Goal: Answer question/provide support: Answer question/provide support

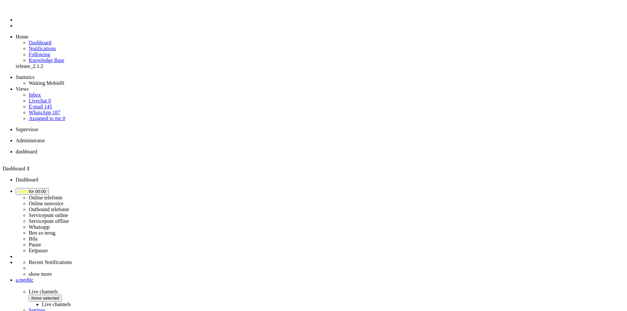
click at [49, 188] on button "away for 00:00" at bounding box center [32, 191] width 33 height 7
click at [63, 201] on label "Online nonvoice" at bounding box center [46, 204] width 35 height 6
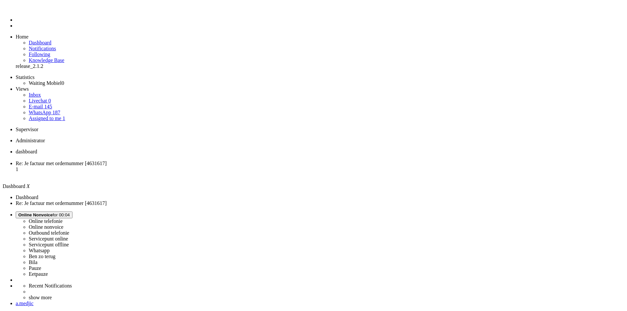
click at [107, 161] on span "Re: Je factuur met ordernummer [4631617]" at bounding box center [61, 164] width 91 height 6
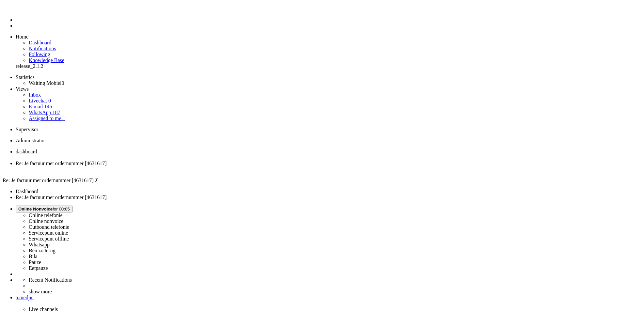
drag, startPoint x: 179, startPoint y: 194, endPoint x: 217, endPoint y: 198, distance: 37.8
copy div "Beste [PERSON_NAME],"
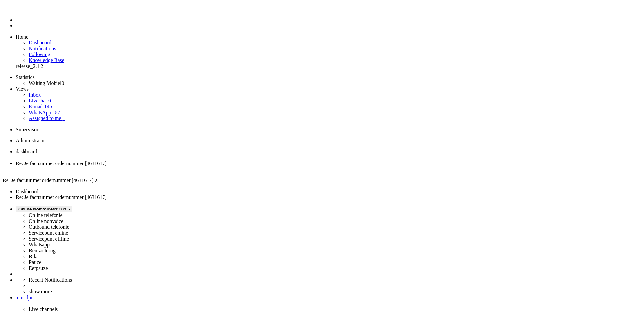
paste body "Rich Text Area. Press ALT-0 for help."
drag, startPoint x: 41, startPoint y: 1178, endPoint x: 6, endPoint y: 1176, distance: 34.4
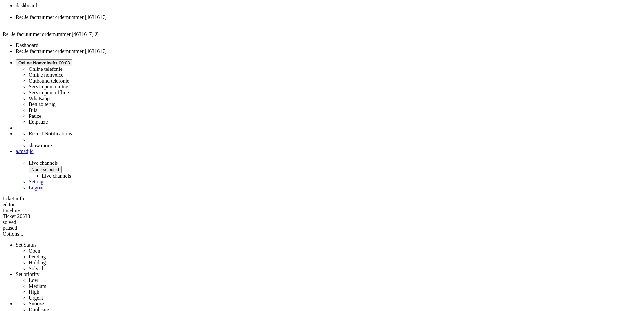
scroll to position [215, 0]
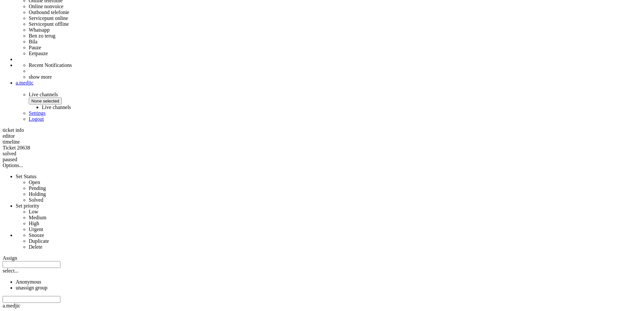
drag, startPoint x: 209, startPoint y: 226, endPoint x: 175, endPoint y: 214, distance: 36.2
copy div "Echter krijg ik dit niet werkend. Ik zie enkel proefperiode van 7 dagen starten…"
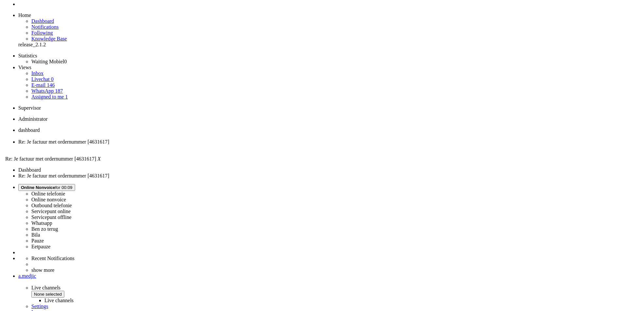
scroll to position [0, 0]
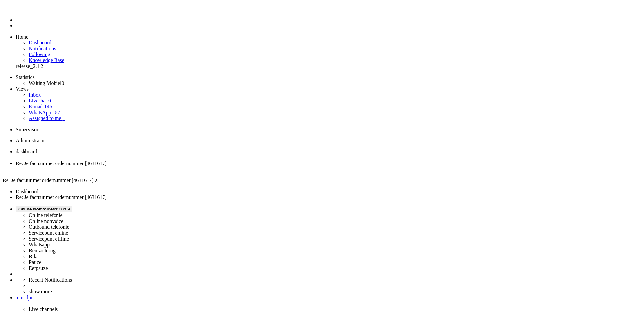
click at [189, 167] on div "Close tab" at bounding box center [318, 170] width 604 height 6
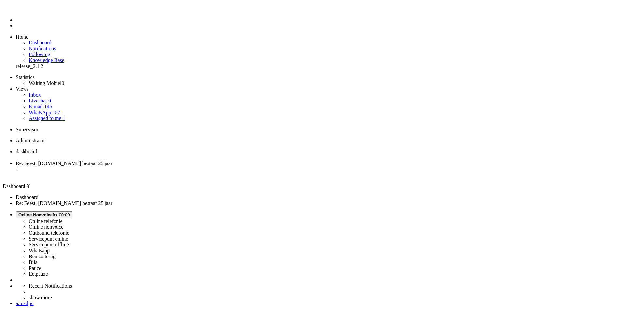
click at [112, 161] on span "Re: Feest: [DOMAIN_NAME] bestaat 25 jaar" at bounding box center [64, 164] width 97 height 6
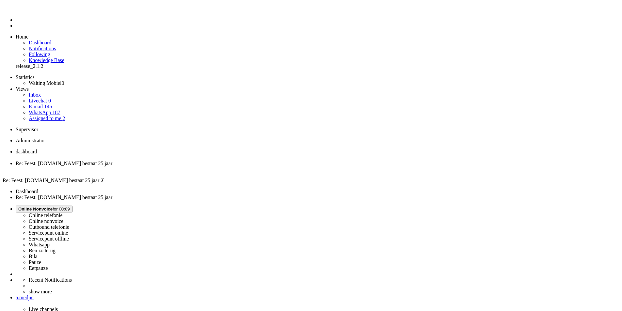
drag, startPoint x: 517, startPoint y: 1336, endPoint x: 496, endPoint y: 1217, distance: 120.3
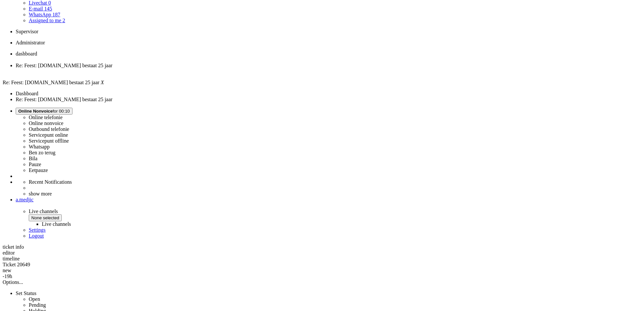
copy span "0638275840"
drag, startPoint x: 406, startPoint y: 121, endPoint x: 178, endPoint y: 92, distance: 229.6
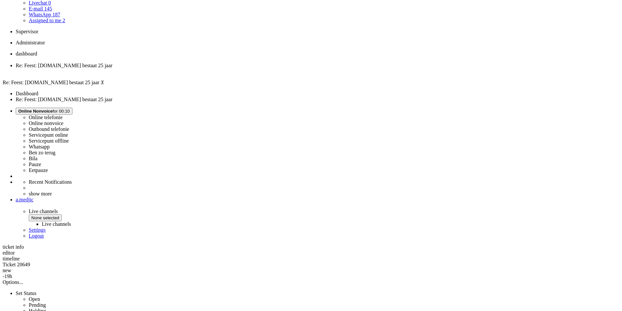
copy div "Beste [PERSON_NAME], We begrijpen dat je wilt weten wanneer je een verlengingsm…"
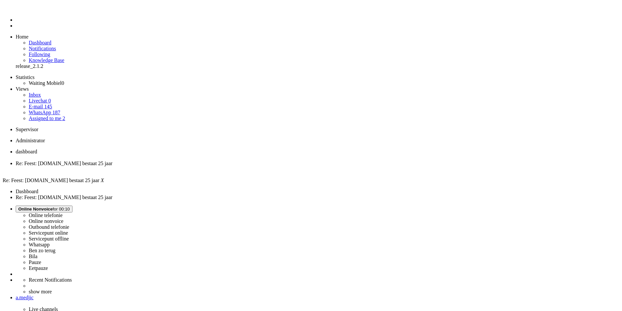
paste body "Rich Text Area. Press ALT-0 for help."
drag, startPoint x: 34, startPoint y: 1192, endPoint x: 15, endPoint y: 1190, distance: 18.7
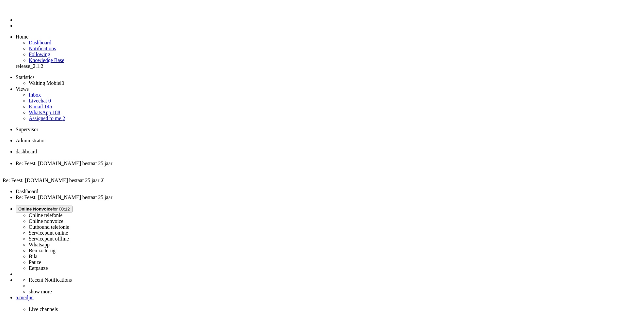
click at [189, 167] on div "Close tab" at bounding box center [318, 170] width 604 height 6
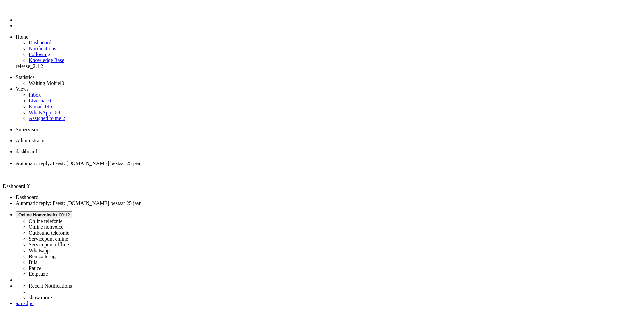
click at [163, 161] on li "Automatic reply: Feest: [DOMAIN_NAME] bestaat 25 jaar 1" at bounding box center [320, 170] width 609 height 18
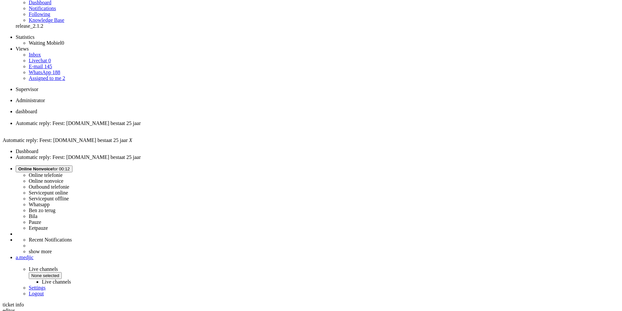
scroll to position [98, 0]
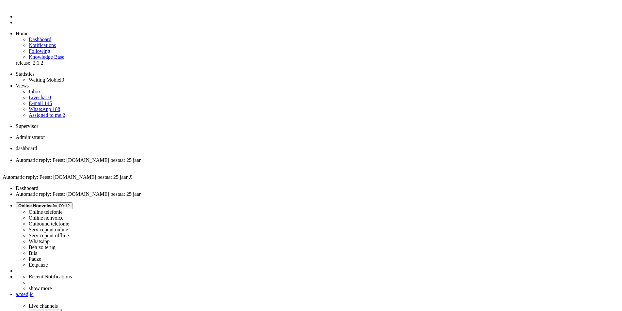
scroll to position [0, 0]
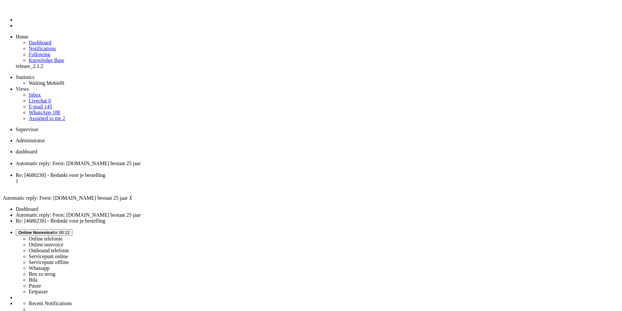
click at [190, 167] on div "Close tab" at bounding box center [318, 170] width 604 height 6
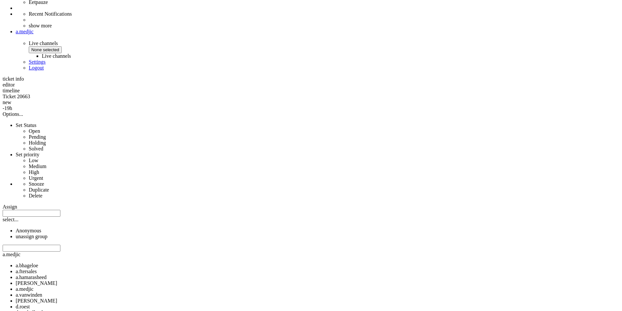
scroll to position [320, 0]
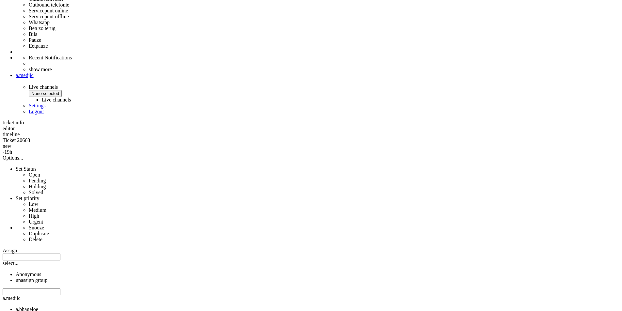
scroll to position [222, 0]
drag, startPoint x: 276, startPoint y: 93, endPoint x: 383, endPoint y: 246, distance: 186.1
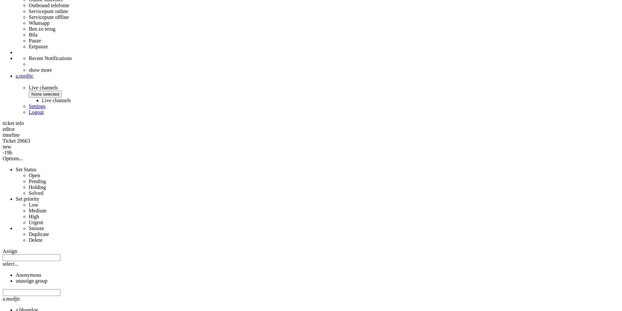
copy font "4680230"
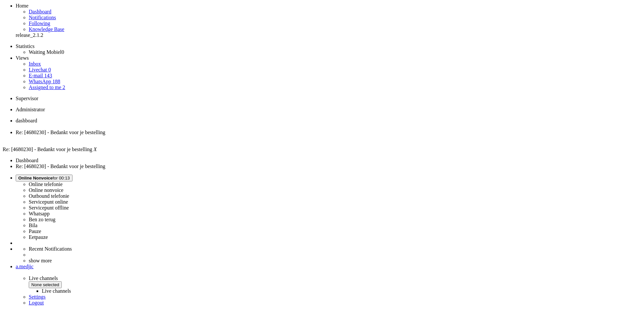
scroll to position [26, 0]
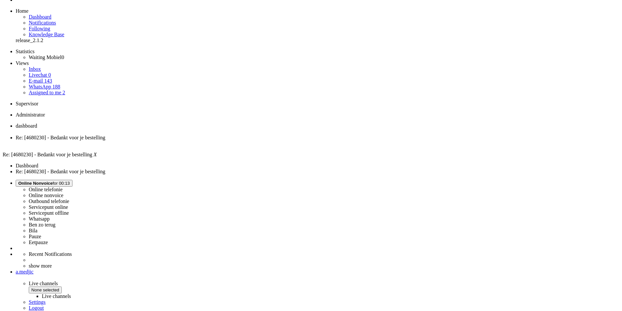
copy font "4680230"
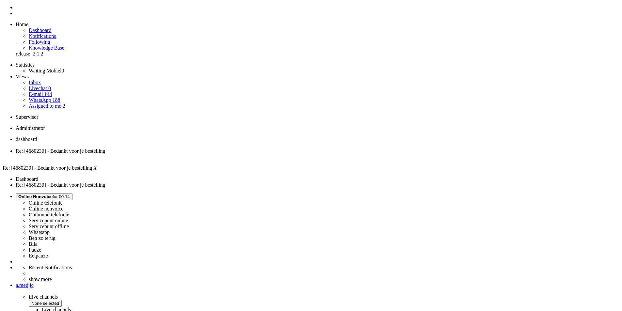
scroll to position [0, 0]
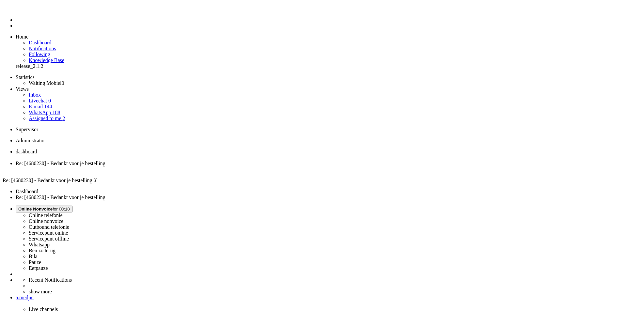
click at [190, 167] on div "Close tab" at bounding box center [318, 170] width 604 height 6
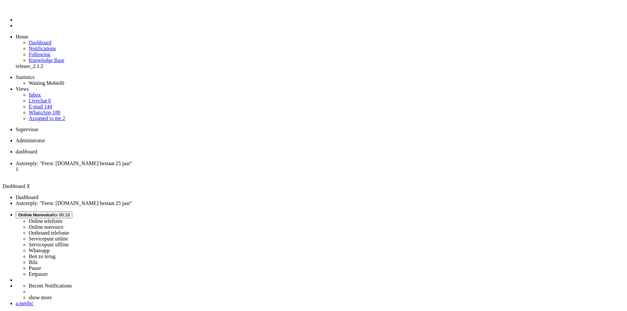
click at [132, 161] on span "Autoreply: "Feest: [DOMAIN_NAME] bestaat 25 jaar"" at bounding box center [74, 164] width 117 height 6
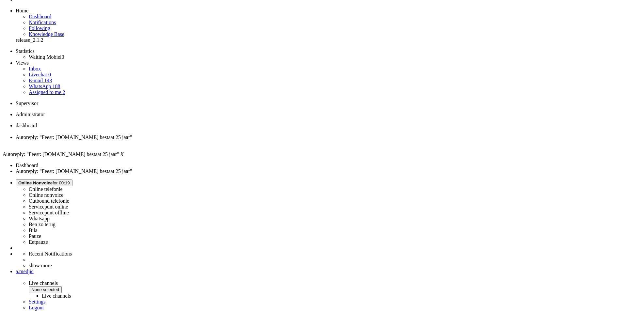
scroll to position [78, 0]
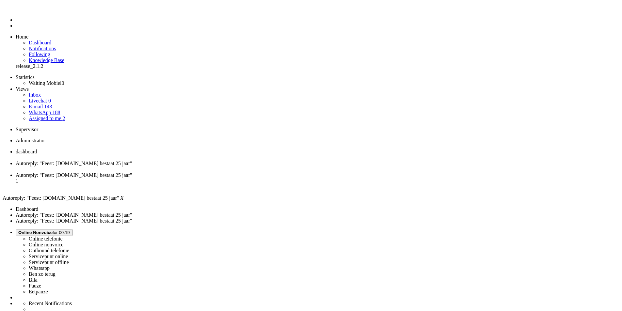
click at [188, 167] on div "Close tab" at bounding box center [318, 170] width 604 height 6
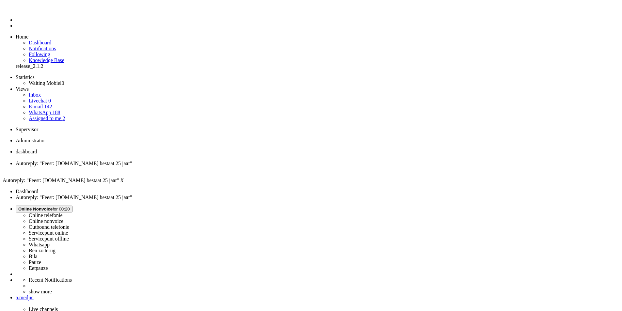
click at [188, 167] on div "Close tab" at bounding box center [318, 170] width 604 height 6
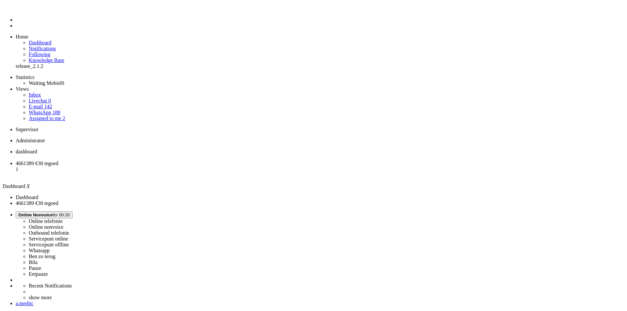
click at [58, 161] on span "4661389 €30 tegoed" at bounding box center [37, 164] width 43 height 6
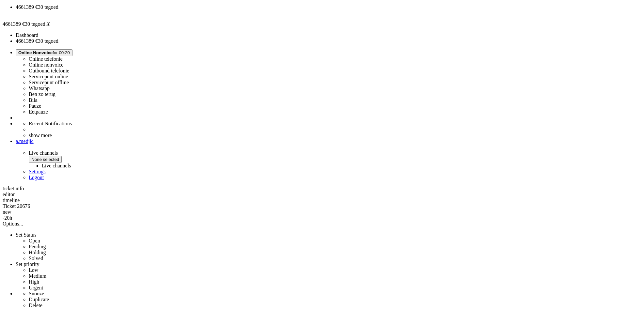
scroll to position [163, 0]
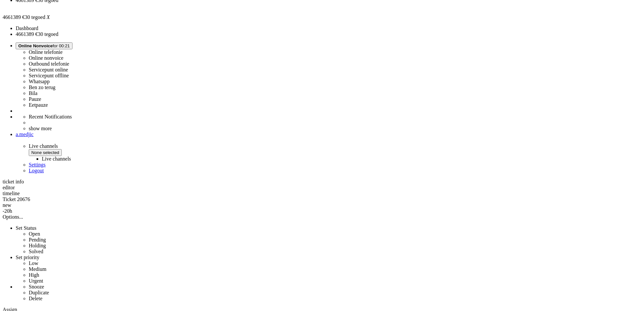
copy div "4661389"
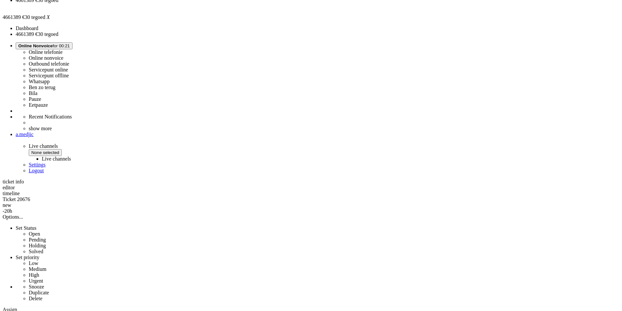
copy strong "AFXV5WWP"
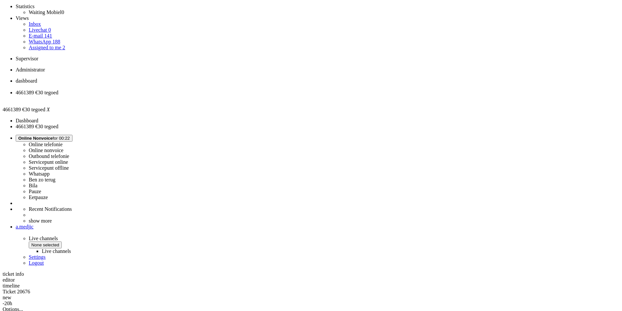
scroll to position [0, 0]
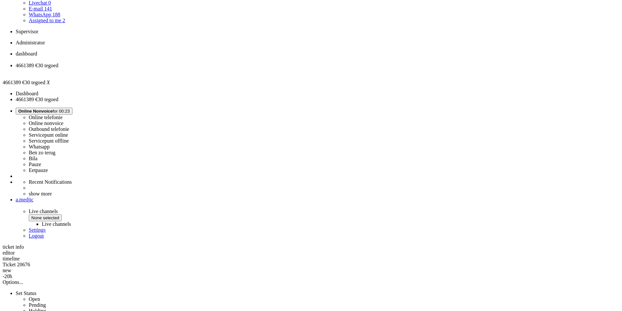
scroll to position [131, 0]
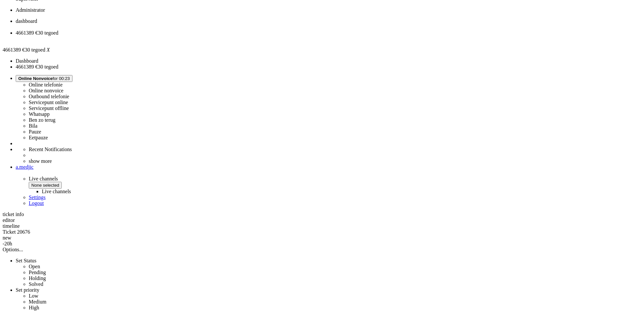
drag, startPoint x: 178, startPoint y: 271, endPoint x: 216, endPoint y: 273, distance: 38.3
copy link "telefoon-accessoire"
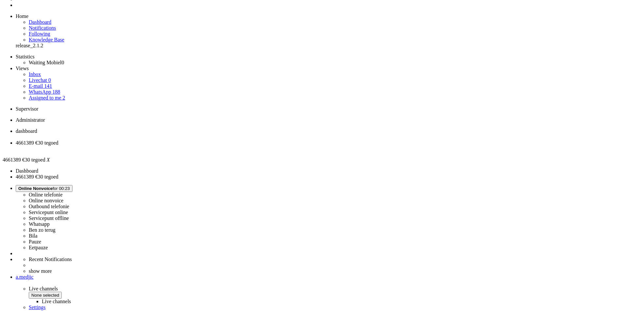
scroll to position [0, 0]
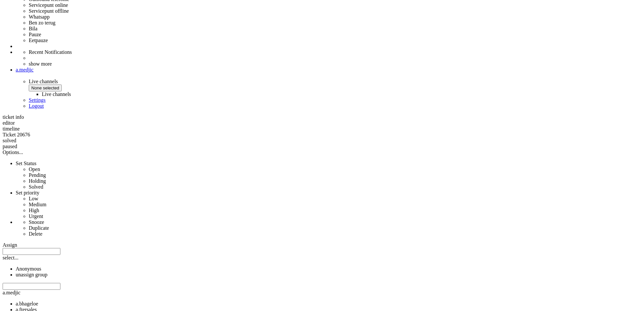
scroll to position [229, 0]
drag, startPoint x: 181, startPoint y: 182, endPoint x: 403, endPoint y: 206, distance: 223.2
copy div "ij het verlengen van mijn abonnement heb ik een kortingscode gebruikt die ik va…"
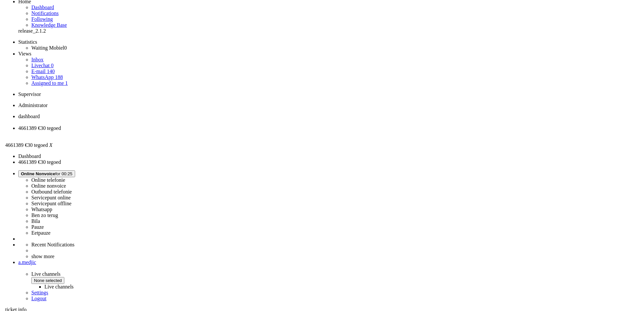
scroll to position [0, 0]
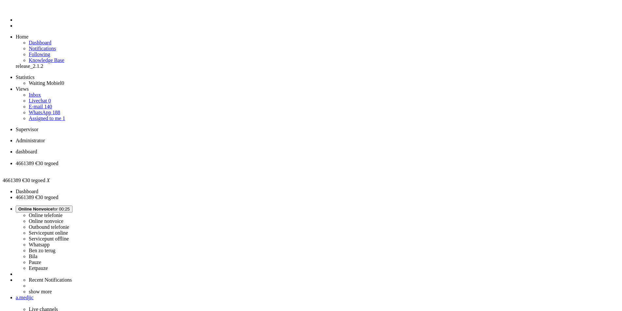
click at [189, 167] on div "Close tab" at bounding box center [318, 170] width 604 height 6
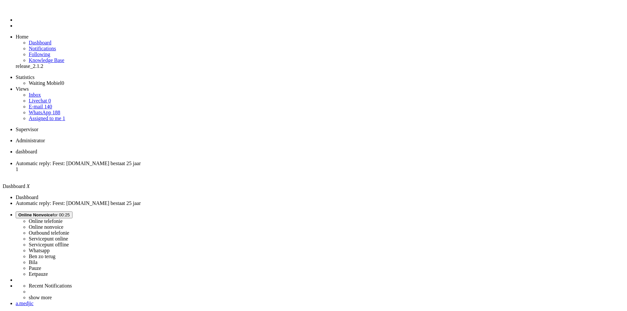
click at [158, 163] on li "Automatic reply: Feest: [DOMAIN_NAME] bestaat 25 jaar 1" at bounding box center [320, 172] width 609 height 18
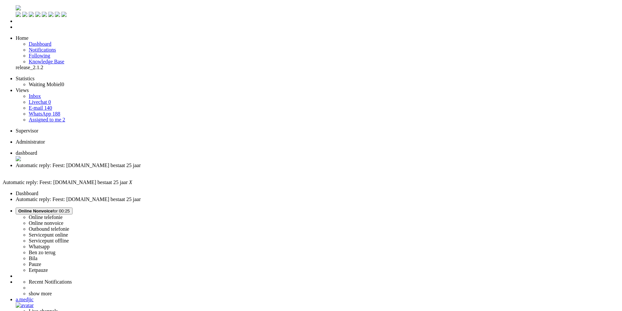
click at [189, 169] on div "Close tab" at bounding box center [318, 172] width 604 height 6
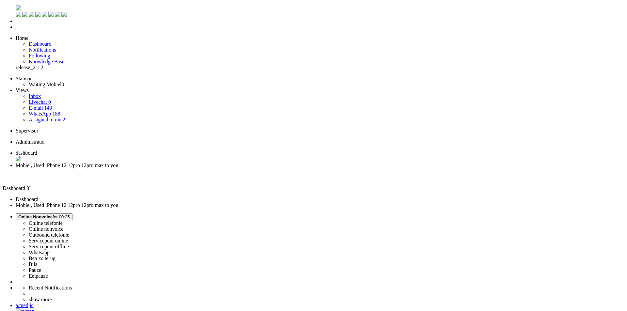
click at [118, 163] on span "Mobiel, Used iPhone 12 12pro 12pro max to you" at bounding box center [67, 166] width 103 height 6
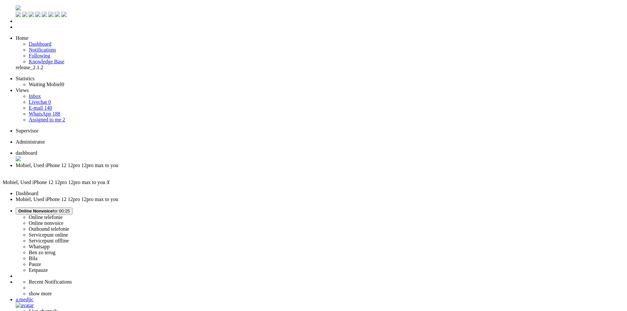
click at [188, 169] on div "Close tab" at bounding box center [320, 172] width 609 height 6
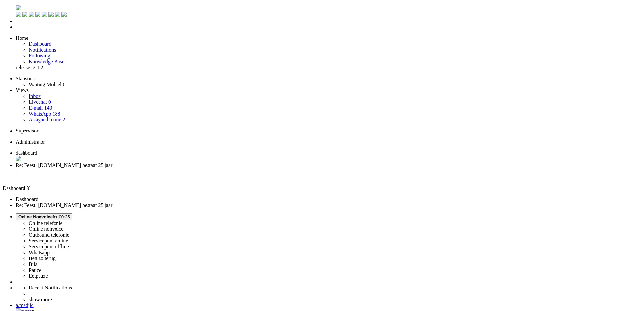
click at [112, 163] on span "Re: Feest: [DOMAIN_NAME] bestaat 25 jaar" at bounding box center [64, 166] width 97 height 6
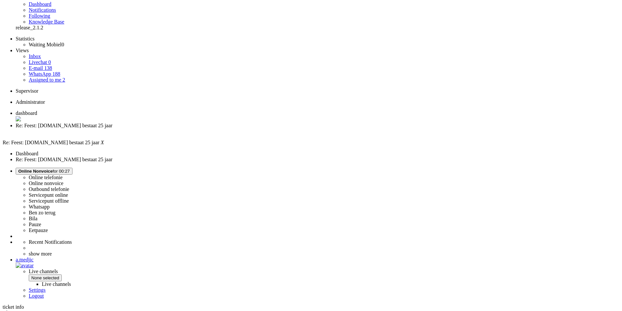
scroll to position [42, 0]
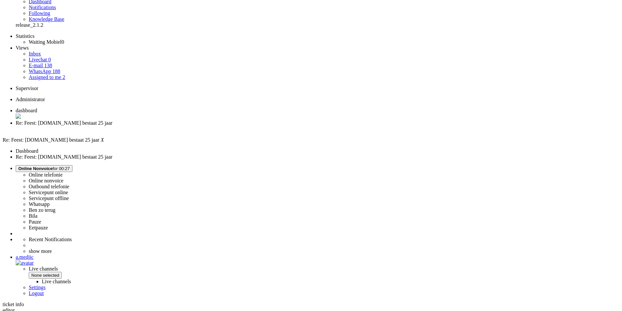
drag, startPoint x: 436, startPoint y: 244, endPoint x: 178, endPoint y: 248, distance: 258.1
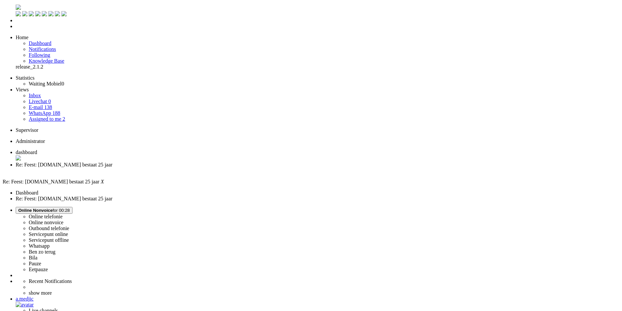
scroll to position [0, 0]
paste body "Rich Text Area. Press ALT-0 for help."
drag, startPoint x: 19, startPoint y: 1156, endPoint x: 58, endPoint y: 1157, distance: 38.6
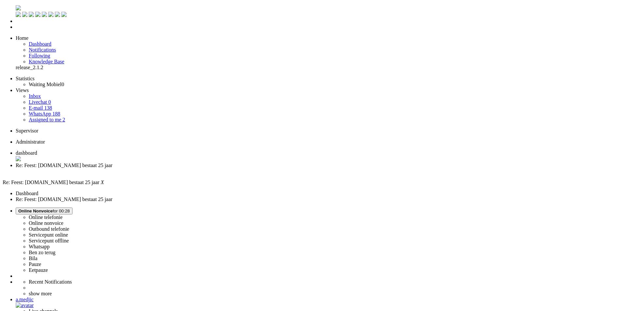
drag, startPoint x: 263, startPoint y: 1167, endPoint x: 153, endPoint y: 1166, distance: 110.1
drag, startPoint x: 171, startPoint y: 1191, endPoint x: 249, endPoint y: 1192, distance: 78.1
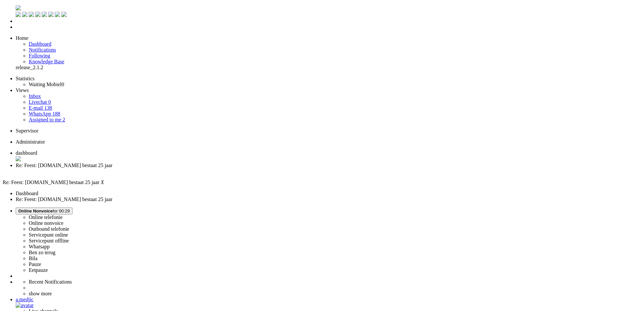
click at [188, 169] on div "Close tab" at bounding box center [318, 172] width 604 height 6
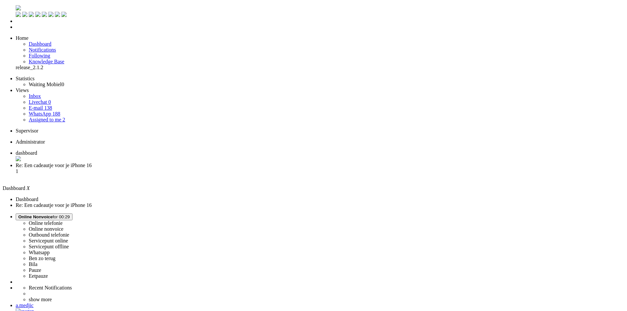
click at [161, 163] on li "Re: Een cadeautje voor je iPhone 16 1" at bounding box center [320, 172] width 609 height 18
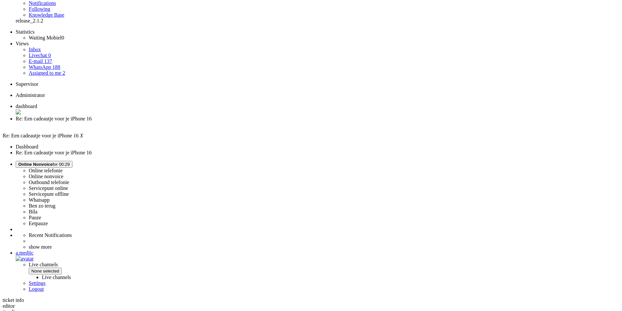
scroll to position [48, 0]
drag, startPoint x: 338, startPoint y: 259, endPoint x: 176, endPoint y: 248, distance: 161.8
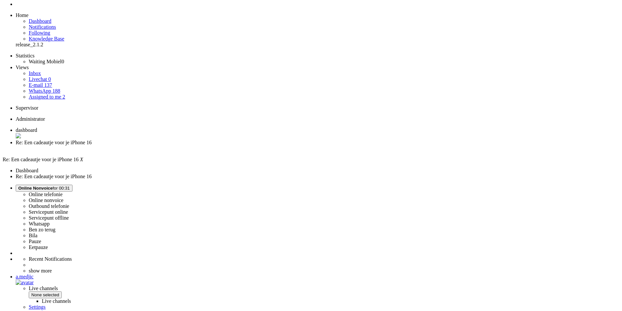
scroll to position [0, 0]
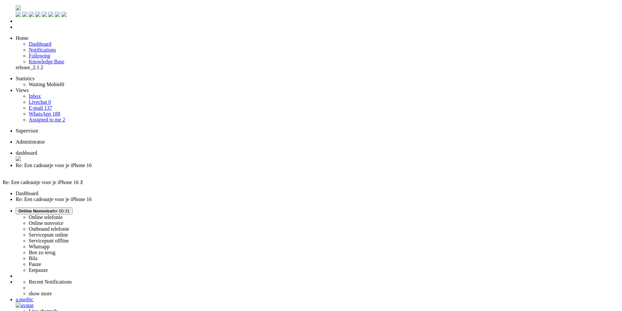
drag, startPoint x: 23, startPoint y: 1156, endPoint x: 34, endPoint y: 1156, distance: 10.5
drag, startPoint x: 62, startPoint y: 1157, endPoint x: 9, endPoint y: 1157, distance: 52.6
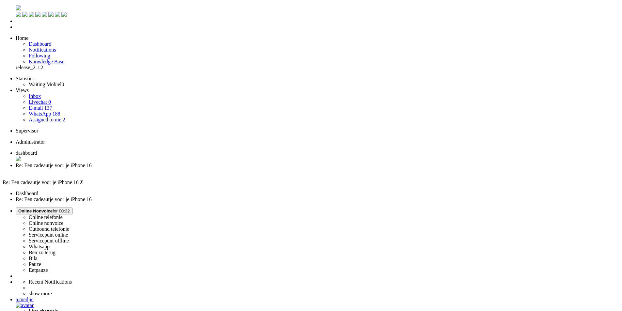
drag, startPoint x: 41, startPoint y: 1166, endPoint x: 37, endPoint y: 1166, distance: 3.6
drag, startPoint x: 37, startPoint y: 1165, endPoint x: 57, endPoint y: 1166, distance: 19.9
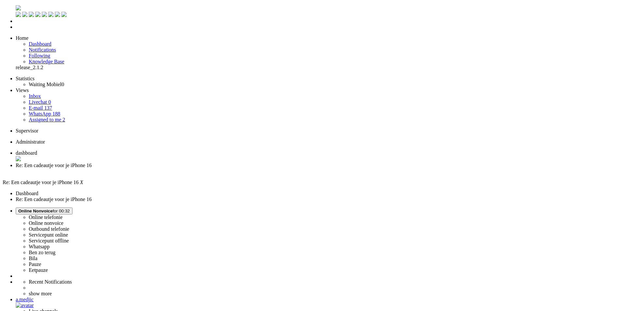
drag, startPoint x: 22, startPoint y: 1184, endPoint x: 15, endPoint y: 1184, distance: 6.9
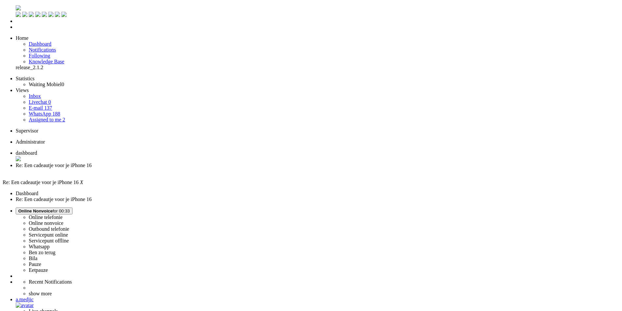
drag, startPoint x: 295, startPoint y: 1193, endPoint x: 291, endPoint y: 1194, distance: 4.4
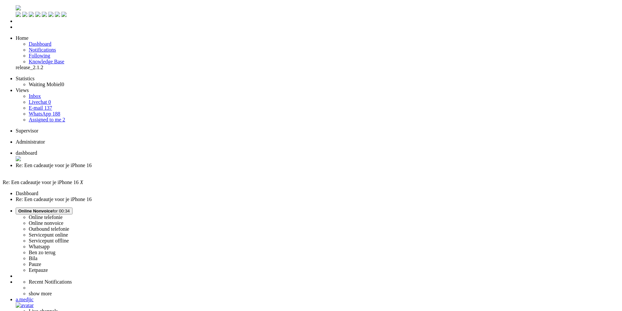
drag, startPoint x: 255, startPoint y: 1219, endPoint x: 158, endPoint y: 1191, distance: 100.7
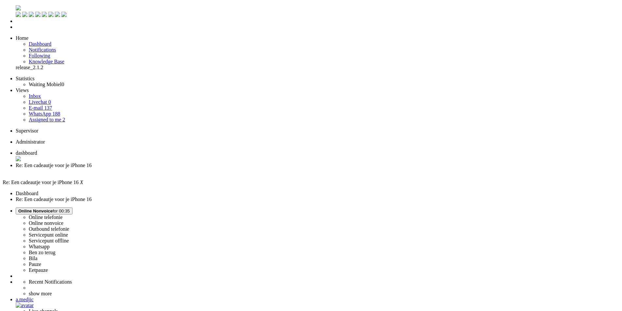
click at [189, 169] on div "Close tab" at bounding box center [318, 172] width 604 height 6
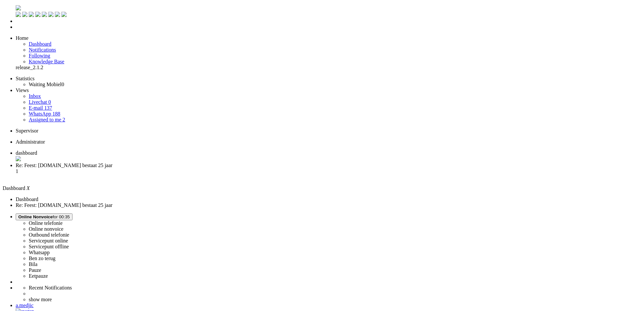
click at [112, 163] on span "Re: Feest: [DOMAIN_NAME] bestaat 25 jaar" at bounding box center [64, 166] width 97 height 6
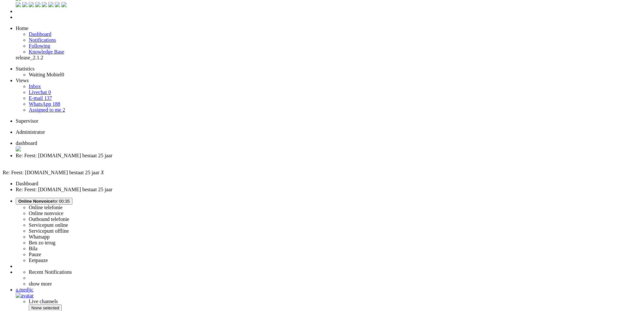
scroll to position [15, 0]
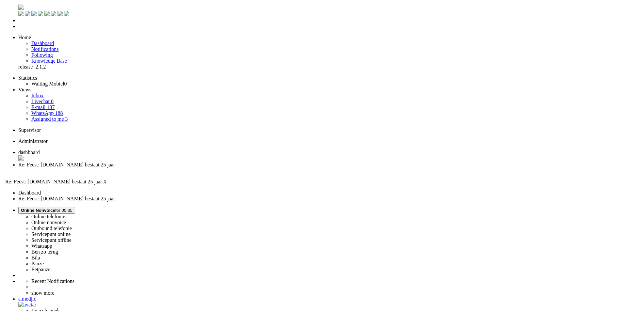
scroll to position [0, 0]
click at [188, 169] on div "Close tab" at bounding box center [318, 172] width 604 height 6
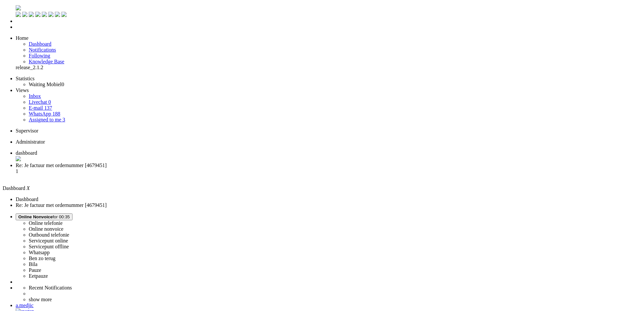
click at [107, 163] on span "Re: Je factuur met ordernummer [4679451]" at bounding box center [61, 166] width 91 height 6
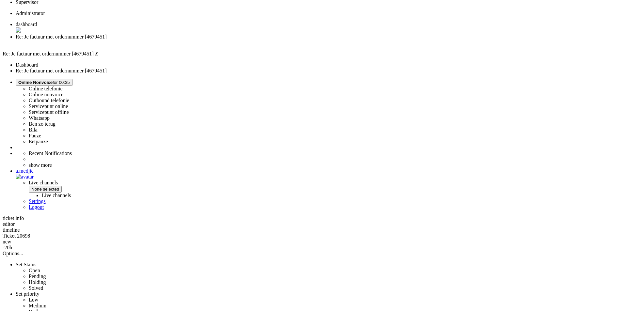
scroll to position [131, 0]
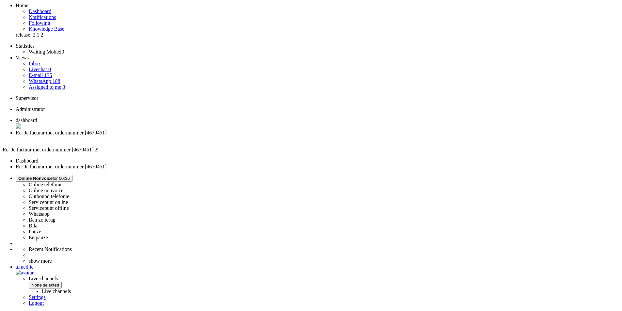
scroll to position [0, 0]
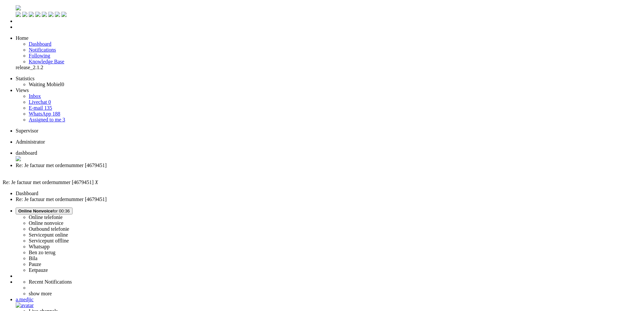
paste body "Rich Text Area. Press ALT-0 for help."
drag, startPoint x: 21, startPoint y: 1155, endPoint x: 70, endPoint y: 1157, distance: 49.0
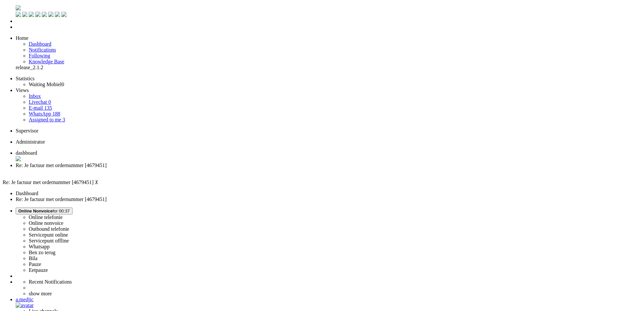
click at [190, 169] on div "Close tab" at bounding box center [318, 172] width 604 height 6
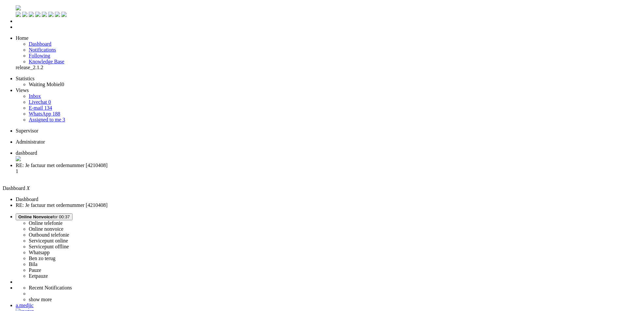
click at [107, 163] on span "RE: Je factuur met ordernummer [4210408]" at bounding box center [62, 166] width 92 height 6
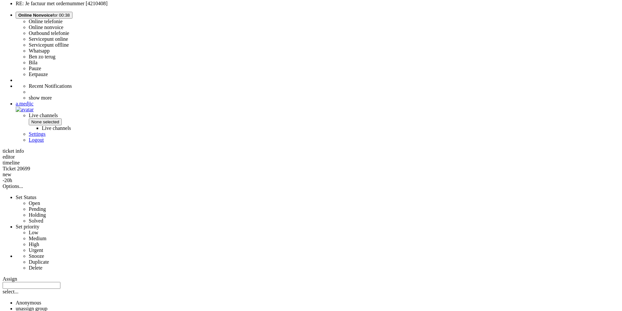
scroll to position [327, 0]
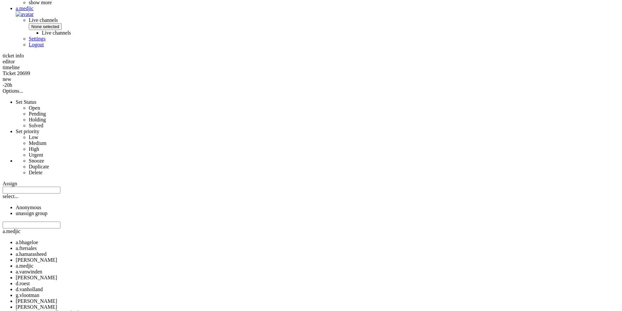
scroll to position [261, 0]
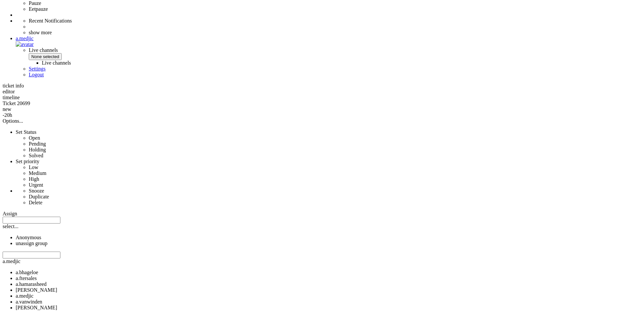
drag, startPoint x: 273, startPoint y: 124, endPoint x: 218, endPoint y: 126, distance: 55.3
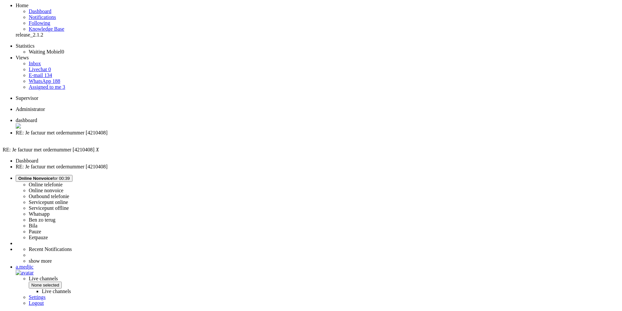
scroll to position [0, 0]
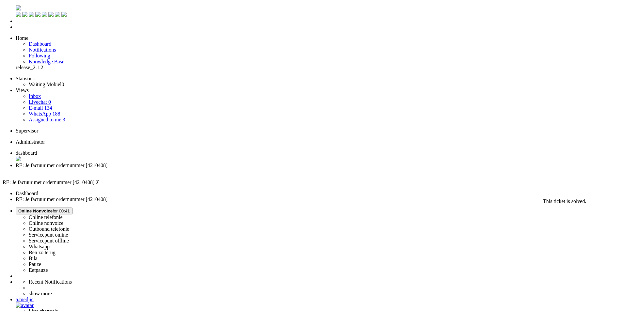
click at [189, 169] on div "Close tab" at bounding box center [318, 172] width 604 height 6
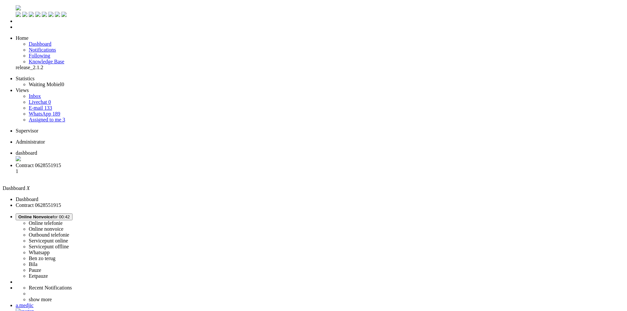
click at [174, 163] on li "Contract 0628551915 1" at bounding box center [320, 172] width 609 height 18
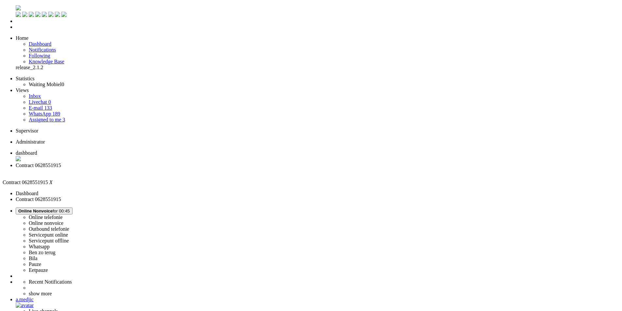
paste body "Rich Text Area. Press ALT-0 for help."
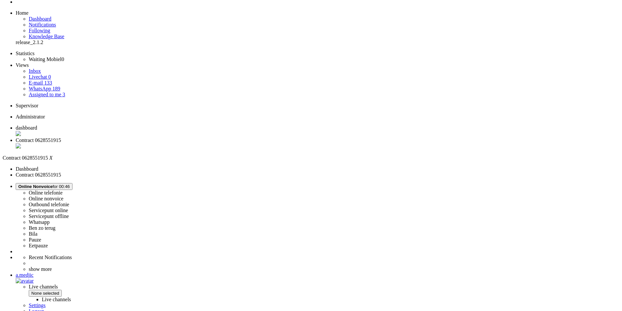
scroll to position [65, 0]
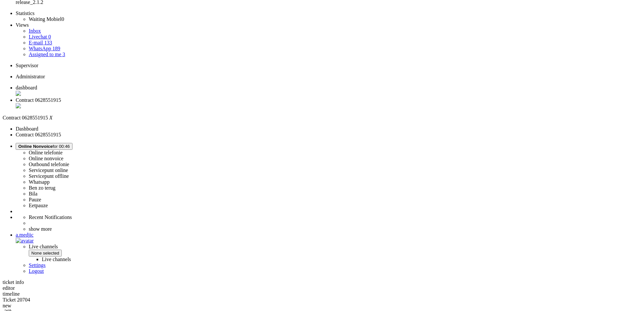
drag, startPoint x: 190, startPoint y: 215, endPoint x: 199, endPoint y: 215, distance: 9.1
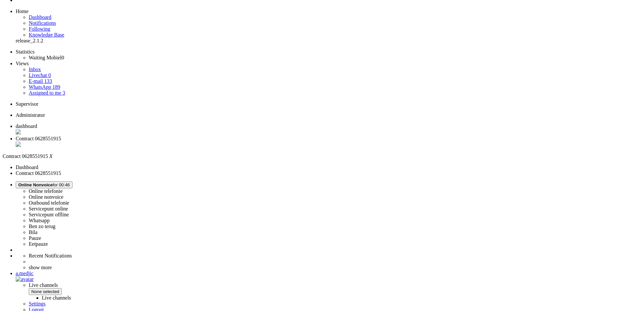
scroll to position [0, 0]
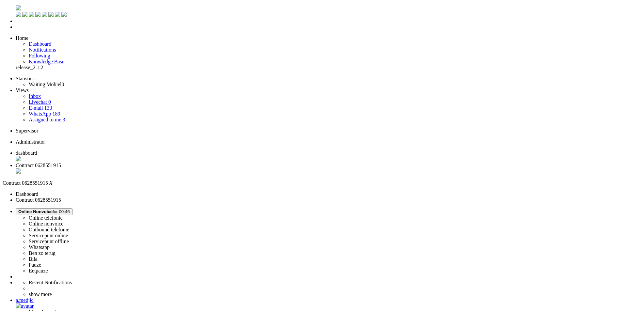
drag, startPoint x: 21, startPoint y: 1157, endPoint x: 69, endPoint y: 1157, distance: 48.7
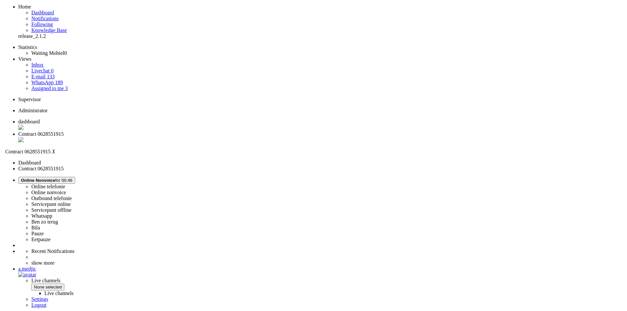
scroll to position [0, 0]
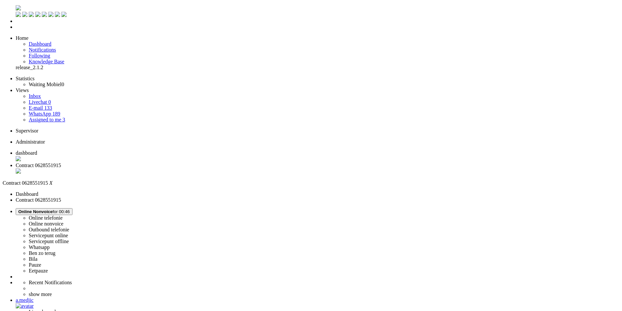
click at [187, 169] on div "Close tab" at bounding box center [318, 172] width 604 height 7
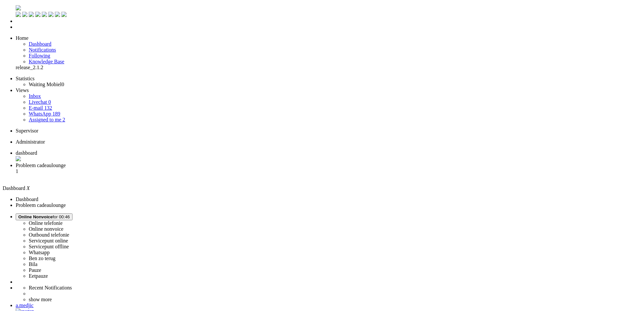
click at [171, 163] on li "Probleem cadeaulounge 1" at bounding box center [320, 172] width 609 height 18
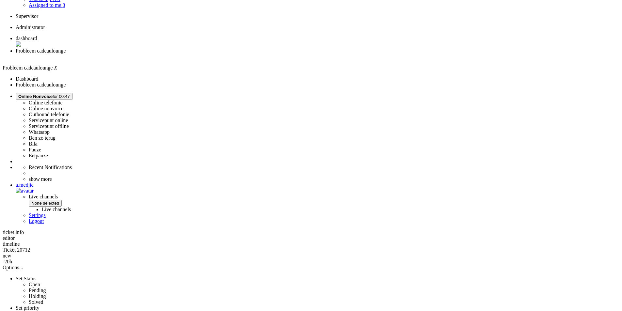
scroll to position [163, 0]
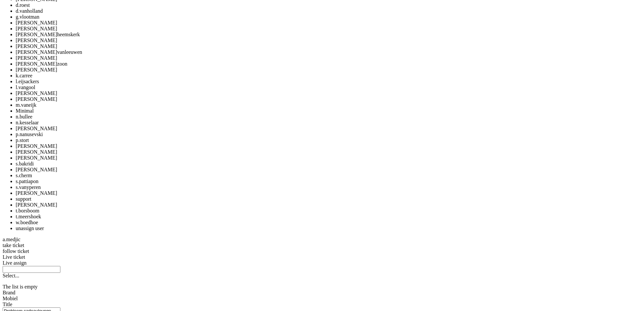
scroll to position [555, 0]
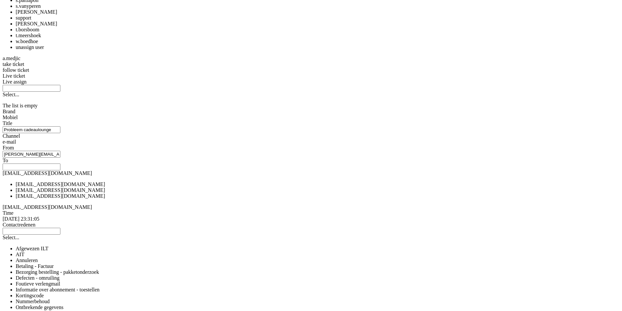
drag, startPoint x: 392, startPoint y: 236, endPoint x: 388, endPoint y: 236, distance: 3.9
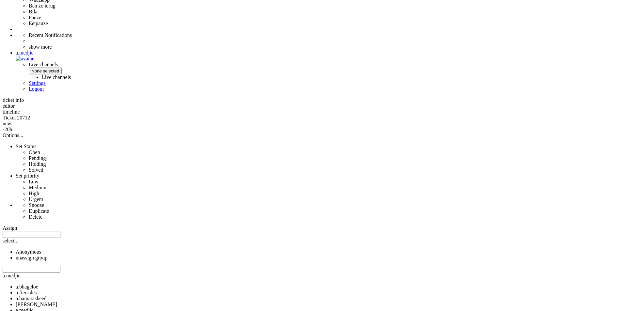
scroll to position [163, 0]
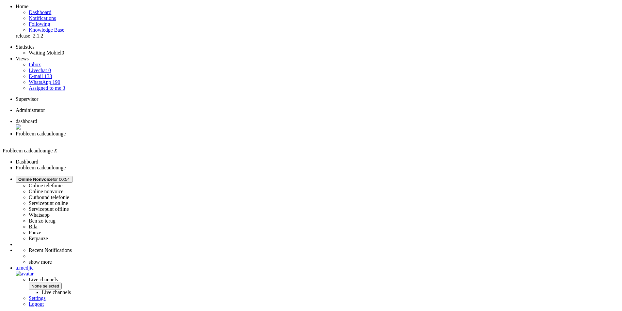
scroll to position [0, 0]
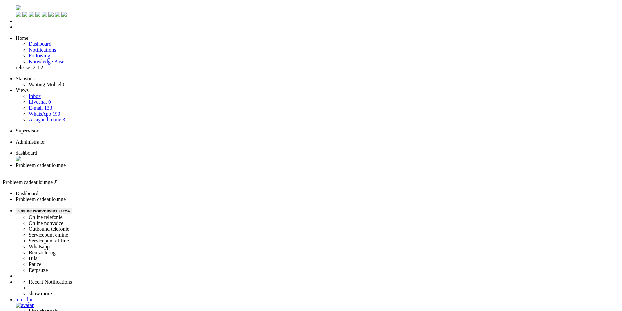
click at [45, 117] on span "Assigned to me" at bounding box center [45, 120] width 33 height 6
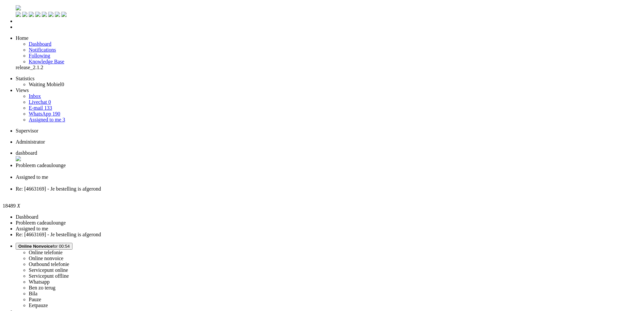
drag, startPoint x: 151, startPoint y: 169, endPoint x: 162, endPoint y: 19, distance: 150.7
click at [299, 192] on div "Close tab" at bounding box center [318, 195] width 604 height 6
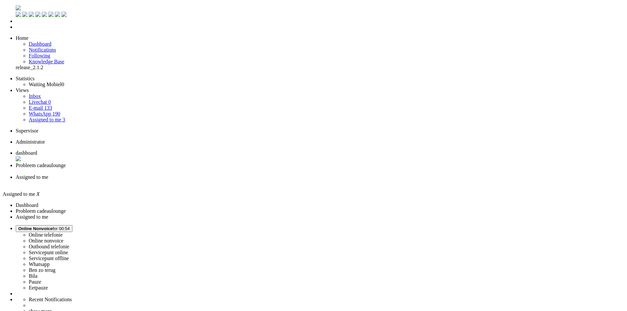
click at [242, 180] on div "Close tab" at bounding box center [320, 183] width 609 height 6
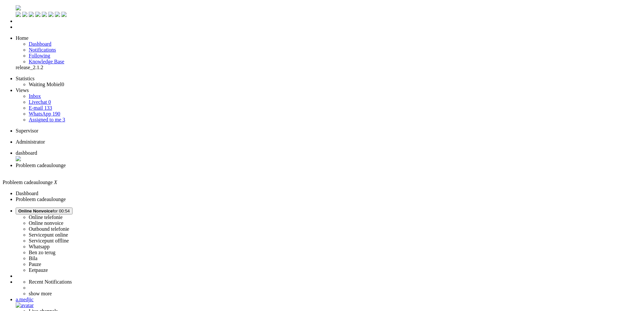
click at [189, 169] on div "Close tab" at bounding box center [318, 172] width 604 height 6
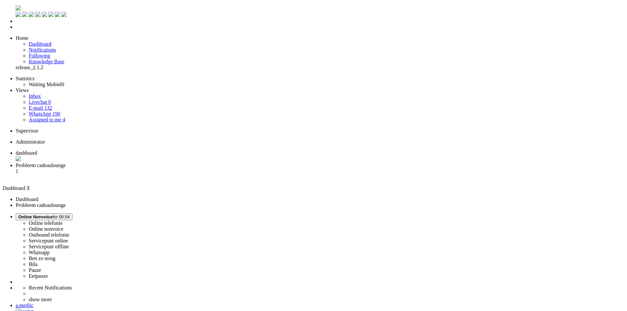
click at [66, 163] on span "Probleem cadeaulounge" at bounding box center [41, 166] width 50 height 6
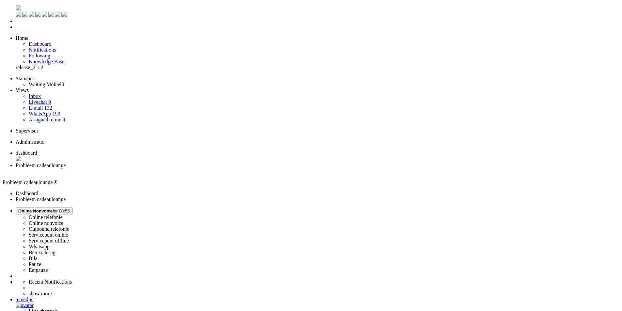
drag, startPoint x: 123, startPoint y: 166, endPoint x: 145, endPoint y: 12, distance: 155.5
click at [189, 169] on div "Close tab" at bounding box center [318, 172] width 604 height 6
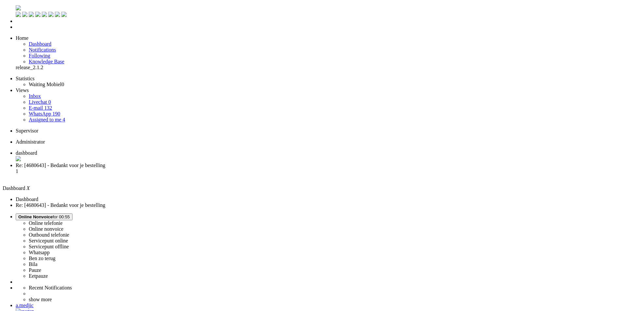
click at [106, 163] on span "Re: [4680643] - Bedankt voor je bestelling" at bounding box center [61, 166] width 90 height 6
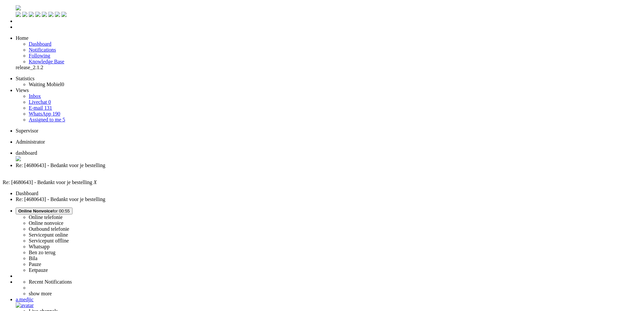
drag, startPoint x: 21, startPoint y: 1160, endPoint x: -3, endPoint y: 1156, distance: 24.3
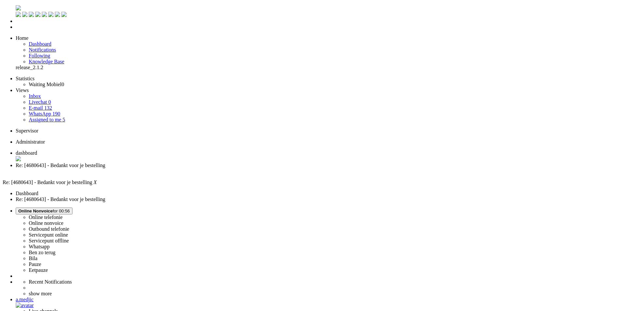
drag, startPoint x: 21, startPoint y: 1160, endPoint x: 70, endPoint y: 1159, distance: 49.0
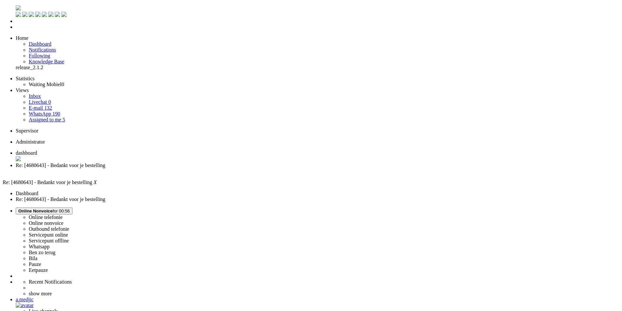
click at [189, 169] on div "Close tab" at bounding box center [318, 172] width 604 height 6
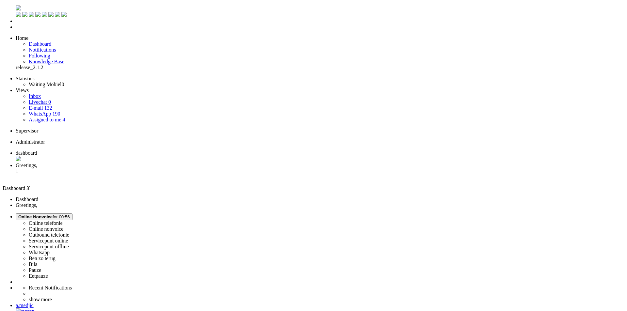
click at [37, 163] on span "Greetings," at bounding box center [27, 166] width 22 height 6
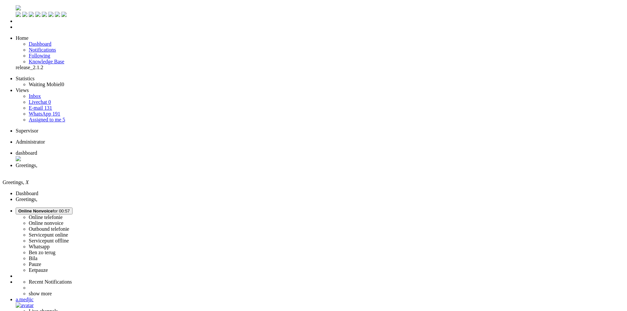
click at [189, 169] on div "Close tab" at bounding box center [320, 172] width 609 height 6
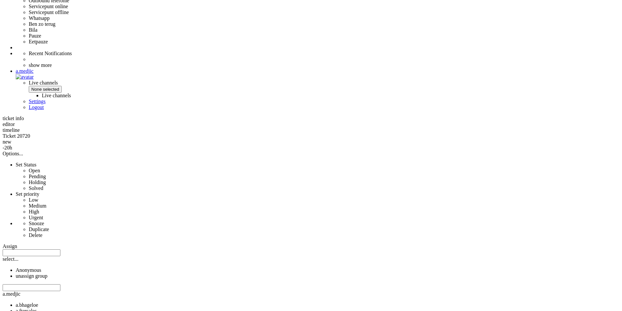
scroll to position [359, 0]
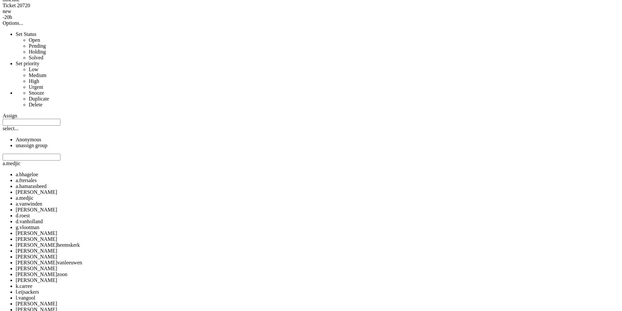
drag, startPoint x: 182, startPoint y: 64, endPoint x: 226, endPoint y: 65, distance: 43.8
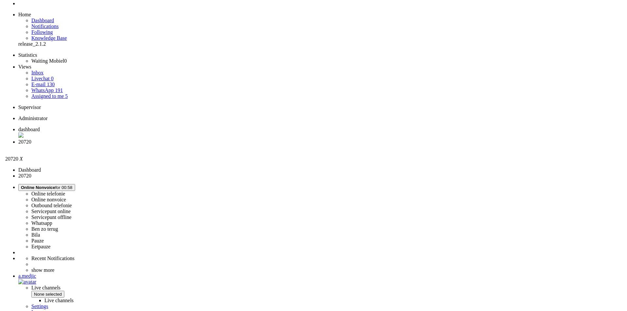
scroll to position [0, 0]
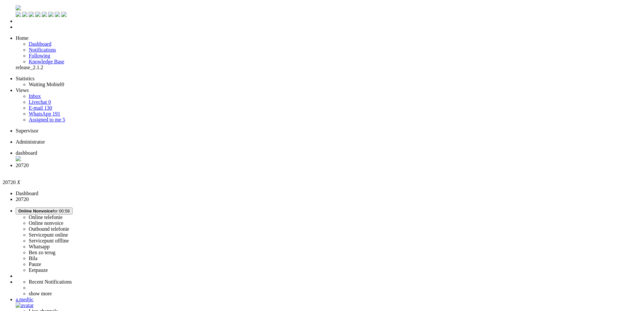
drag, startPoint x: 310, startPoint y: 1188, endPoint x: 10, endPoint y: 1188, distance: 299.6
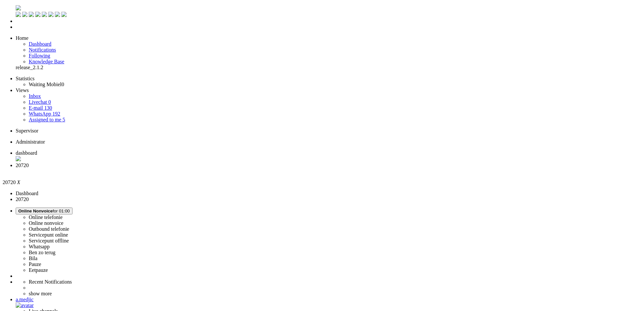
drag, startPoint x: 218, startPoint y: 1182, endPoint x: 170, endPoint y: 1182, distance: 48.0
type input "[URL][DOMAIN_NAME]"
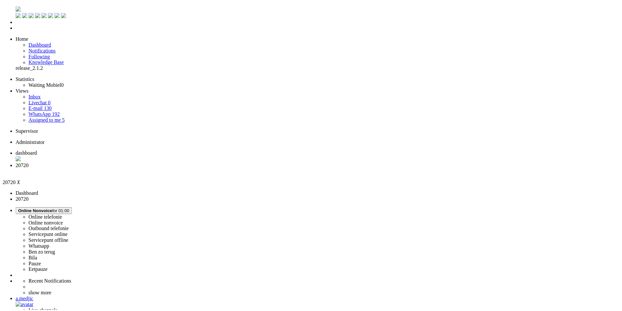
scroll to position [0, 272]
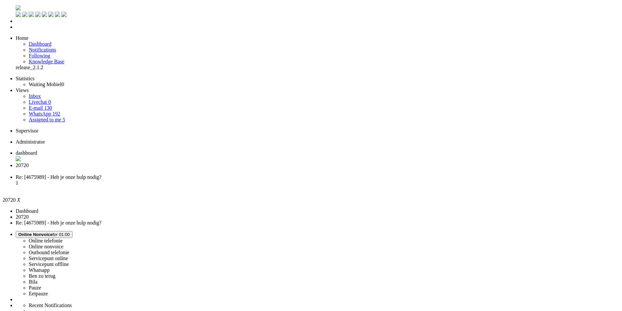
click at [189, 169] on div "Close tab" at bounding box center [318, 172] width 604 height 6
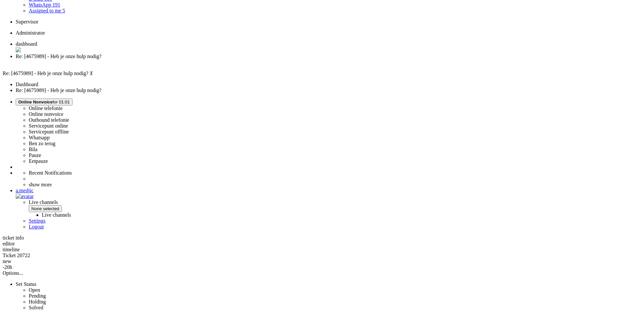
scroll to position [163, 0]
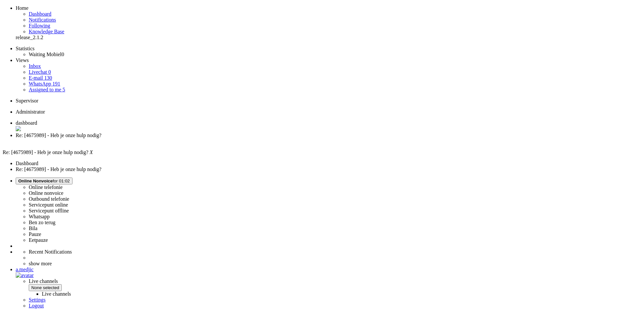
scroll to position [0, 0]
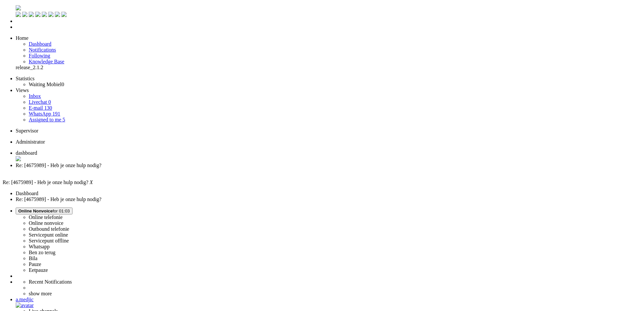
drag, startPoint x: 180, startPoint y: 195, endPoint x: 499, endPoint y: 218, distance: 320.3
paste body "Rich Text Area. Press ALT-0 for help."
drag, startPoint x: 198, startPoint y: 1175, endPoint x: 158, endPoint y: 1175, distance: 39.9
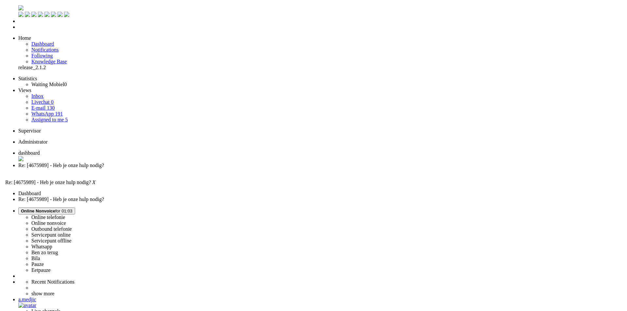
scroll to position [98, 0]
click at [190, 169] on div "Close tab" at bounding box center [318, 172] width 604 height 6
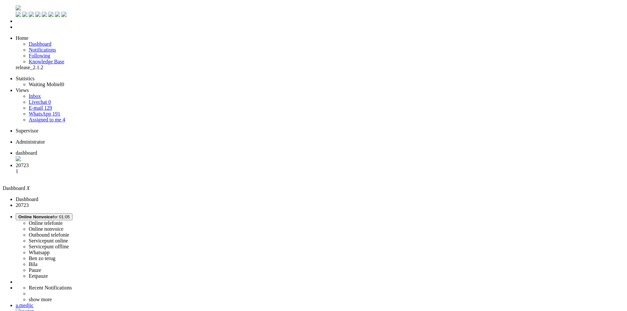
click at [29, 163] on span "20723" at bounding box center [22, 166] width 13 height 6
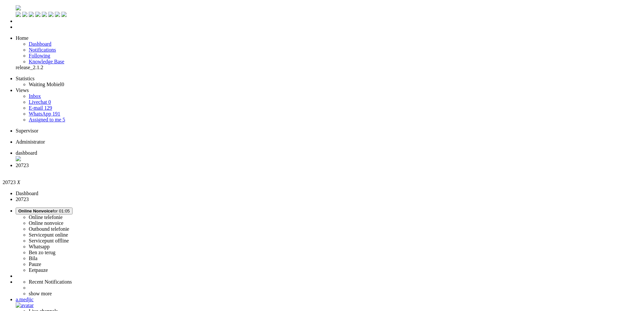
click at [190, 169] on div "Close tab" at bounding box center [320, 172] width 609 height 6
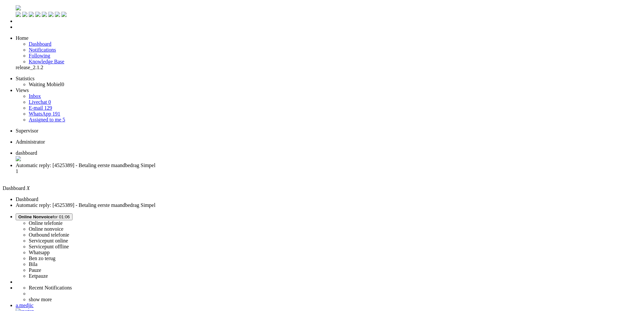
click at [156, 163] on span "Automatic reply: [4525389] - Betaling eerste maandbedrag Simpel" at bounding box center [86, 166] width 140 height 6
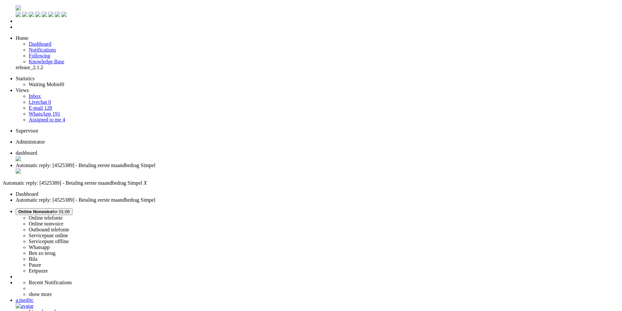
click at [189, 169] on div "Close tab" at bounding box center [318, 172] width 604 height 7
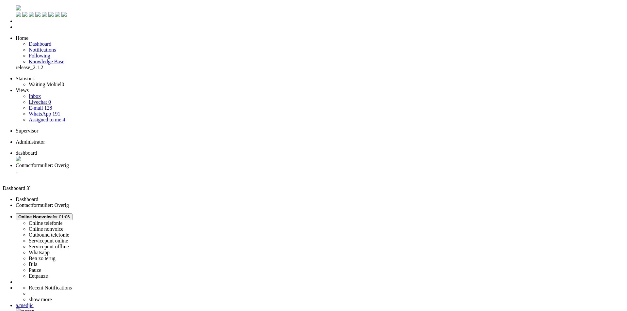
click at [69, 163] on span "Contactformulier: Overig" at bounding box center [42, 166] width 53 height 6
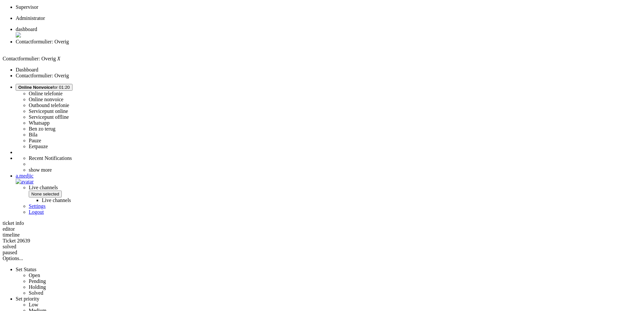
scroll to position [124, 0]
drag, startPoint x: 285, startPoint y: 268, endPoint x: 195, endPoint y: 272, distance: 90.6
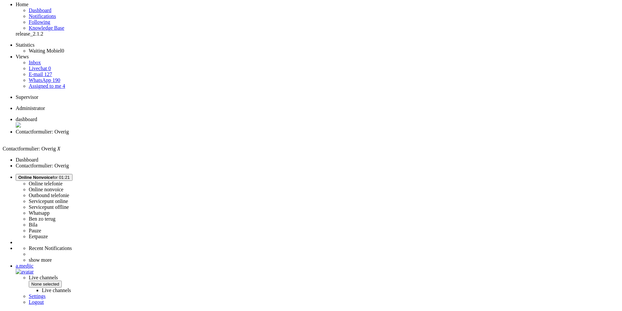
scroll to position [0, 0]
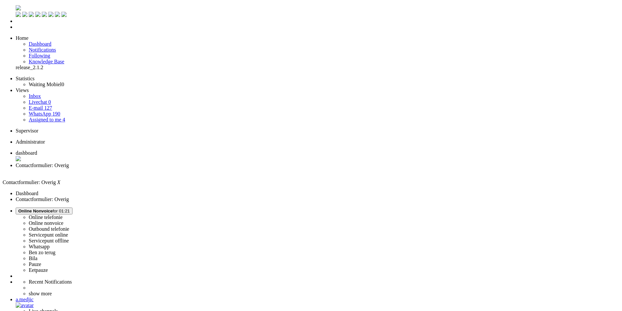
click at [188, 169] on div "Close tab" at bounding box center [318, 172] width 604 height 6
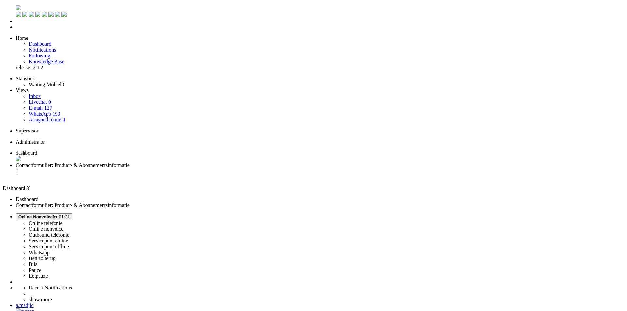
click at [165, 163] on li "Contactformulier: Product- & Abonnementsinformatie 1" at bounding box center [320, 172] width 609 height 18
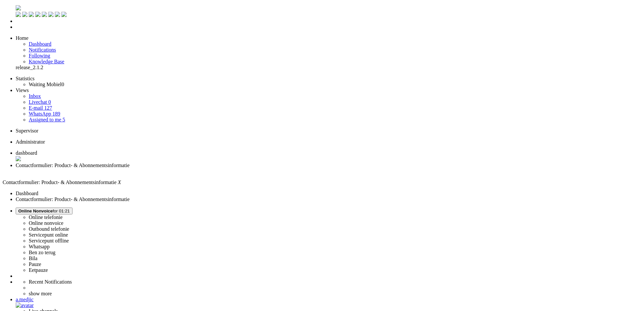
type input "p"
type input "prijs"
drag, startPoint x: 178, startPoint y: 1173, endPoint x: 129, endPoint y: 1175, distance: 49.0
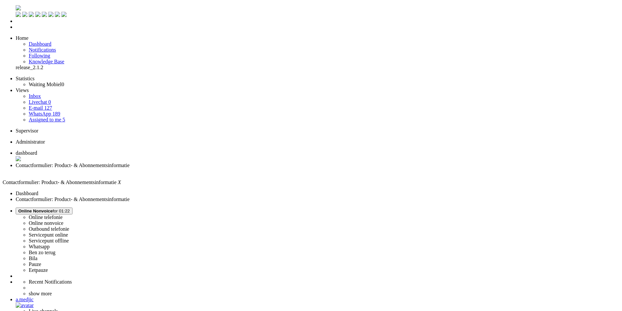
paste body "Rich Text Area. Press ALT-0 for help."
drag, startPoint x: 123, startPoint y: 1164, endPoint x: 111, endPoint y: 1164, distance: 11.8
drag, startPoint x: 166, startPoint y: 1163, endPoint x: 139, endPoint y: 1164, distance: 27.1
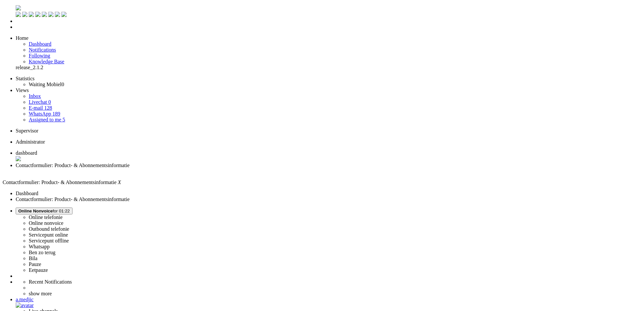
drag, startPoint x: 163, startPoint y: 1163, endPoint x: 136, endPoint y: 1162, distance: 27.8
drag, startPoint x: 198, startPoint y: 1164, endPoint x: 234, endPoint y: 1163, distance: 35.6
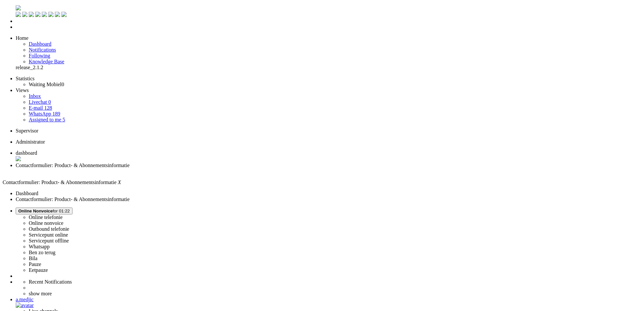
drag, startPoint x: 369, startPoint y: 1164, endPoint x: 354, endPoint y: 1164, distance: 15.0
drag, startPoint x: 168, startPoint y: 1169, endPoint x: 123, endPoint y: 1168, distance: 45.7
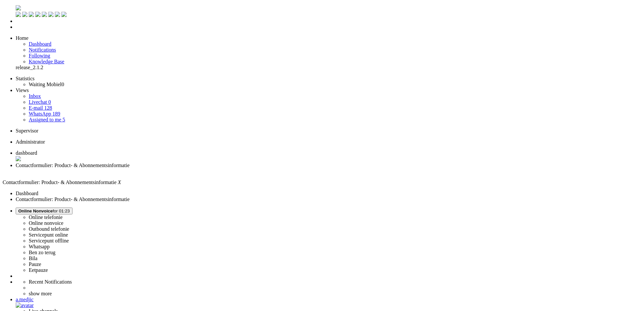
drag, startPoint x: 279, startPoint y: 1168, endPoint x: 190, endPoint y: 1181, distance: 89.8
drag, startPoint x: 138, startPoint y: 241, endPoint x: 138, endPoint y: 237, distance: 3.6
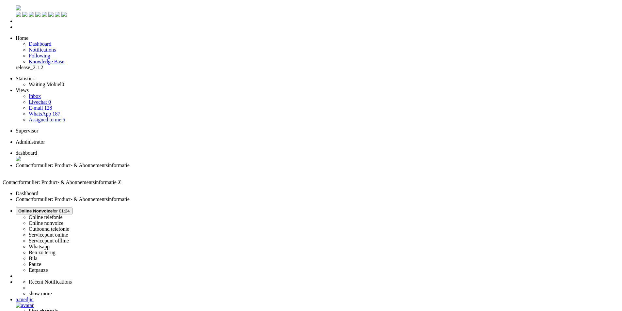
drag, startPoint x: 20, startPoint y: 1151, endPoint x: 61, endPoint y: 1152, distance: 40.9
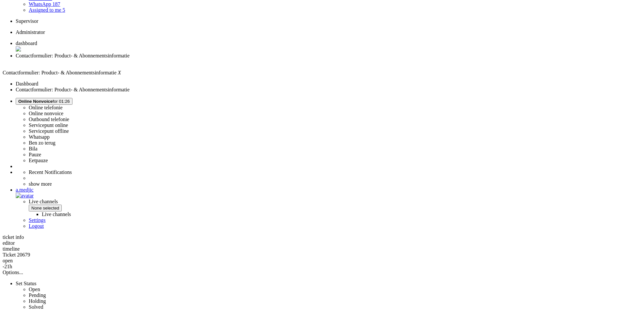
scroll to position [56, 0]
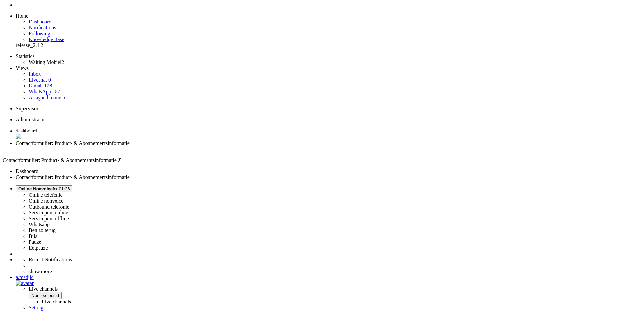
scroll to position [0, 0]
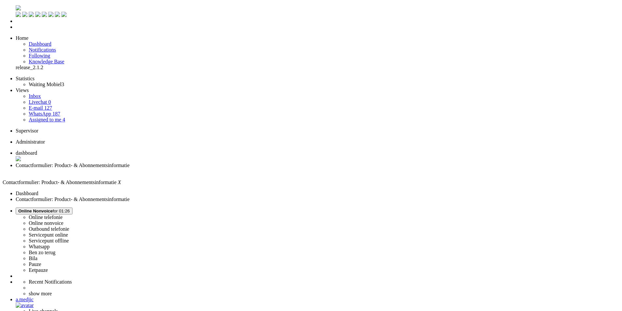
click at [188, 169] on div "Close tab" at bounding box center [318, 172] width 604 height 6
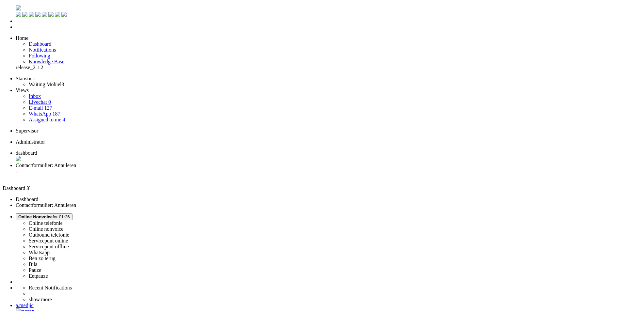
click at [169, 163] on li "Contactformulier: Annuleren 1" at bounding box center [320, 172] width 609 height 18
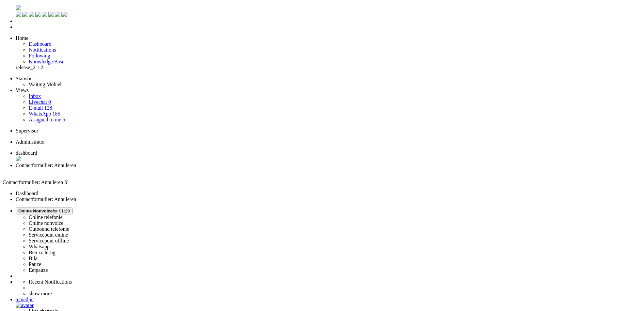
drag, startPoint x: 21, startPoint y: 1144, endPoint x: 70, endPoint y: 1144, distance: 49.3
drag, startPoint x: 157, startPoint y: 1191, endPoint x: -25, endPoint y: 1133, distance: 190.8
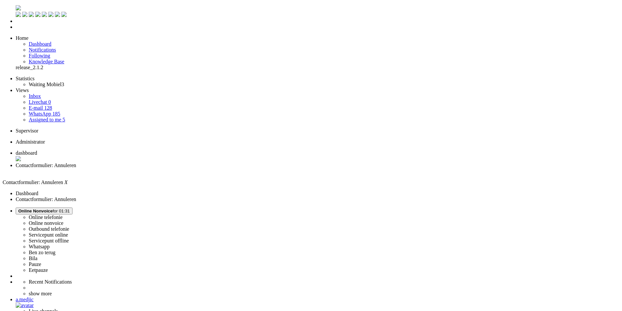
click at [186, 169] on div "Close tab" at bounding box center [318, 172] width 604 height 6
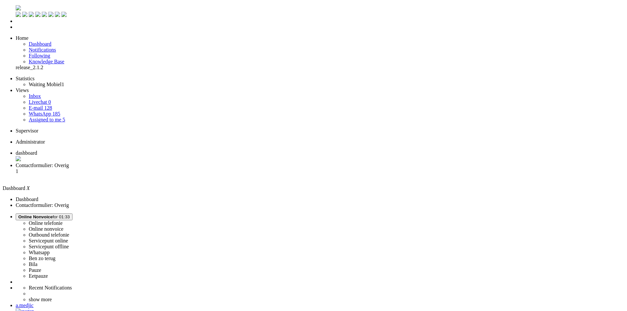
click at [69, 163] on span "Contactformulier: Overig" at bounding box center [42, 166] width 53 height 6
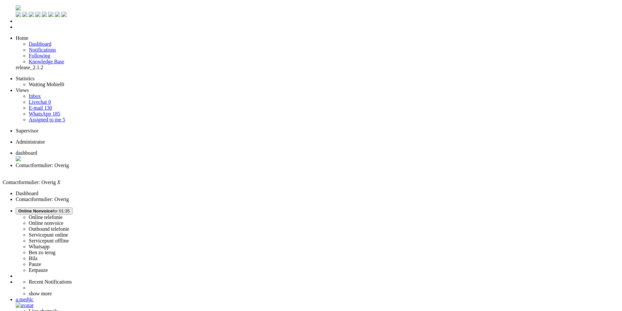
click at [56, 117] on link "Assigned to me 5" at bounding box center [47, 120] width 37 height 6
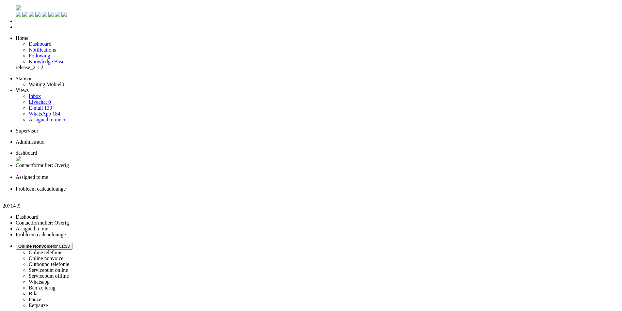
drag, startPoint x: 140, startPoint y: 179, endPoint x: 139, endPoint y: 77, distance: 101.9
click at [230, 150] on ul "dashboard Contactformulier: Overig" at bounding box center [311, 174] width 617 height 48
click at [48, 174] on span "Assigned to me" at bounding box center [32, 177] width 33 height 6
click at [224, 150] on ul "dashboard Contactformulier: Overig" at bounding box center [311, 174] width 617 height 48
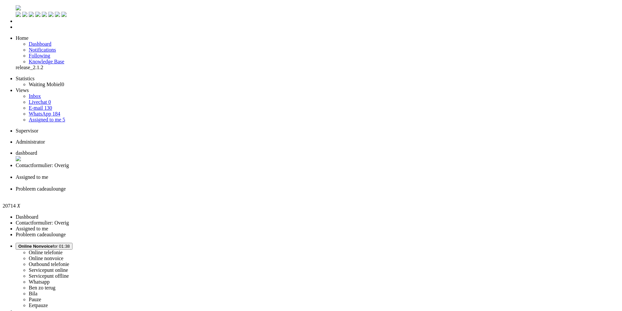
click at [48, 174] on span "Assigned to me" at bounding box center [32, 177] width 33 height 6
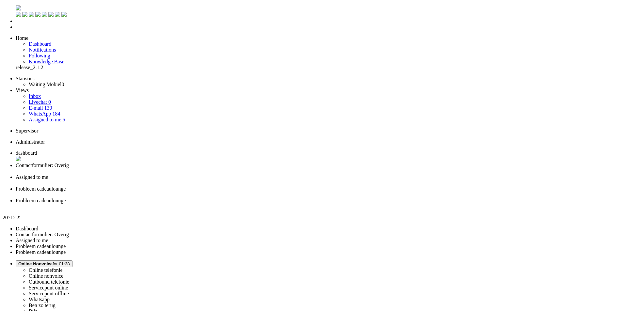
click at [66, 186] on span "Probleem cadeaulounge" at bounding box center [41, 189] width 50 height 6
click at [315, 198] on li "Probleem cadeaulounge" at bounding box center [318, 204] width 604 height 12
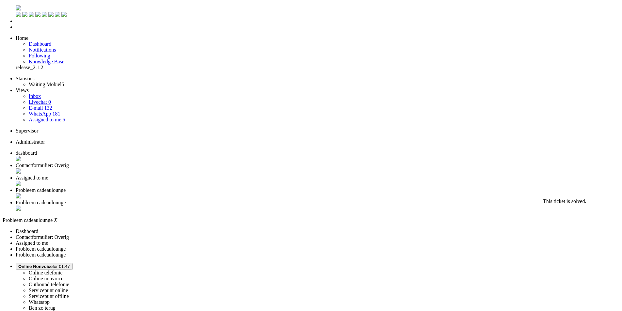
click at [355, 206] on div "Close tab" at bounding box center [318, 209] width 604 height 7
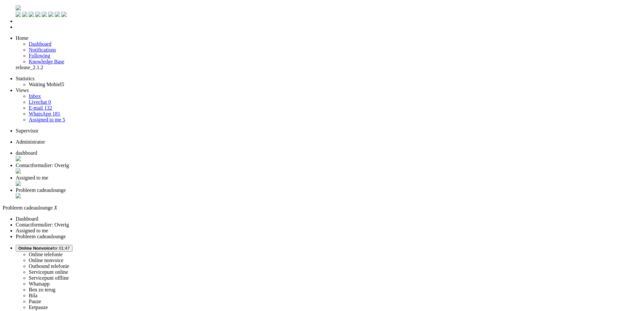
click at [301, 193] on div "Close tab" at bounding box center [318, 196] width 604 height 7
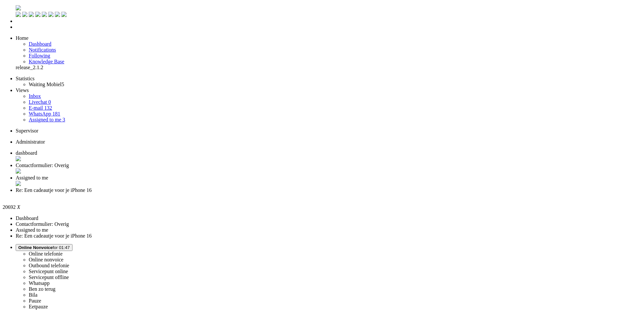
click at [48, 175] on span "Assigned to me" at bounding box center [32, 178] width 33 height 6
click at [47, 105] on link "E-mail 132" at bounding box center [41, 108] width 24 height 6
click at [30, 175] on span "E-mail" at bounding box center [23, 178] width 14 height 6
click at [92, 188] on span "Re: Een cadeautje voor je iPhone 16" at bounding box center [54, 191] width 76 height 6
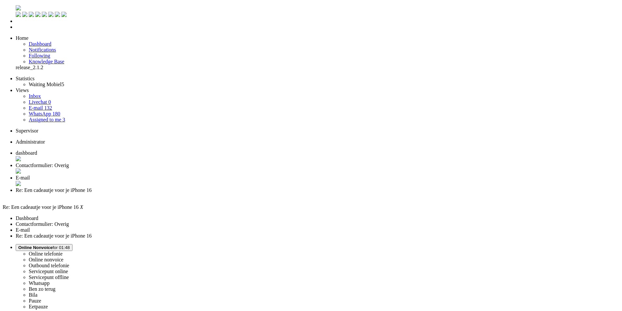
click at [30, 175] on span "E-mail" at bounding box center [23, 178] width 14 height 6
click at [243, 181] on div "Close tab" at bounding box center [320, 184] width 609 height 7
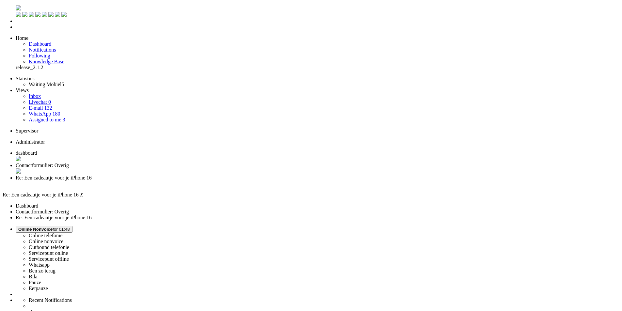
click at [174, 163] on li "Contactformulier: Overig" at bounding box center [318, 169] width 604 height 12
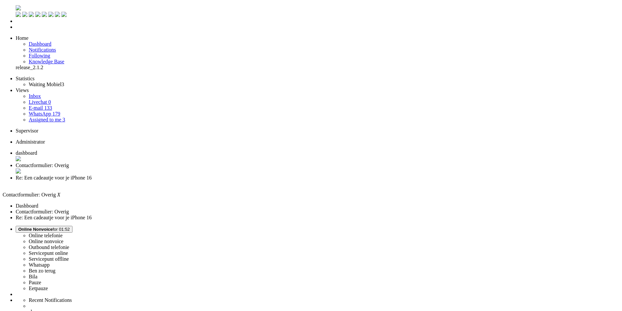
drag, startPoint x: 248, startPoint y: 1184, endPoint x: 270, endPoint y: 1185, distance: 22.5
drag, startPoint x: 311, startPoint y: 129, endPoint x: 217, endPoint y: 126, distance: 94.5
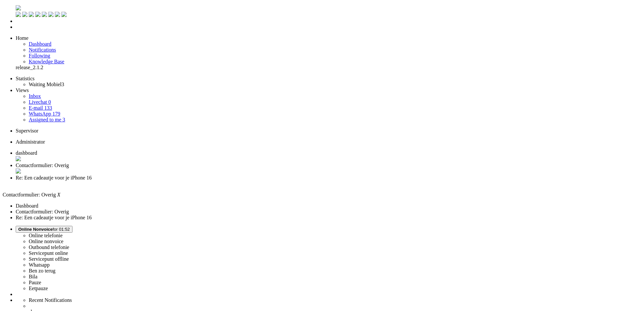
paste input "[URL][DOMAIN_NAME]"
type input "[URL][DOMAIN_NAME]"
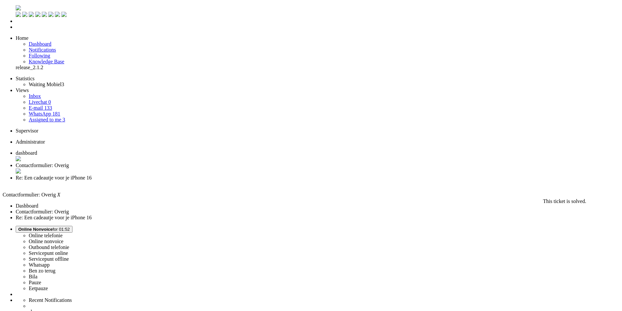
click at [190, 169] on div "Close tab" at bounding box center [318, 172] width 604 height 7
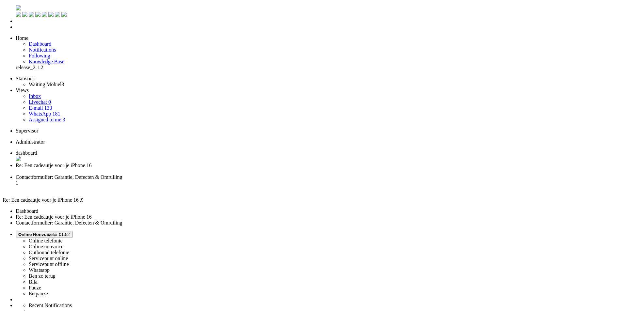
click at [123, 174] on span "Contactformulier: Garantie, Defecten & Omruiling" at bounding box center [69, 177] width 107 height 6
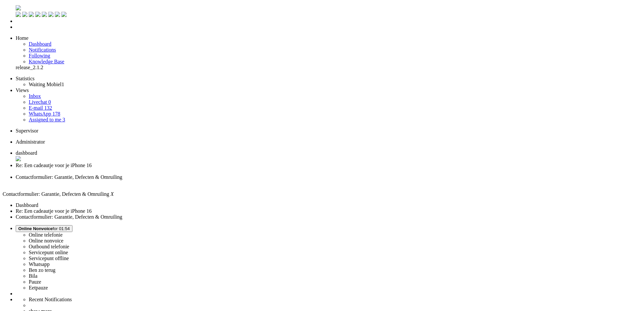
click at [244, 180] on div "Close tab" at bounding box center [318, 183] width 604 height 6
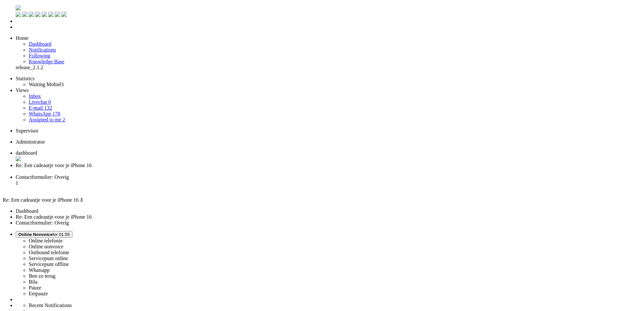
click at [221, 174] on li "Contactformulier: Overig 1" at bounding box center [318, 183] width 604 height 18
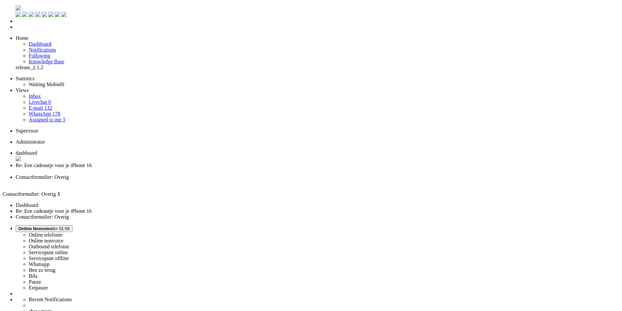
scroll to position [98, 0]
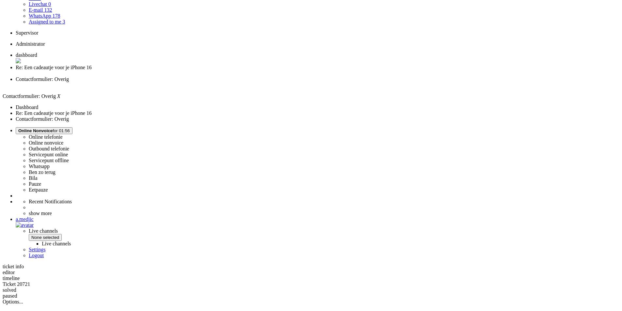
drag, startPoint x: 294, startPoint y: 276, endPoint x: 194, endPoint y: 272, distance: 99.7
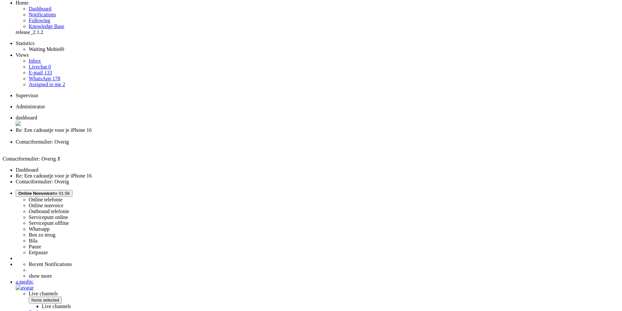
scroll to position [0, 0]
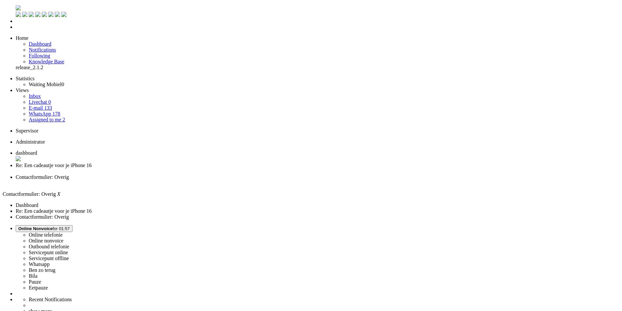
click at [245, 180] on div "Close tab" at bounding box center [318, 183] width 604 height 6
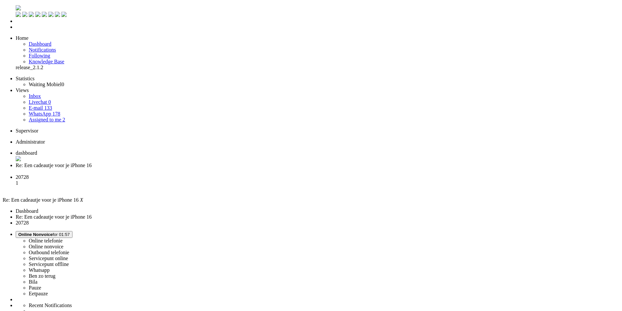
click at [123, 174] on span "Contactformulier: Garantie, Defecten & Omruiling" at bounding box center [69, 177] width 107 height 6
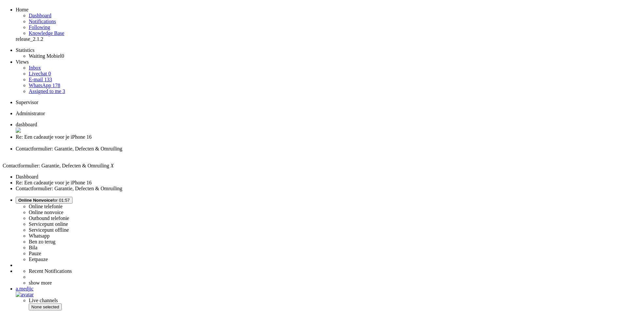
scroll to position [65, 0]
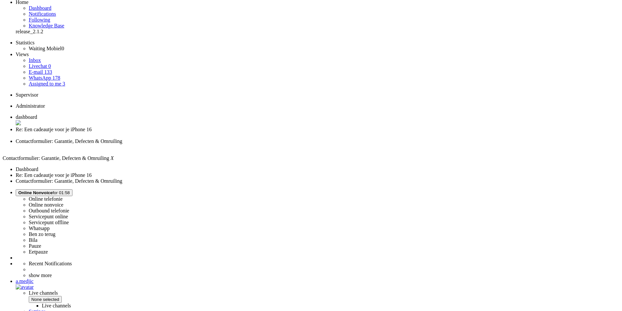
scroll to position [0, 0]
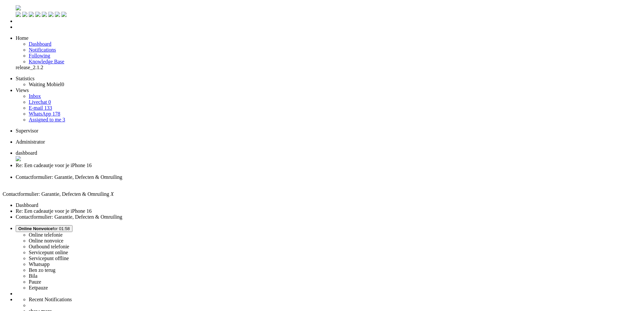
click at [172, 163] on li "Re: Een cadeautje voor je iPhone 16" at bounding box center [318, 169] width 604 height 12
paste body "Rich Text Area. Press ALT-0 for help."
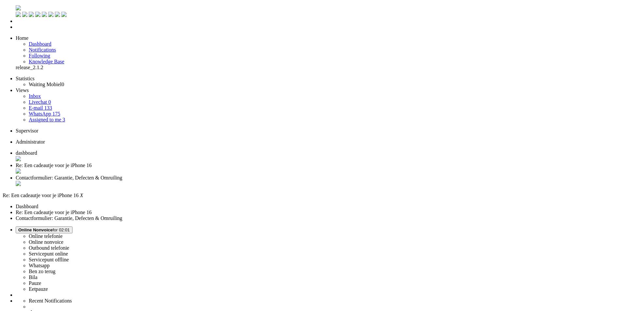
drag, startPoint x: 274, startPoint y: 1183, endPoint x: 290, endPoint y: 1185, distance: 15.8
drag, startPoint x: 275, startPoint y: 1193, endPoint x: 218, endPoint y: 1193, distance: 57.2
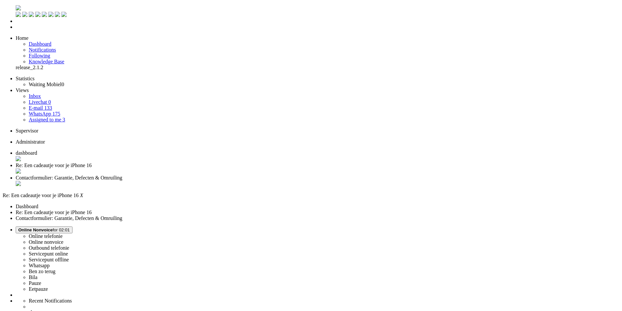
drag, startPoint x: 543, startPoint y: 173, endPoint x: 540, endPoint y: 176, distance: 4.4
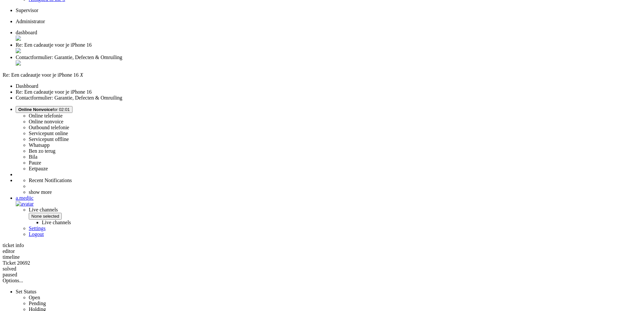
scroll to position [146, 0]
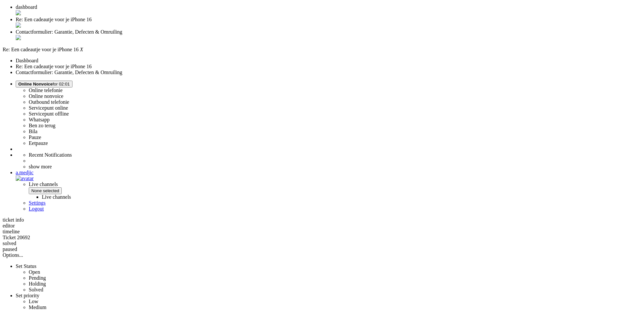
drag, startPoint x: 334, startPoint y: 256, endPoint x: 175, endPoint y: 252, distance: 159.5
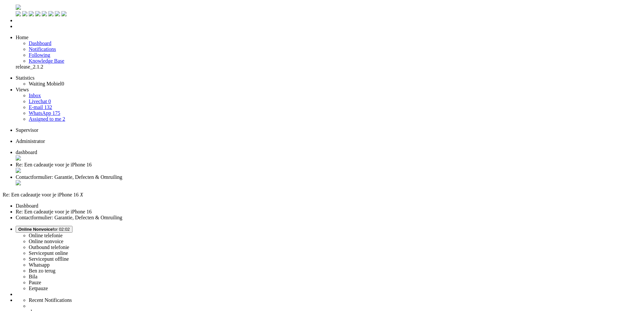
scroll to position [0, 0]
click at [189, 169] on div "Close tab" at bounding box center [318, 172] width 604 height 7
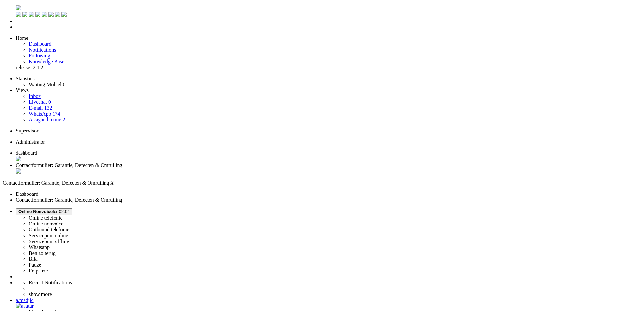
click at [37, 150] on span "dashboard" at bounding box center [27, 153] width 22 height 6
click at [51, 90] on ul "Statistics Waiting Mobiel 0 Views Inbox Livechat 0 E-mail 132 WhatsApp 174 Assi…" at bounding box center [314, 99] width 622 height 47
click at [53, 117] on link "Assigned to me 2" at bounding box center [47, 120] width 37 height 6
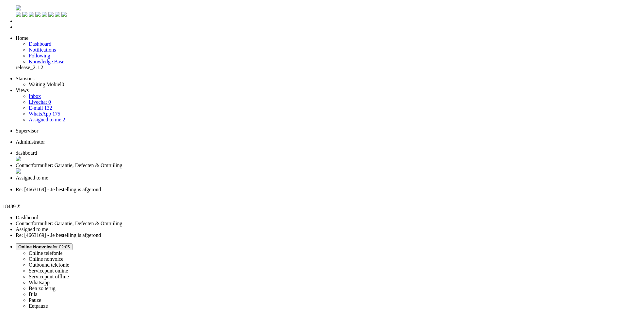
drag, startPoint x: 105, startPoint y: 215, endPoint x: 132, endPoint y: 10, distance: 206.7
click at [299, 193] on div "Close tab" at bounding box center [318, 196] width 604 height 6
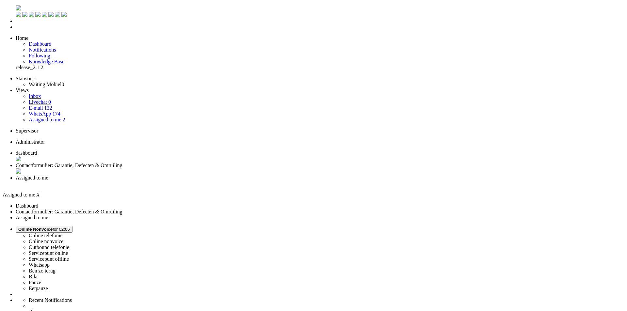
click at [245, 181] on div "Close tab" at bounding box center [318, 184] width 604 height 6
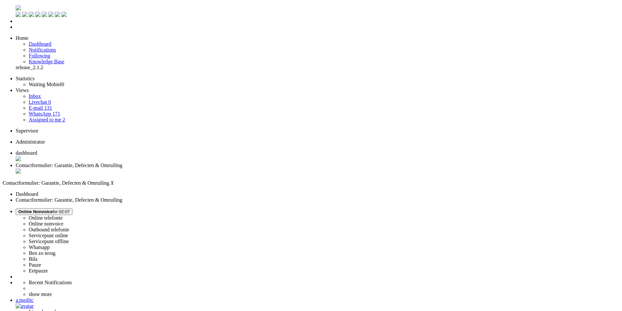
paste body "Rich Text Area. Press ALT-0 for help."
drag, startPoint x: 20, startPoint y: 1144, endPoint x: 70, endPoint y: 1145, distance: 49.7
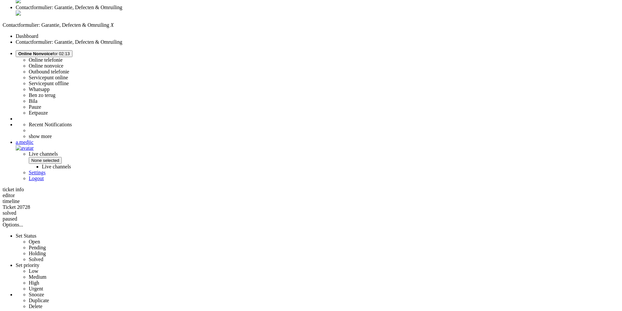
scroll to position [186, 0]
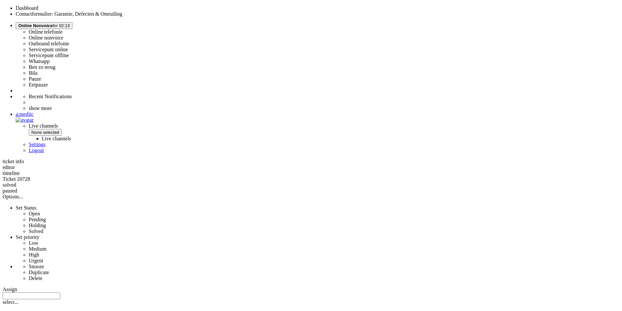
drag, startPoint x: 216, startPoint y: 226, endPoint x: 274, endPoint y: 238, distance: 59.7
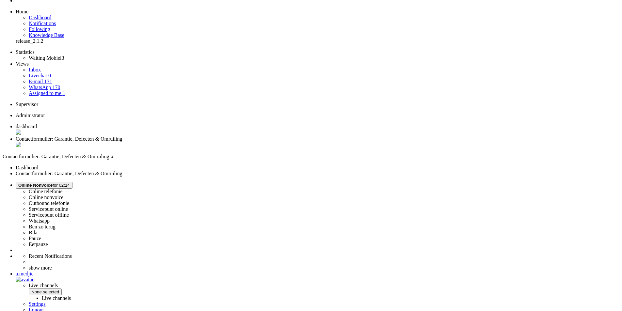
scroll to position [0, 0]
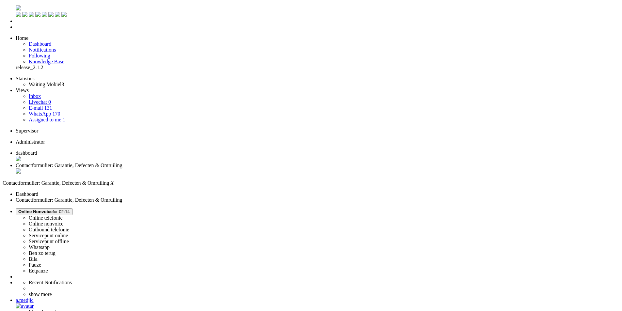
click at [188, 163] on li "Contactformulier: Garantie, Defecten & Omruiling" at bounding box center [318, 169] width 604 height 12
click at [190, 169] on div "Close tab" at bounding box center [318, 172] width 604 height 7
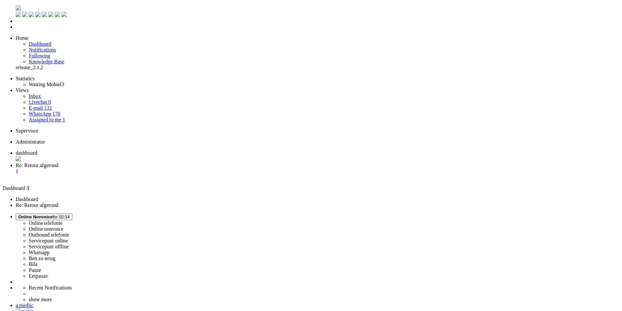
click at [58, 163] on span "Re: Retour afgerond" at bounding box center [37, 166] width 43 height 6
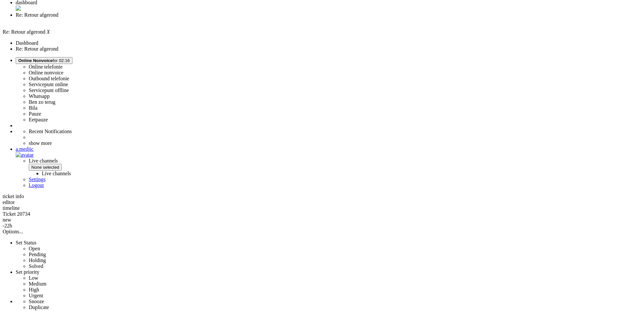
scroll to position [127, 0]
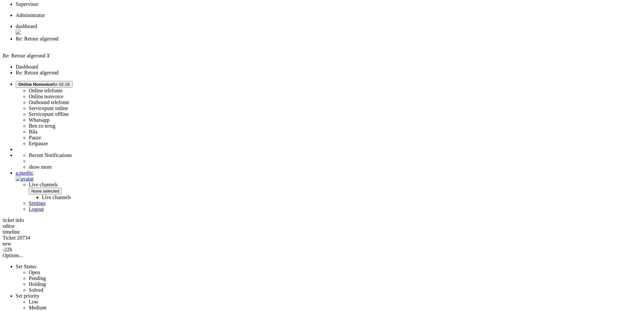
drag, startPoint x: 420, startPoint y: 226, endPoint x: 176, endPoint y: 191, distance: 246.8
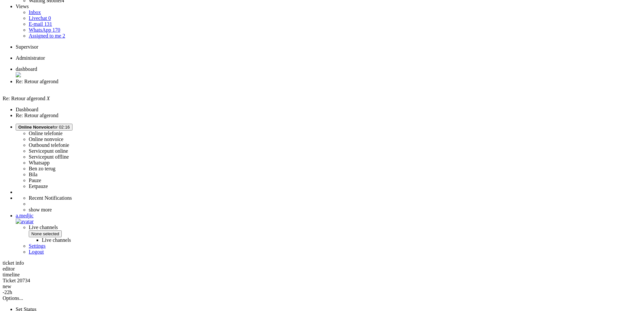
scroll to position [0, 0]
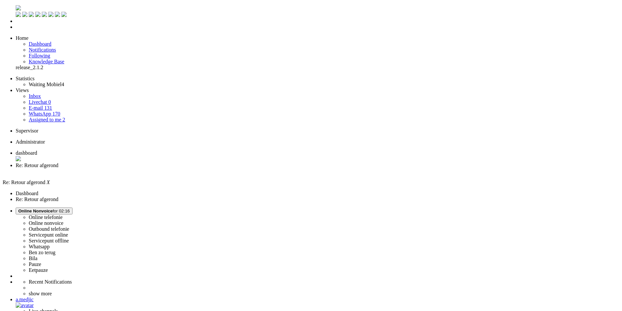
drag, startPoint x: 264, startPoint y: 1176, endPoint x: 161, endPoint y: 1186, distance: 103.4
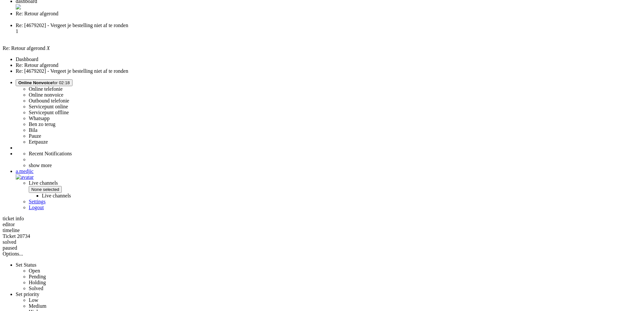
scroll to position [163, 0]
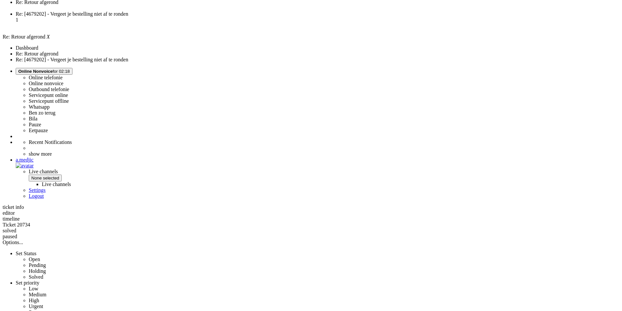
drag, startPoint x: 244, startPoint y: 235, endPoint x: 178, endPoint y: 230, distance: 66.8
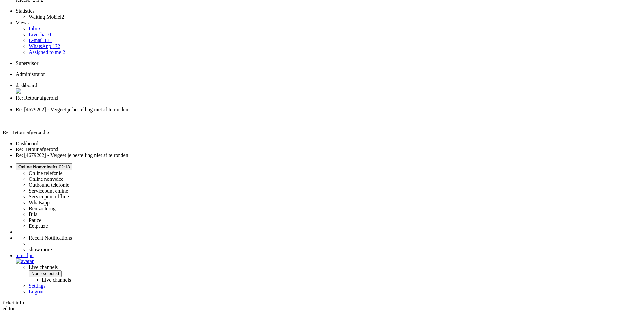
scroll to position [0, 0]
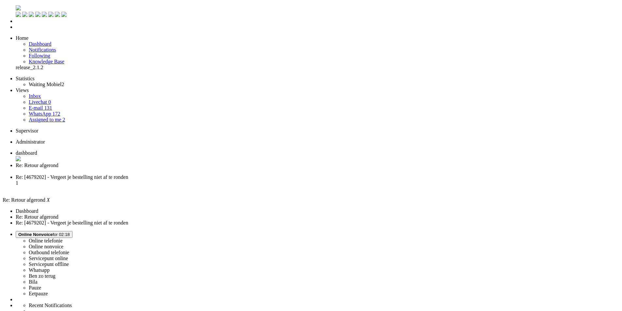
click at [189, 169] on div "Close tab" at bounding box center [318, 172] width 604 height 6
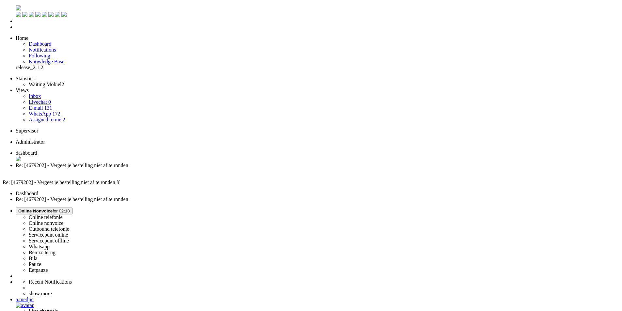
click at [113, 150] on li "dashboard" at bounding box center [318, 156] width 604 height 12
click at [128, 163] on span "Re: [4679202] - Vergeet je bestelling niet af te ronden" at bounding box center [72, 166] width 113 height 6
click at [70, 209] on span "Online Nonvoice for 02:18" at bounding box center [44, 211] width 52 height 5
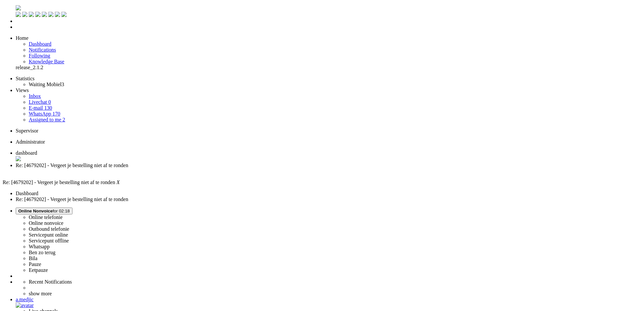
click at [37, 150] on span "dashboard" at bounding box center [27, 153] width 22 height 6
click at [171, 163] on li "Re: [4679202] - Vergeet je bestelling niet af te ronden" at bounding box center [318, 169] width 604 height 12
click at [70, 209] on span "Online Nonvoice for 02:19" at bounding box center [44, 211] width 52 height 5
click at [41, 262] on label "Pauze" at bounding box center [35, 265] width 12 height 6
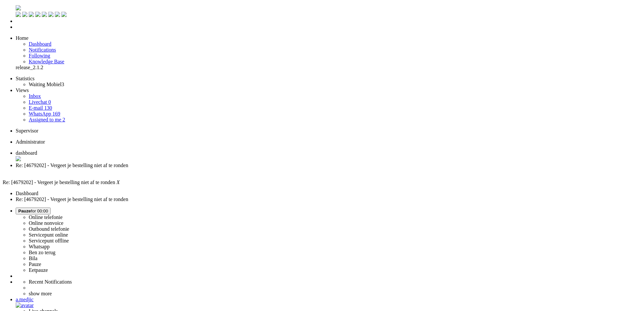
click at [107, 150] on li "dashboard" at bounding box center [318, 156] width 604 height 12
click at [128, 163] on span "Re: [4679202] - Vergeet je bestelling niet af te ronden" at bounding box center [72, 166] width 113 height 6
click at [37, 150] on span "dashboard" at bounding box center [27, 153] width 22 height 6
click at [48, 105] on link "E-mail 131" at bounding box center [41, 108] width 24 height 6
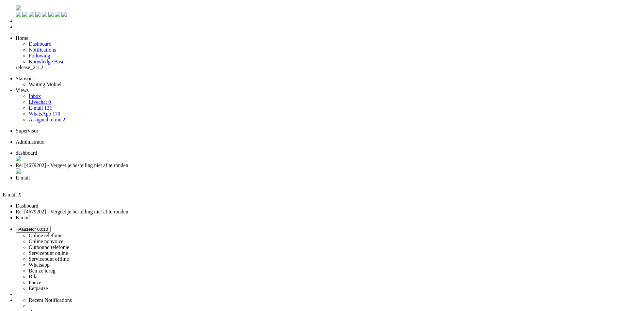
click at [45, 111] on link "WhatsApp 170" at bounding box center [44, 114] width 31 height 6
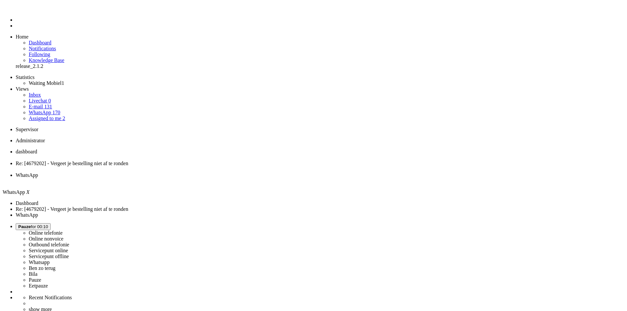
click at [50, 104] on link "E-mail 131" at bounding box center [41, 107] width 24 height 6
click at [128, 161] on span "Re: [4679202] - Vergeet je bestelling niet af te ronden" at bounding box center [72, 164] width 113 height 6
click at [51, 223] on button "Pauze for 00:15" at bounding box center [33, 226] width 35 height 7
click at [50, 260] on label "Whatsapp" at bounding box center [39, 263] width 21 height 6
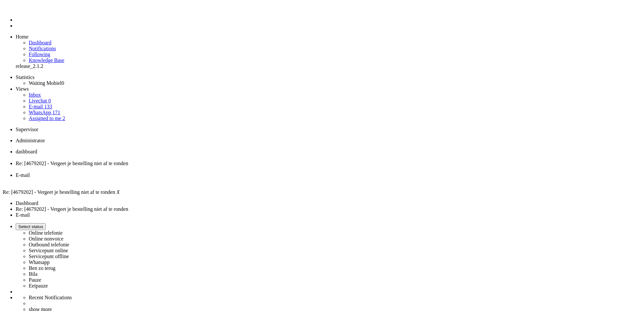
click at [189, 167] on div "Close tab" at bounding box center [318, 170] width 604 height 6
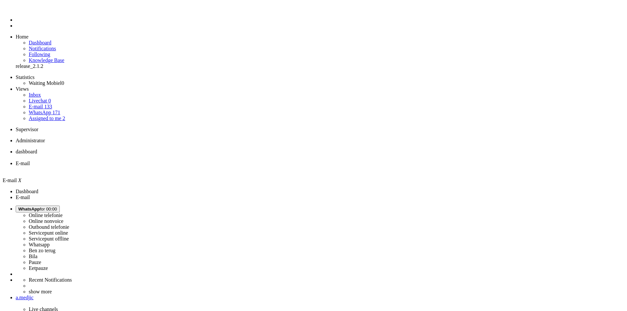
click at [189, 167] on div "Close tab" at bounding box center [320, 170] width 609 height 6
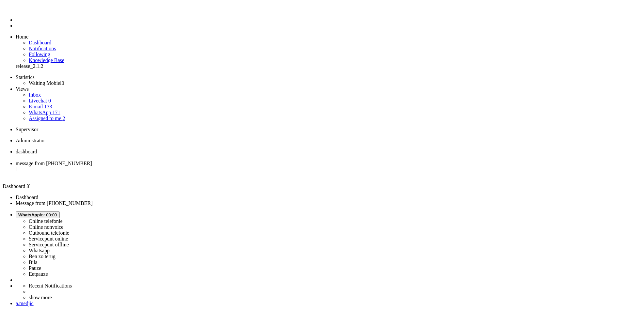
click at [171, 161] on li "message from +31617403186 1" at bounding box center [318, 170] width 604 height 18
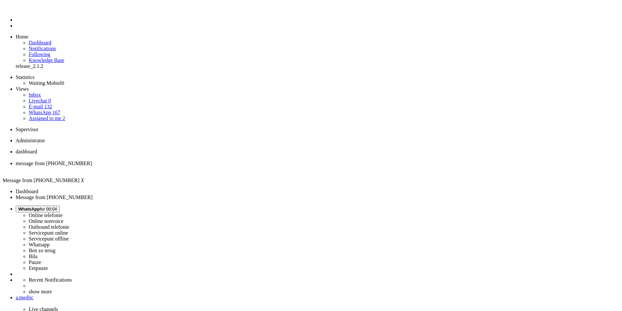
click at [190, 167] on div "Close tab" at bounding box center [318, 170] width 604 height 6
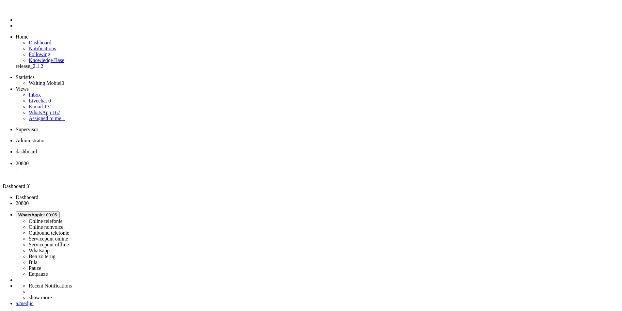
click at [29, 161] on span "20800" at bounding box center [22, 164] width 13 height 6
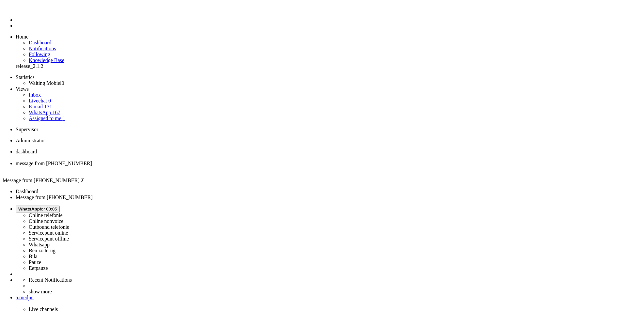
scroll to position [98, 0]
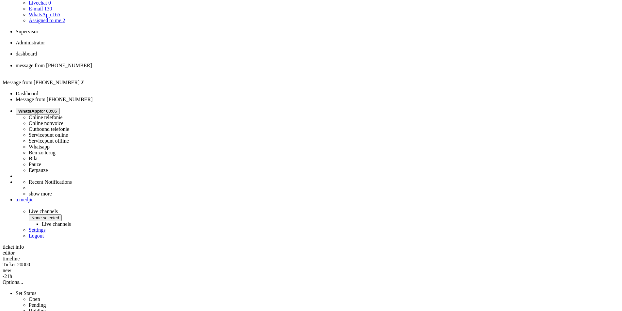
copy div "4680316"
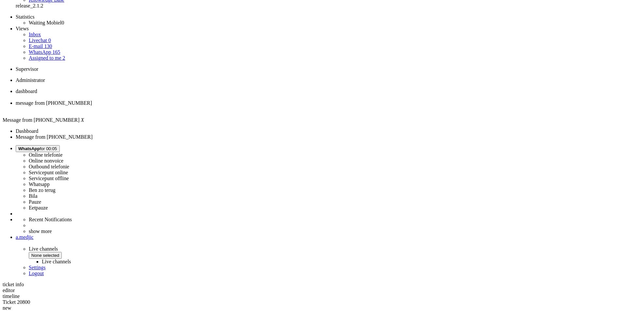
scroll to position [0, 0]
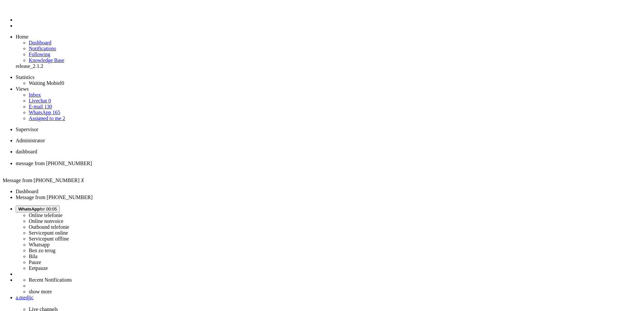
drag, startPoint x: 220, startPoint y: 1108, endPoint x: 189, endPoint y: 1108, distance: 30.7
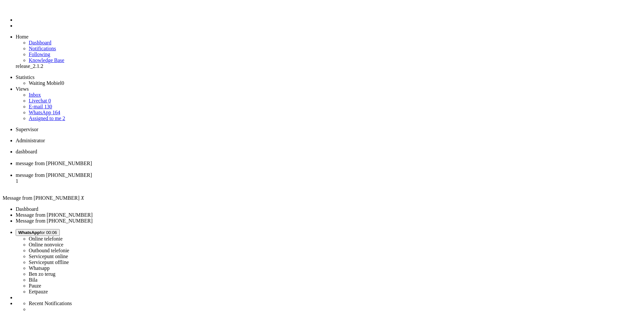
click at [188, 167] on div "Close tab" at bounding box center [318, 170] width 604 height 6
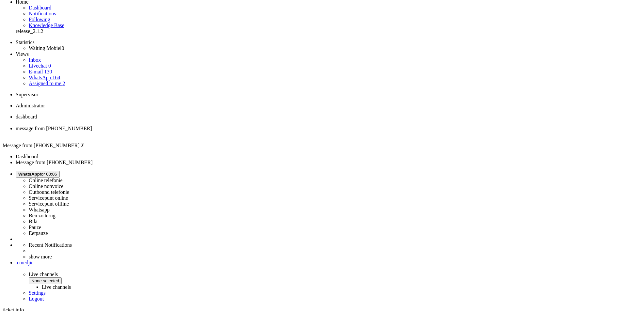
scroll to position [33, 0]
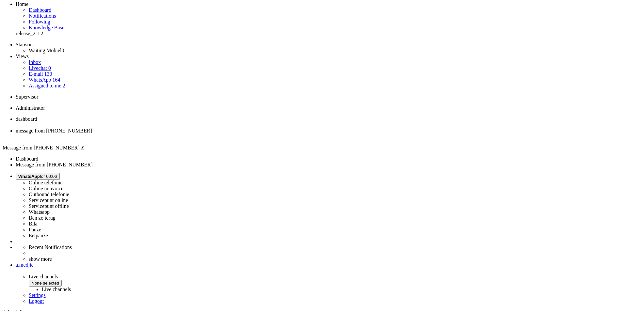
copy div "4680888"
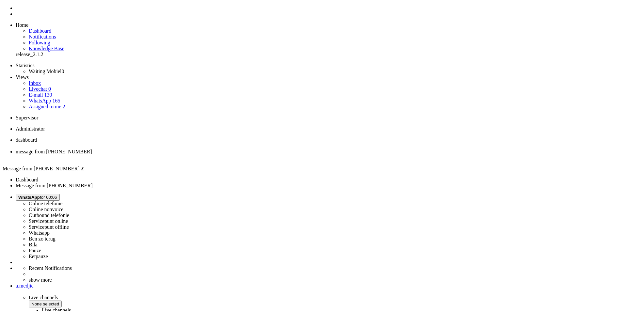
scroll to position [0, 0]
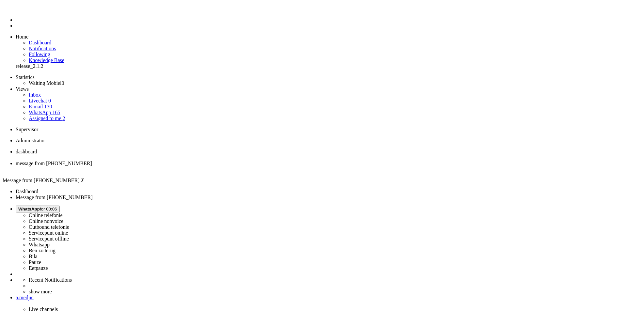
drag, startPoint x: 222, startPoint y: 1109, endPoint x: 189, endPoint y: 1109, distance: 33.0
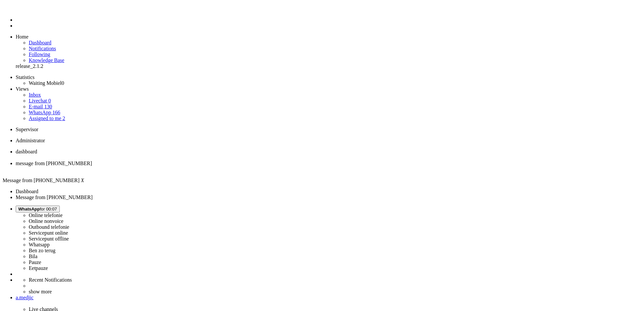
click at [190, 167] on div "Close tab" at bounding box center [318, 170] width 604 height 6
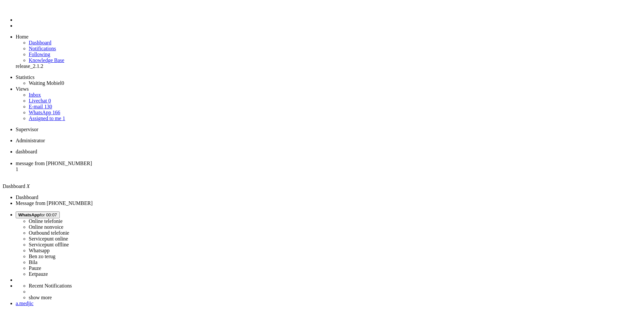
click at [92, 161] on span "message from +31684806738" at bounding box center [54, 164] width 76 height 6
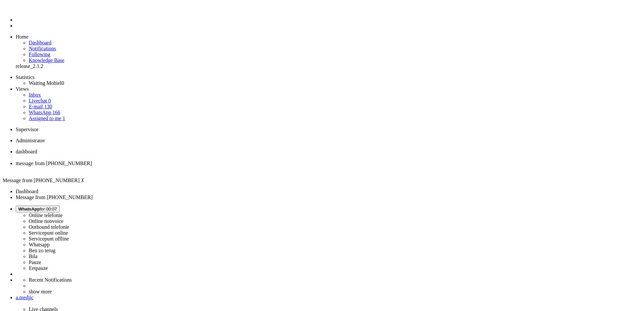
copy div "4680491"
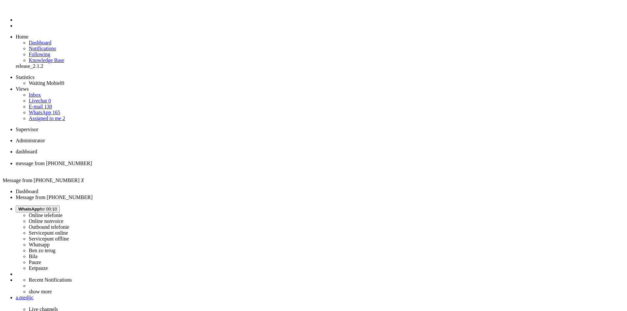
type input "ilt"
drag, startPoint x: 170, startPoint y: 1109, endPoint x: 180, endPoint y: 1109, distance: 10.5
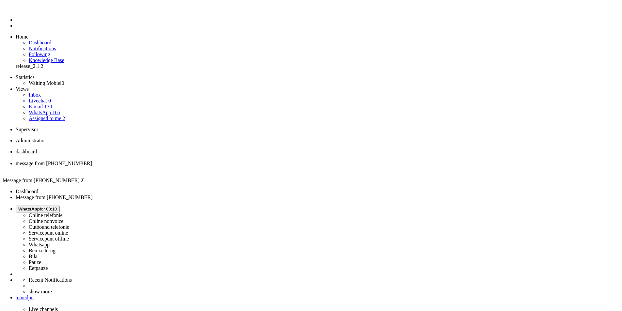
drag, startPoint x: 165, startPoint y: 1108, endPoint x: 187, endPoint y: 1110, distance: 21.6
drag, startPoint x: 163, startPoint y: 1109, endPoint x: 147, endPoint y: 1112, distance: 15.7
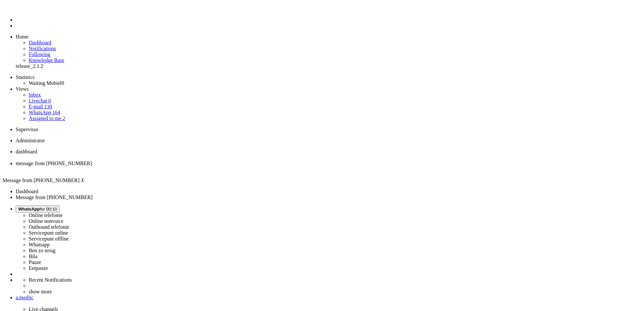
click at [189, 167] on div "Close tab" at bounding box center [318, 170] width 604 height 6
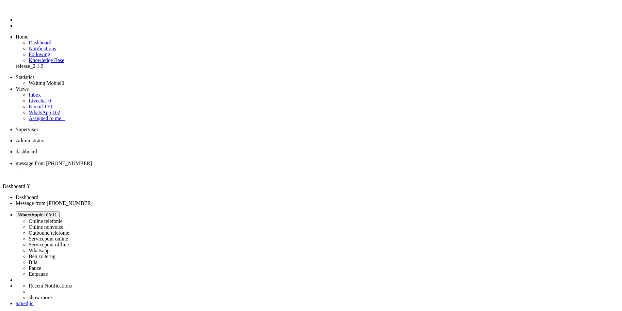
click at [92, 161] on span "message from +31684747031" at bounding box center [54, 164] width 76 height 6
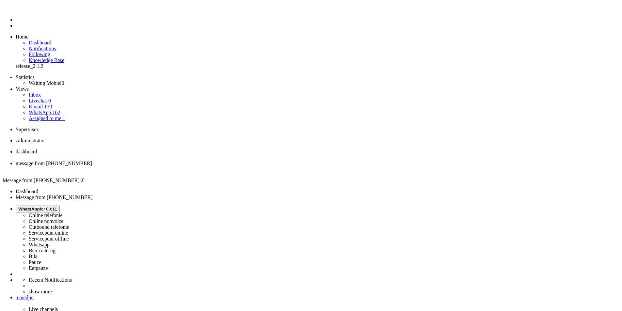
drag, startPoint x: 117, startPoint y: 1114, endPoint x: 107, endPoint y: 1115, distance: 9.5
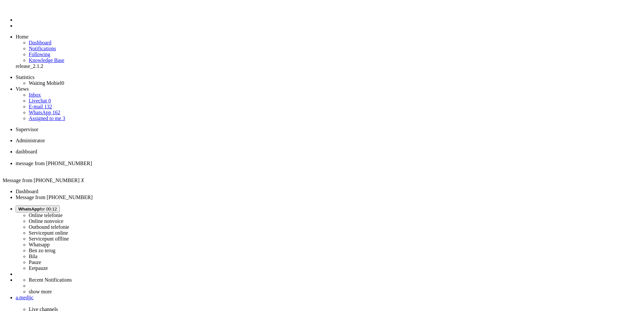
scroll to position [65, 0]
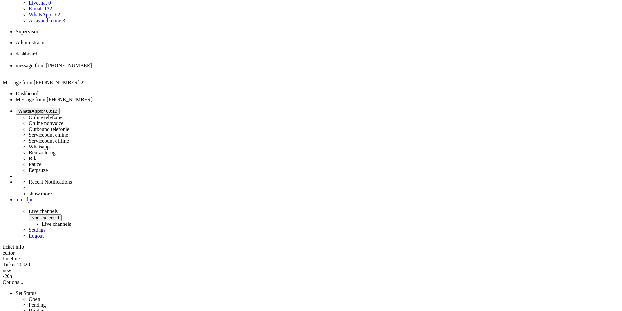
scroll to position [0, 0]
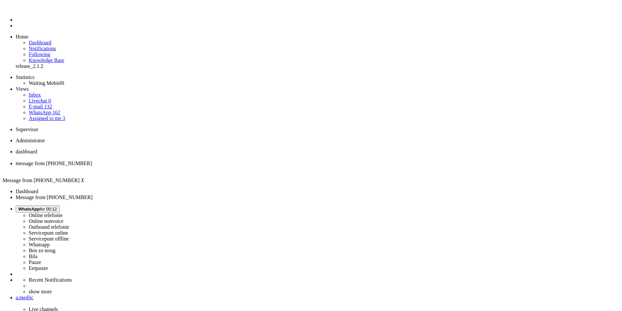
click at [189, 167] on div "Close tab" at bounding box center [318, 170] width 604 height 6
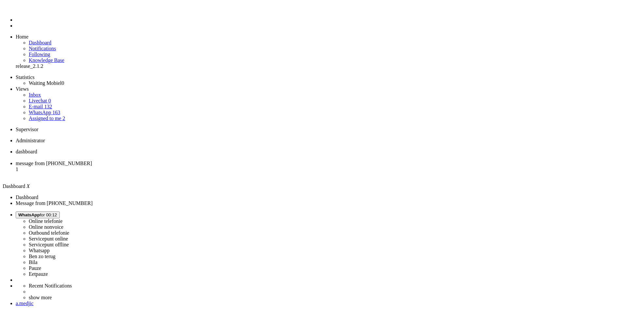
click at [92, 161] on span "message from +31612219535" at bounding box center [54, 164] width 76 height 6
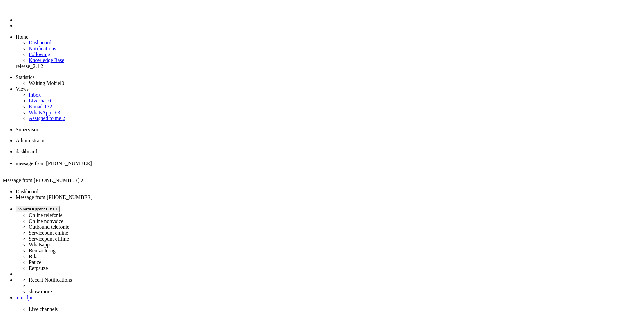
type input "ideal"
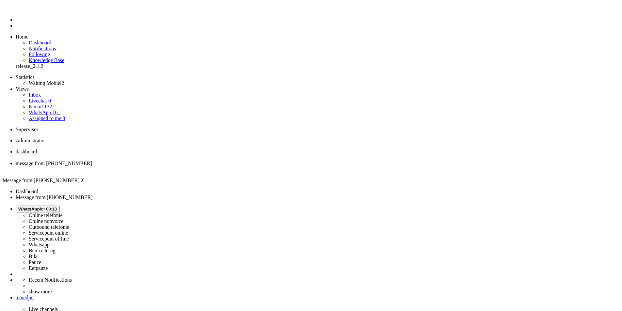
copy div "4680404"
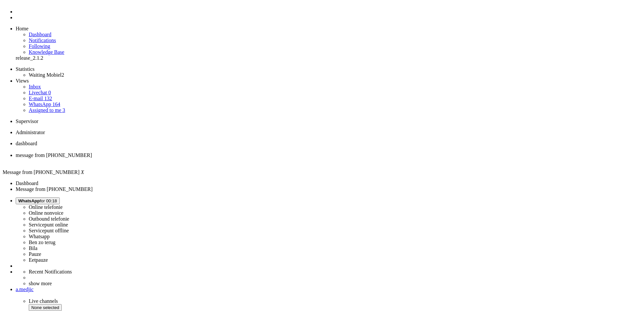
scroll to position [12, 0]
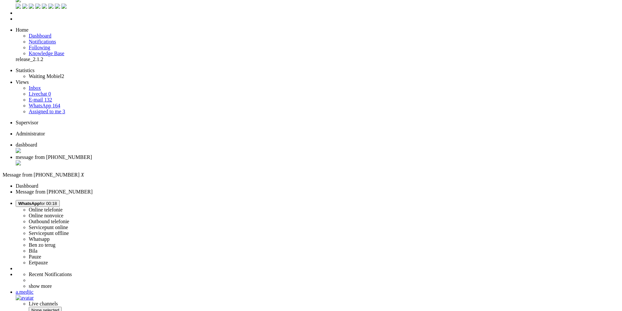
scroll to position [12, 0]
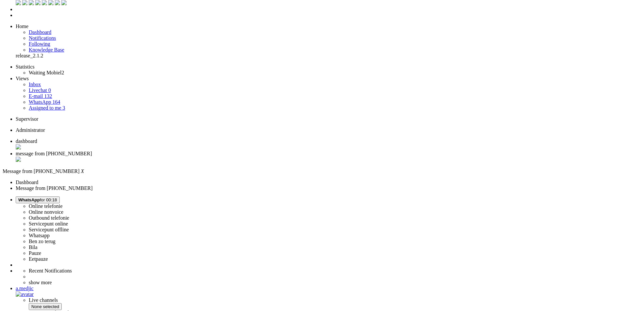
drag, startPoint x: 348, startPoint y: 281, endPoint x: 184, endPoint y: 275, distance: 164.1
copy div "Ik heb voor mijn vriend een mobiel abonnement bij jullie aangevraagd. Hij is ze…"
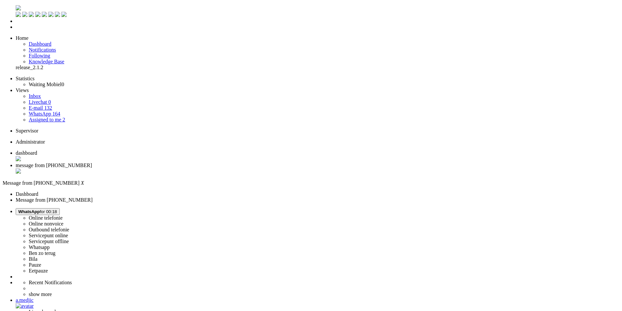
click at [188, 169] on div "Close tab" at bounding box center [318, 172] width 604 height 7
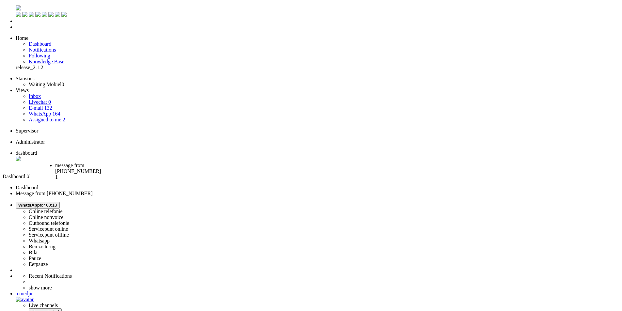
click at [109, 163] on li "message from +31615612621 1" at bounding box center [82, 170] width 54 height 14
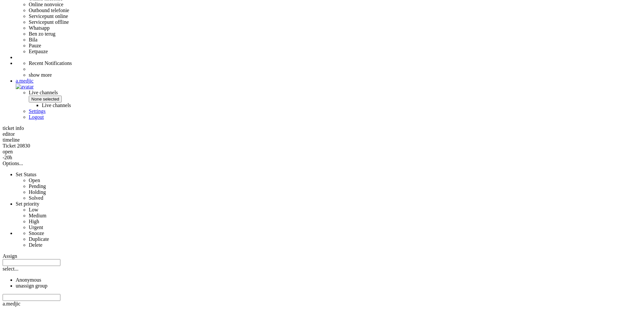
scroll to position [248, 0]
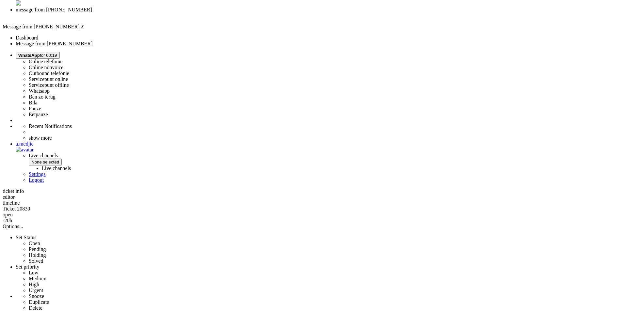
scroll to position [150, 0]
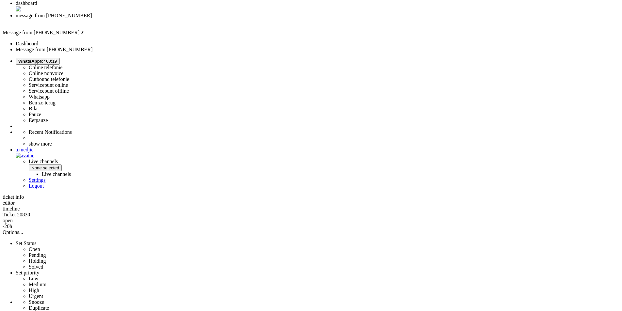
copy div "4681061"
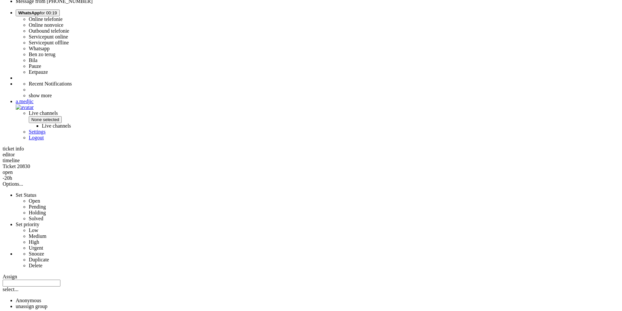
scroll to position [0, 0]
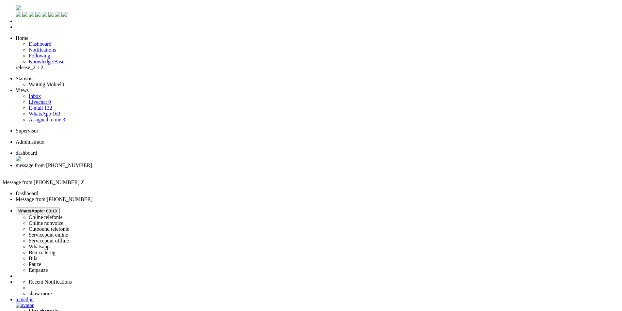
drag, startPoint x: 467, startPoint y: 186, endPoint x: 465, endPoint y: 110, distance: 75.8
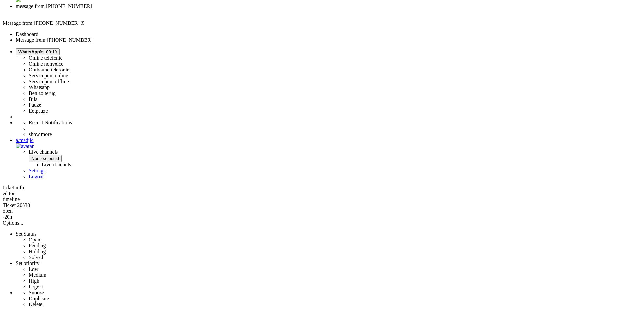
scroll to position [248, 0]
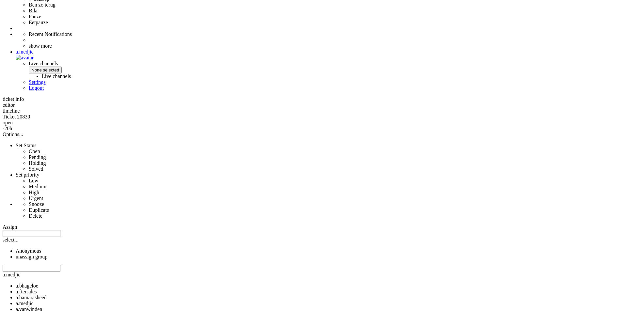
copy div "4680599"
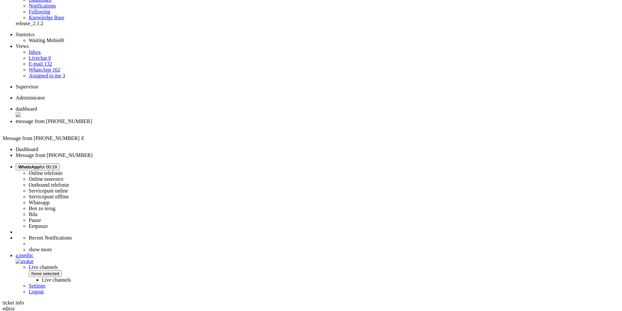
scroll to position [0, 0]
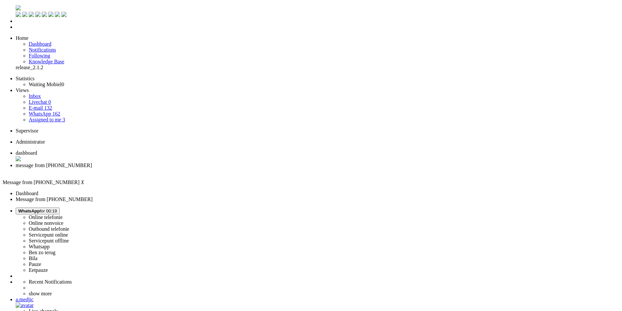
drag, startPoint x: 241, startPoint y: 1109, endPoint x: 209, endPoint y: 1109, distance: 32.7
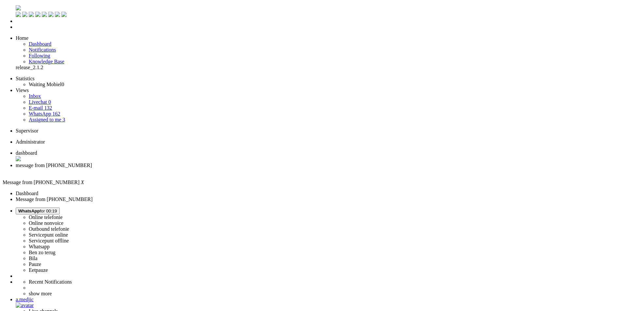
click at [191, 163] on li "message from +31615612621" at bounding box center [318, 169] width 604 height 12
click at [188, 169] on div "Close tab" at bounding box center [318, 172] width 604 height 6
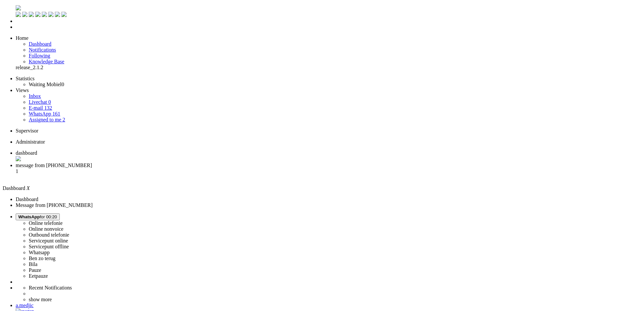
click at [92, 163] on span "message from +31683129911" at bounding box center [54, 166] width 76 height 6
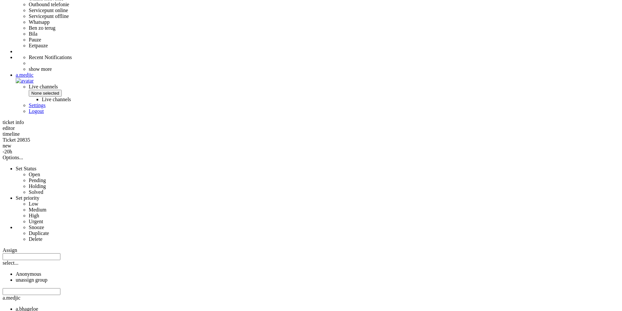
scroll to position [268, 0]
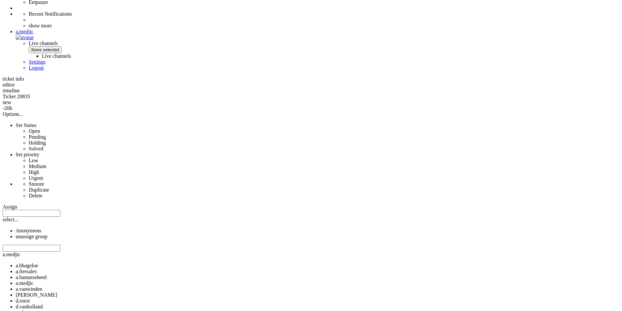
copy div "4680553"
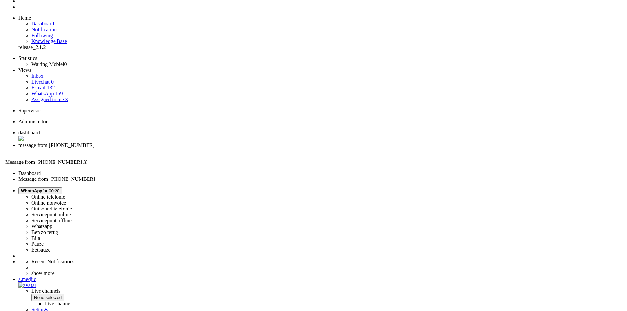
scroll to position [0, 0]
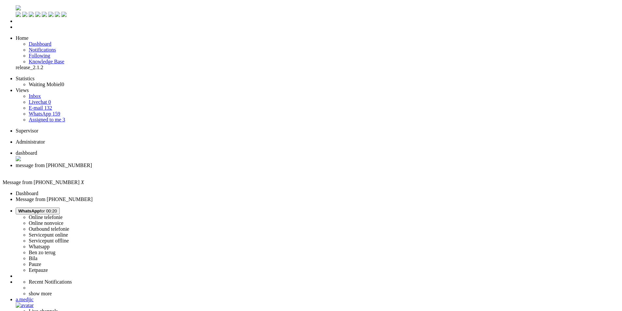
click at [599, 297] on div "a.medjic" at bounding box center [318, 300] width 604 height 6
select select
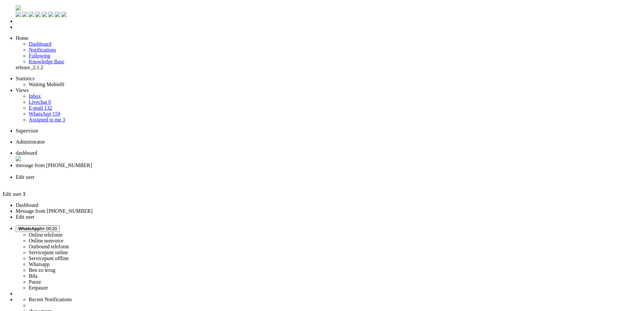
select select "browser"
type input "a.medjic@mobiel.nl"
type input "+31600000000"
select select "en"
select select "nl_NL"
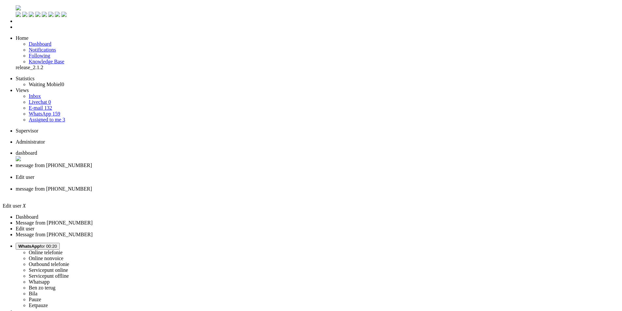
click at [92, 186] on span "message from +31615612621" at bounding box center [54, 189] width 76 height 6
drag, startPoint x: 201, startPoint y: 135, endPoint x: 177, endPoint y: 128, distance: 24.7
copy div "Goedemorgen, bedankt voor je bericht! Ik zie dat je beide bestellingen intussen…"
click at [92, 163] on span "message from +31683129911" at bounding box center [54, 166] width 76 height 6
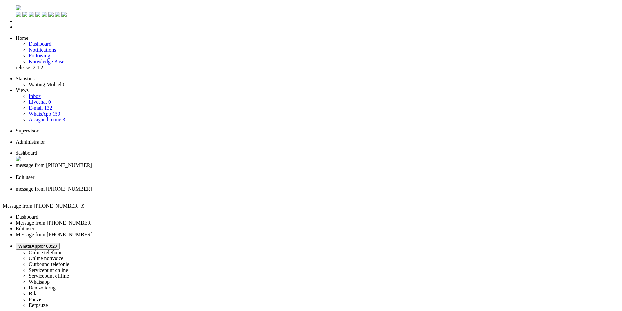
paste body "Rich Text Area. Press ALT-0 for help."
drag, startPoint x: 125, startPoint y: 1145, endPoint x: 112, endPoint y: 1145, distance: 13.4
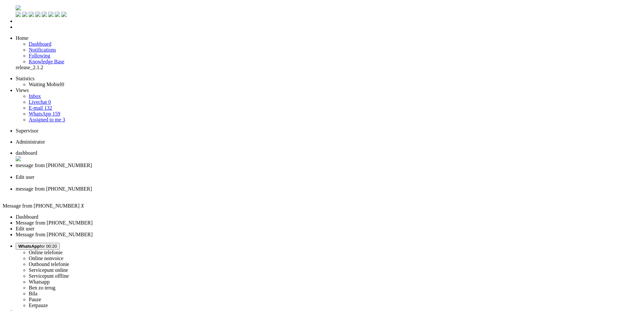
drag, startPoint x: 242, startPoint y: 1241, endPoint x: 82, endPoint y: 1155, distance: 181.8
click at [190, 169] on div "Close tab" at bounding box center [318, 172] width 604 height 6
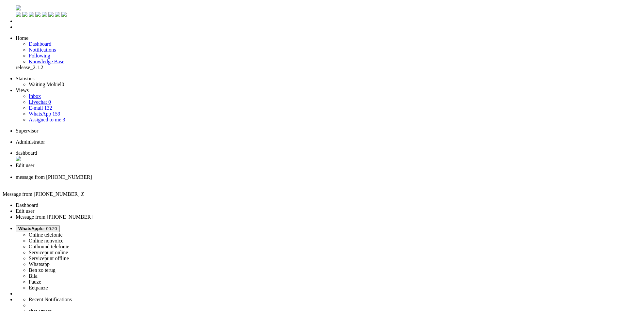
click at [190, 169] on div "Close tab" at bounding box center [318, 172] width 604 height 6
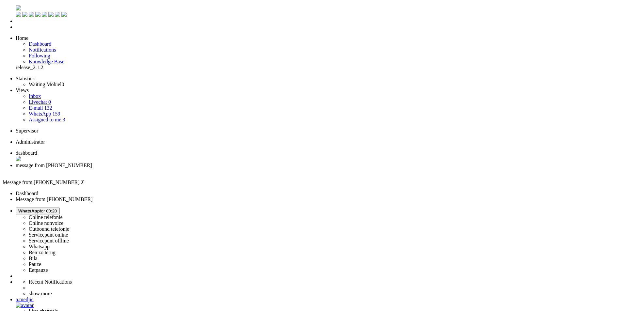
click at [190, 169] on div "Close tab" at bounding box center [318, 172] width 604 height 6
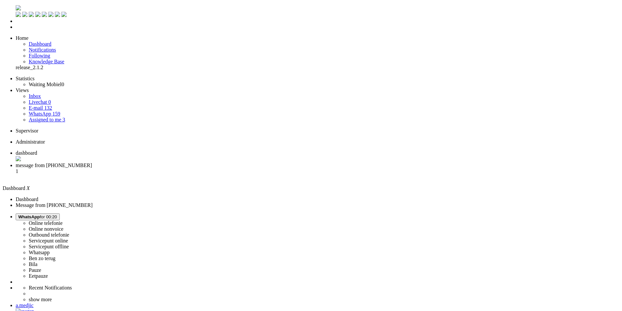
click at [92, 163] on span "message from +31683129911" at bounding box center [54, 166] width 76 height 6
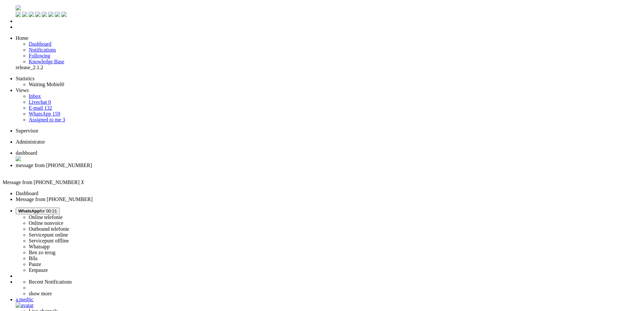
drag, startPoint x: 138, startPoint y: 209, endPoint x: 156, endPoint y: 48, distance: 161.4
click at [595, 297] on div "a.medjic" at bounding box center [318, 300] width 604 height 6
select select
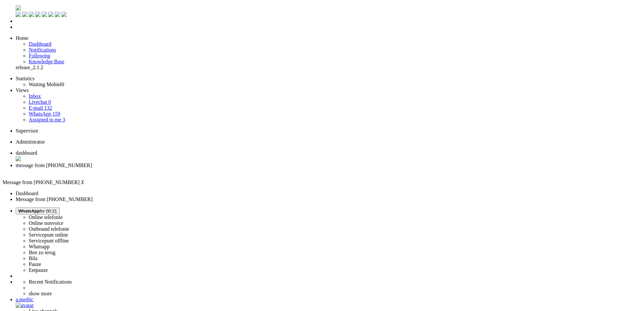
select select
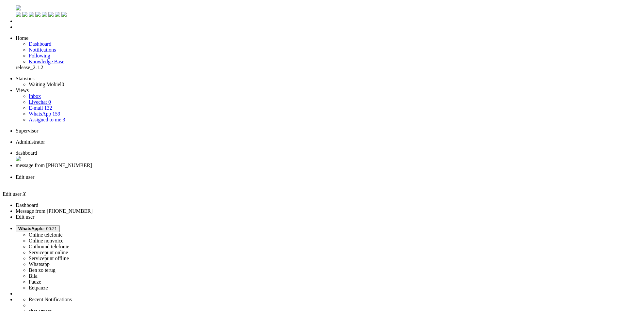
select select "browser"
type input "a.medjic@mobiel.nl"
type input "+31600000000"
select select "en"
select select "nl_NL"
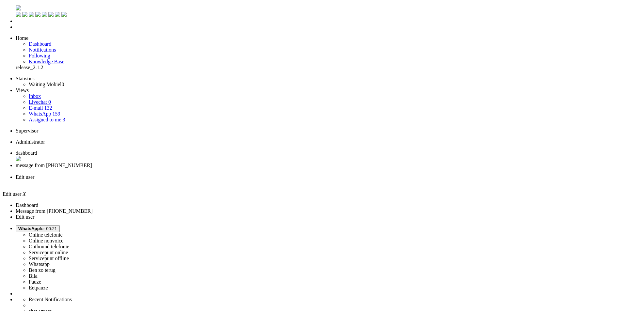
click at [92, 163] on span "message from +31683129911" at bounding box center [54, 166] width 76 height 6
click at [217, 174] on li "Edit user" at bounding box center [318, 180] width 604 height 12
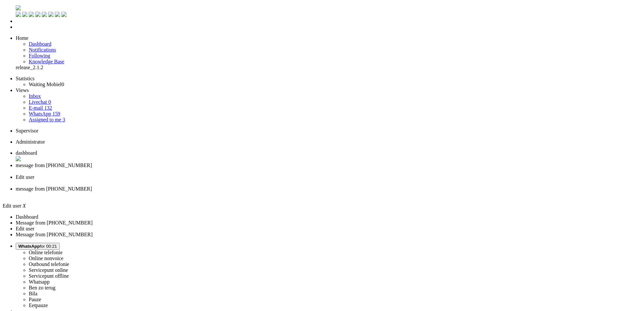
click at [92, 186] on span "message from +31615612621" at bounding box center [54, 189] width 76 height 6
click at [92, 163] on span "message from +31683129911" at bounding box center [54, 166] width 76 height 6
click at [34, 174] on span "Edit user" at bounding box center [25, 177] width 19 height 6
click at [92, 163] on span "message from +31683129911" at bounding box center [54, 166] width 76 height 6
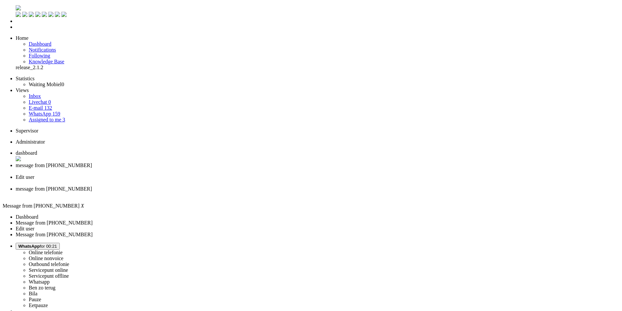
click at [34, 174] on span "Edit user" at bounding box center [25, 177] width 19 height 6
click at [170, 163] on li "message from +31683129911" at bounding box center [318, 169] width 604 height 12
click at [34, 174] on span "Edit user" at bounding box center [25, 177] width 19 height 6
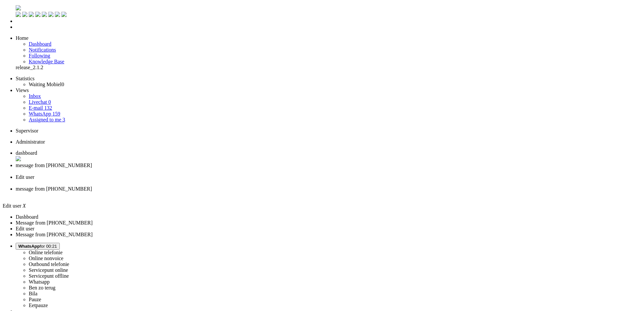
click at [272, 186] on li "message from +31615612621" at bounding box center [318, 192] width 604 height 12
click at [34, 174] on span "Edit user" at bounding box center [25, 177] width 19 height 6
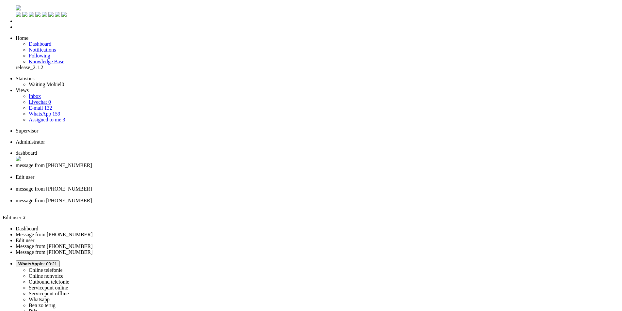
click at [330, 198] on li "message from +31612219535" at bounding box center [318, 204] width 604 height 12
click at [92, 186] on span "message from +31615612621" at bounding box center [54, 189] width 76 height 6
drag, startPoint x: 213, startPoint y: 137, endPoint x: 174, endPoint y: 128, distance: 39.4
copy div "Goedemorgen, bedankt voor je bericht! Ik zie dat je beide bestellingen intussen…"
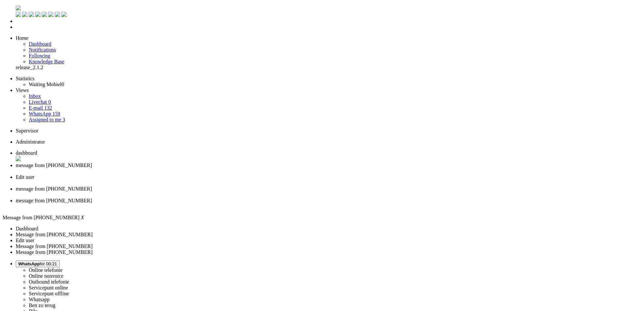
click at [92, 163] on span "message from +31683129911" at bounding box center [54, 166] width 76 height 6
paste body "Rich Text Area. Press ALT-0 for help."
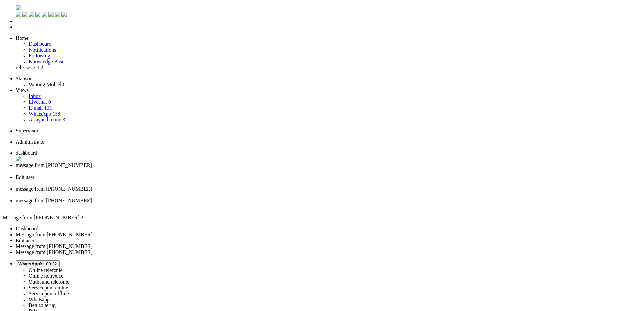
click at [189, 169] on div "Close tab" at bounding box center [318, 172] width 604 height 6
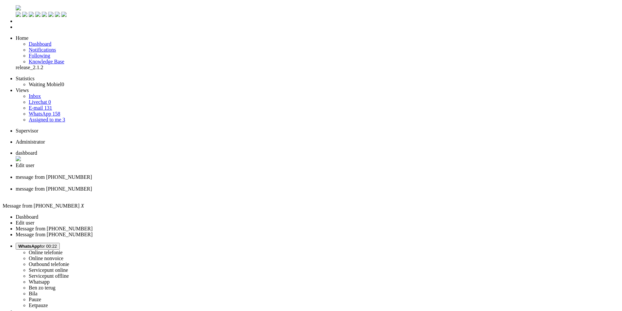
click at [189, 169] on div "Close tab" at bounding box center [318, 172] width 604 height 6
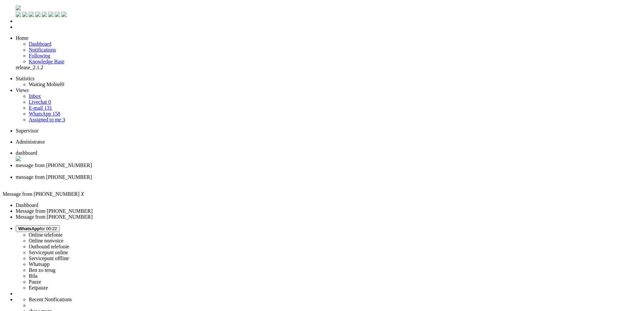
click at [189, 169] on div "Close tab" at bounding box center [318, 172] width 604 height 6
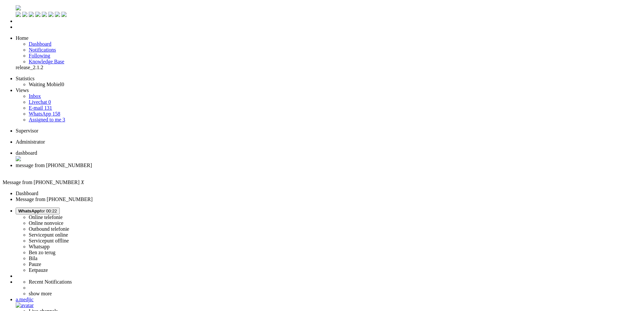
click at [189, 169] on div "Close tab" at bounding box center [318, 172] width 604 height 6
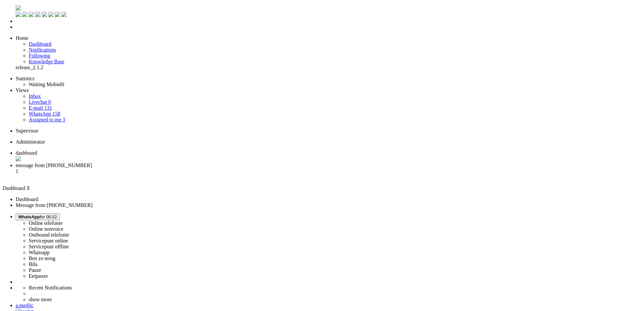
click at [92, 163] on span "message from +31684996243" at bounding box center [54, 166] width 76 height 6
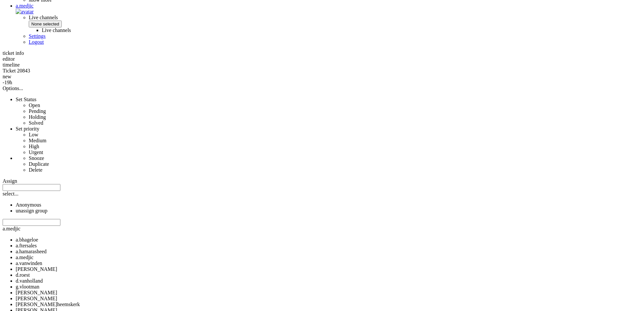
scroll to position [350, 0]
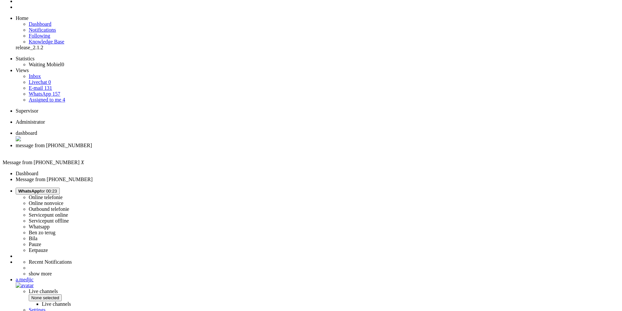
scroll to position [0, 0]
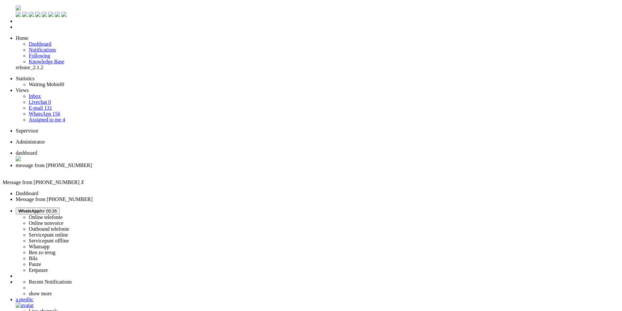
type input "ideal"
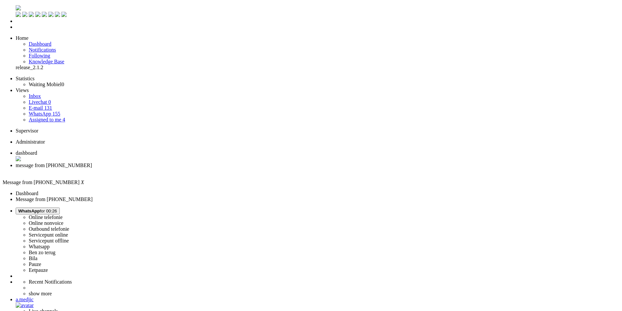
drag, startPoint x: 83, startPoint y: 1143, endPoint x: 2, endPoint y: 1095, distance: 93.7
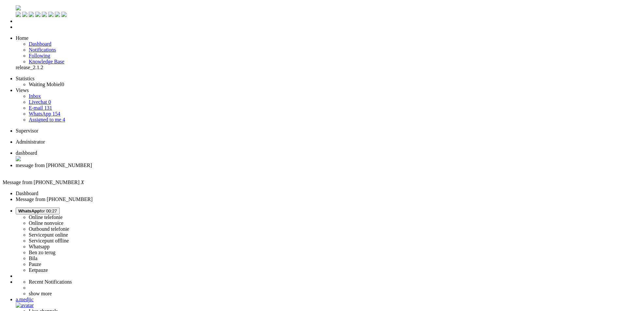
drag, startPoint x: 29, startPoint y: 1123, endPoint x: -15, endPoint y: 1101, distance: 48.7
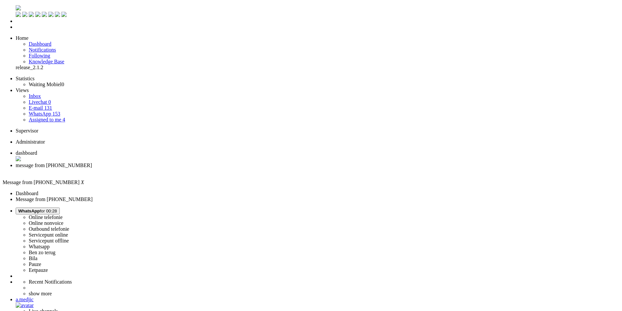
scroll to position [0, 0]
drag, startPoint x: 309, startPoint y: 1181, endPoint x: 206, endPoint y: 1114, distance: 123.3
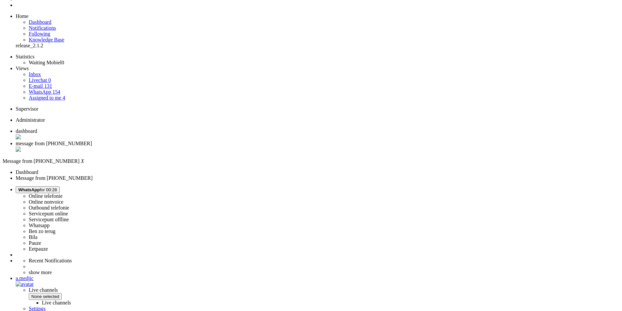
scroll to position [33, 0]
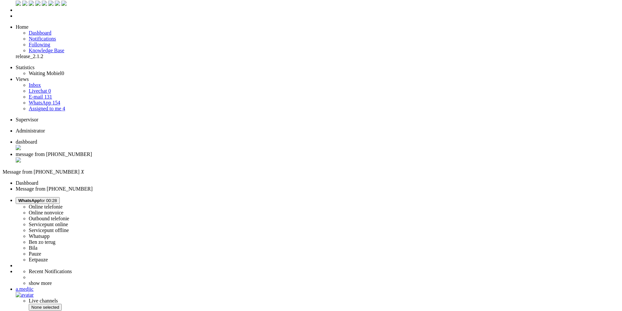
scroll to position [0, 0]
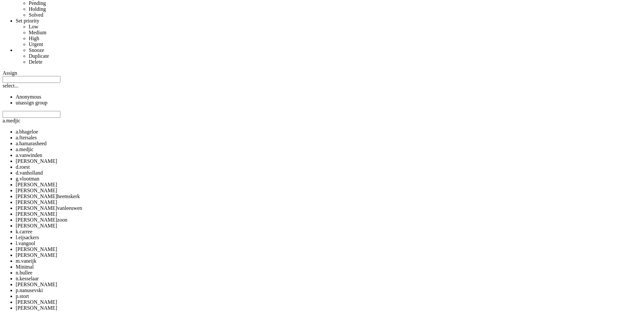
scroll to position [425, 0]
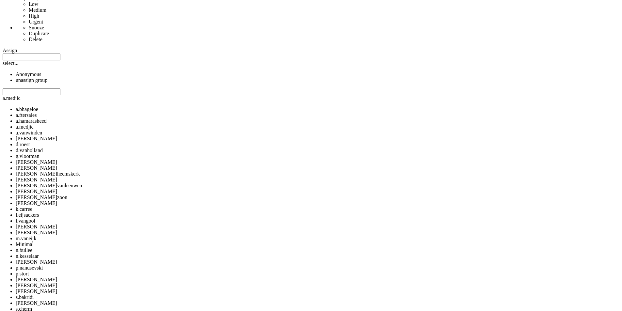
drag, startPoint x: 355, startPoint y: 266, endPoint x: 179, endPoint y: 267, distance: 176.8
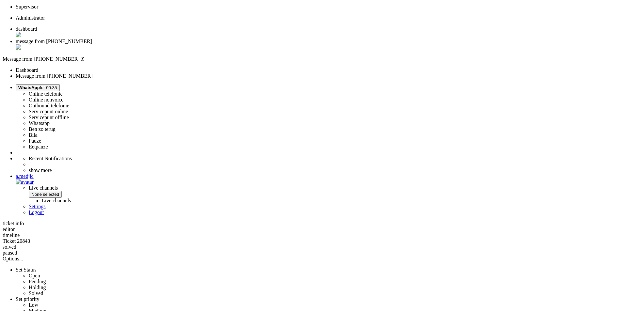
scroll to position [0, 0]
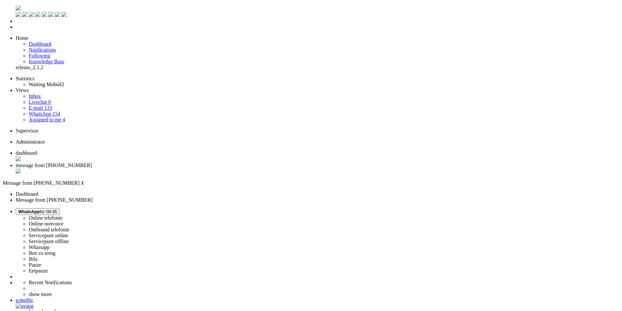
drag, startPoint x: 131, startPoint y: 191, endPoint x: 120, endPoint y: 49, distance: 141.9
click at [189, 169] on div "Close tab" at bounding box center [318, 172] width 604 height 7
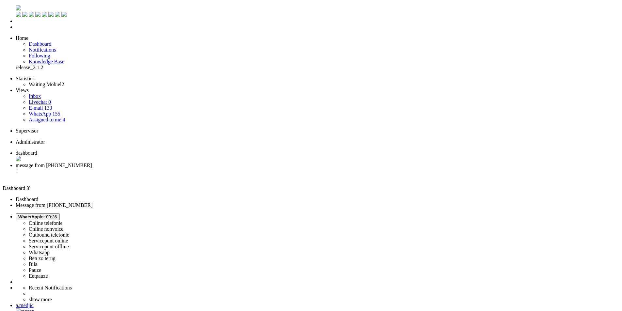
click at [173, 163] on li "message from +31620201954 1" at bounding box center [318, 172] width 604 height 18
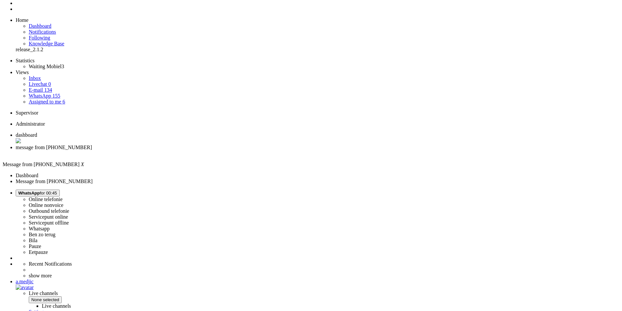
scroll to position [27, 0]
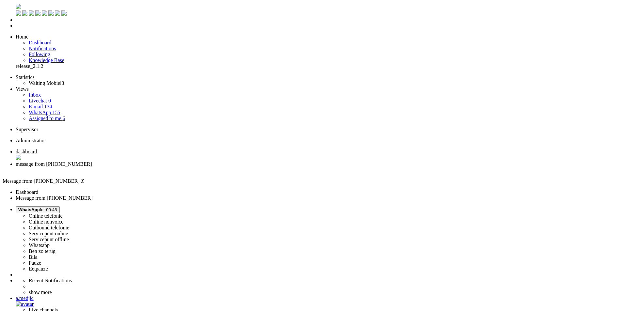
scroll to position [0, 0]
click at [189, 169] on div "Close tab" at bounding box center [318, 172] width 604 height 6
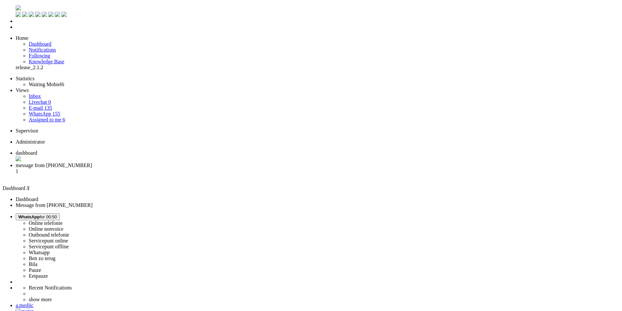
click at [92, 163] on span "message from +31636025071" at bounding box center [54, 166] width 76 height 6
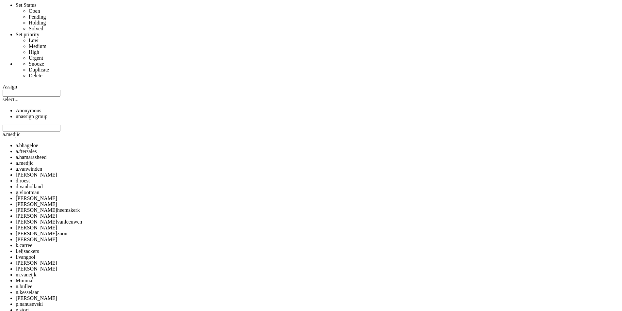
scroll to position [392, 0]
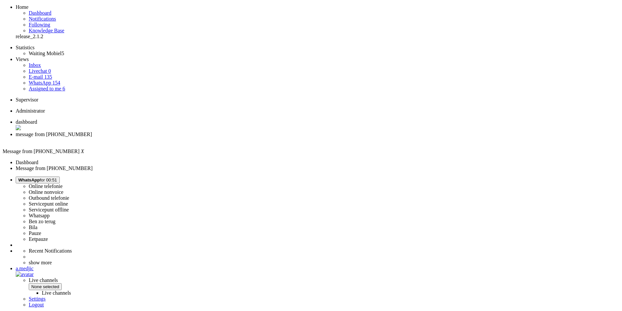
scroll to position [0, 0]
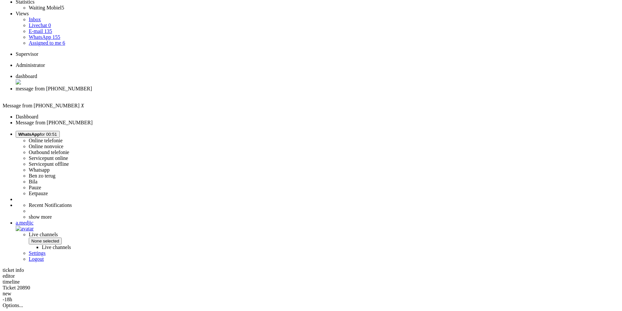
scroll to position [65, 0]
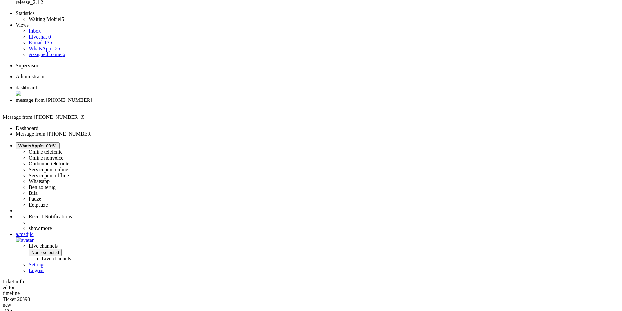
drag, startPoint x: 180, startPoint y: 109, endPoint x: 290, endPoint y: 108, distance: 109.8
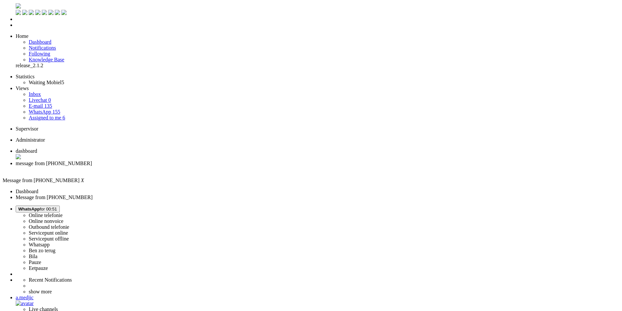
scroll to position [0, 0]
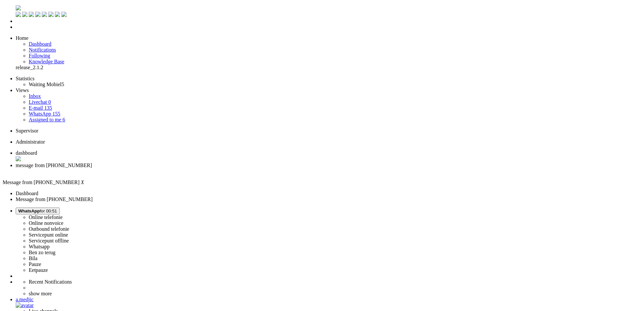
drag, startPoint x: 103, startPoint y: 1111, endPoint x: 89, endPoint y: 1113, distance: 14.1
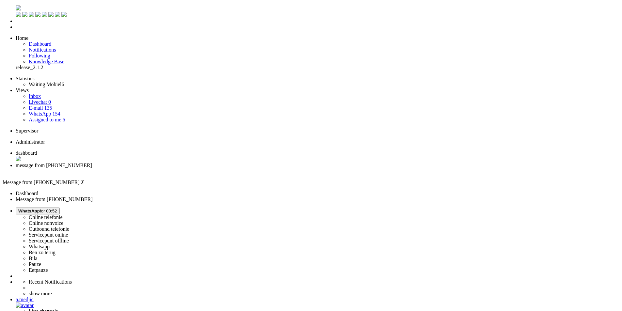
click at [190, 169] on div "Close tab" at bounding box center [318, 172] width 604 height 6
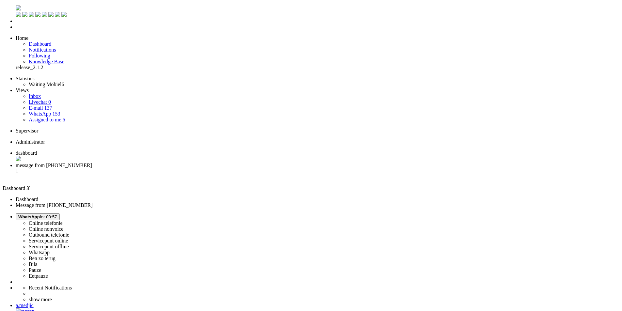
click at [92, 163] on span "message from +31653957759" at bounding box center [54, 166] width 76 height 6
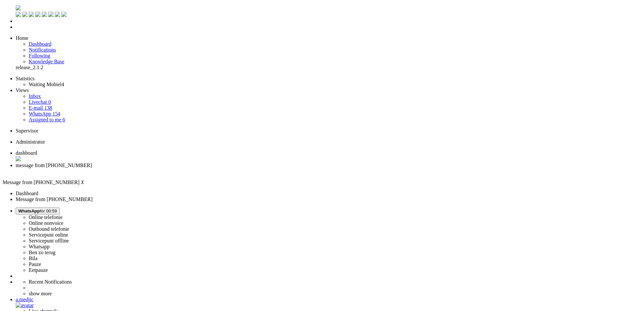
click at [60, 208] on button "WhatsApp for 00:59" at bounding box center [38, 211] width 44 height 7
click at [63, 221] on label "Online nonvoice" at bounding box center [46, 224] width 35 height 6
click at [189, 169] on div "Close tab" at bounding box center [318, 172] width 604 height 6
click at [189, 150] on ul "dashboard" at bounding box center [311, 162] width 617 height 24
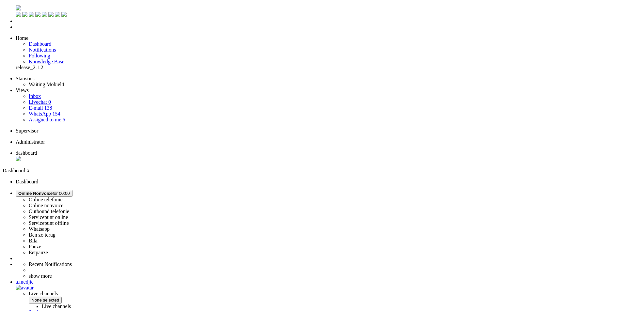
click at [189, 150] on ul "dashboard" at bounding box center [311, 156] width 617 height 12
click at [37, 150] on span "dashboard" at bounding box center [27, 153] width 22 height 6
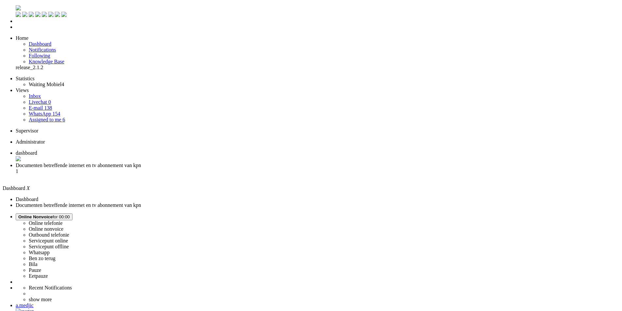
click at [141, 163] on span "Documenten betreffende internet en tv abonnement van kpn" at bounding box center [78, 166] width 125 height 6
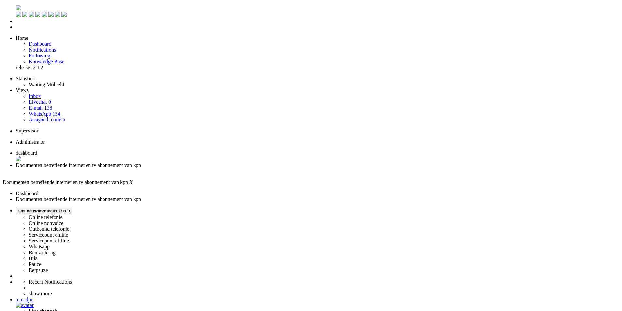
click at [141, 163] on span "Documenten betreffende internet en tv abonnement van kpn" at bounding box center [78, 166] width 125 height 6
click at [65, 117] on link "Assigned to me 6" at bounding box center [47, 120] width 37 height 6
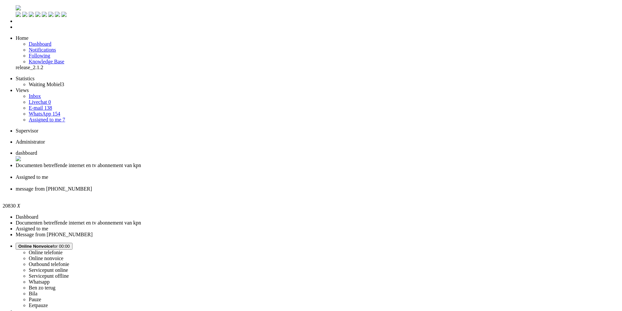
click at [302, 192] on div "Close tab" at bounding box center [318, 195] width 604 height 6
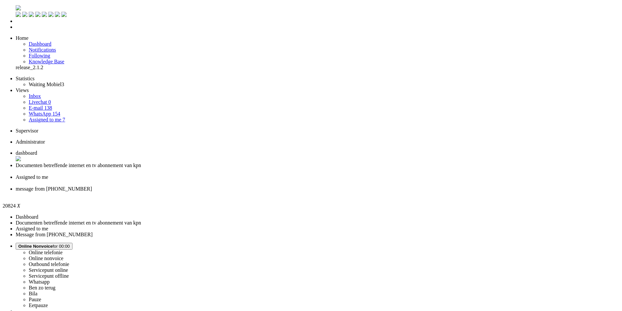
click at [301, 192] on div "Close tab" at bounding box center [318, 195] width 604 height 6
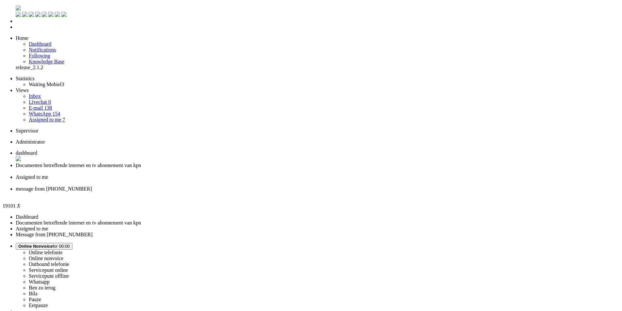
click at [297, 192] on div "Close tab" at bounding box center [318, 195] width 604 height 6
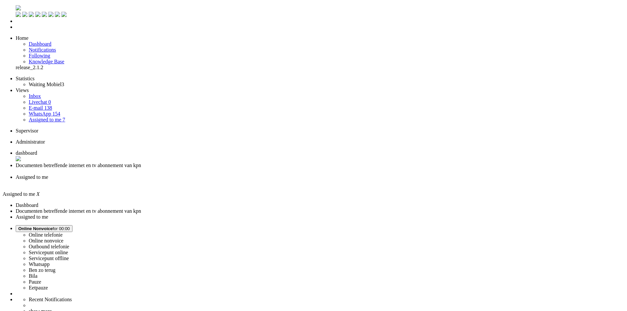
click at [245, 180] on div "Close tab" at bounding box center [320, 183] width 609 height 6
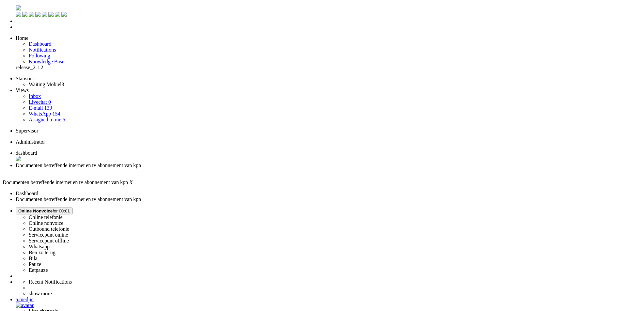
drag, startPoint x: 325, startPoint y: 178, endPoint x: 324, endPoint y: 171, distance: 7.3
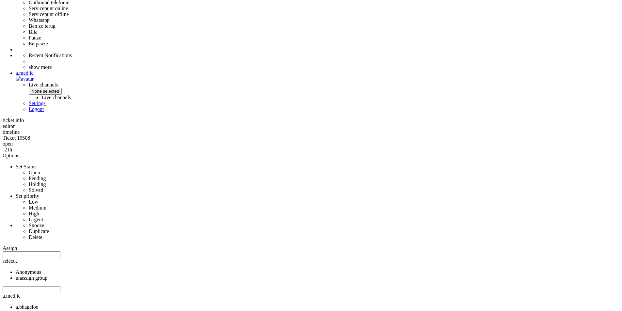
scroll to position [261, 0]
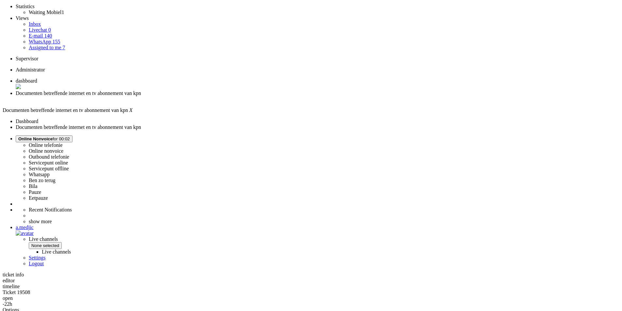
scroll to position [0, 0]
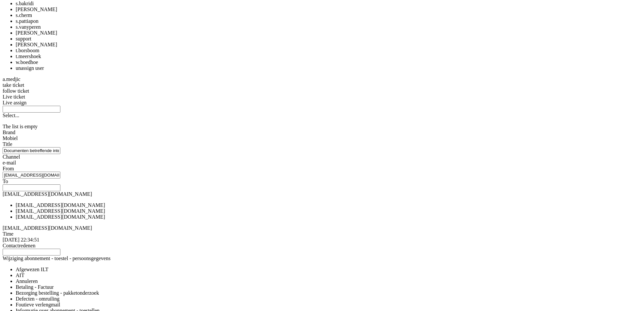
scroll to position [800, 0]
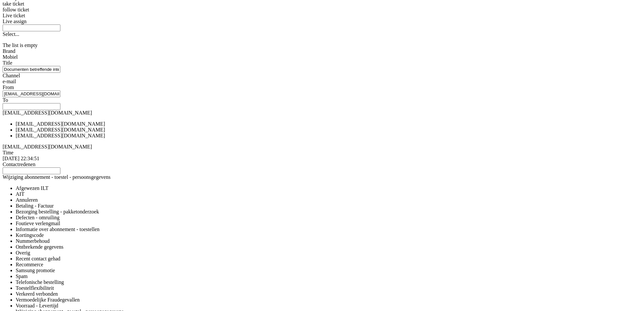
drag, startPoint x: 218, startPoint y: 271, endPoint x: 232, endPoint y: 278, distance: 15.5
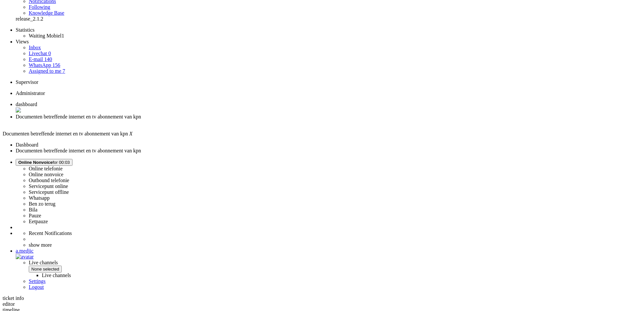
scroll to position [0, 0]
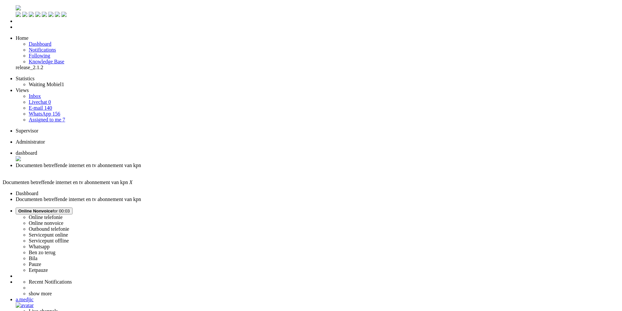
click at [70, 209] on span "Online Nonvoice for 00:03" at bounding box center [44, 211] width 52 height 5
click at [50, 244] on label "Whatsapp" at bounding box center [39, 247] width 21 height 6
click at [189, 169] on div "Close tab" at bounding box center [318, 172] width 604 height 6
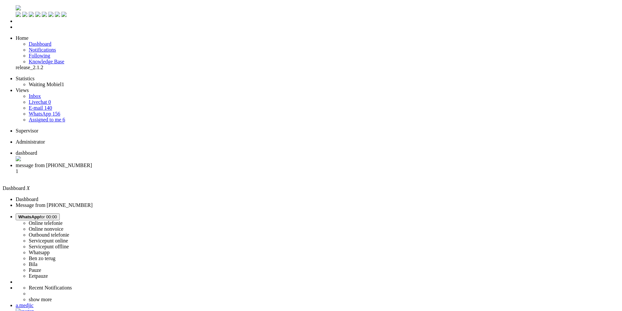
click at [173, 163] on li "message from +31637167906 1" at bounding box center [318, 172] width 604 height 18
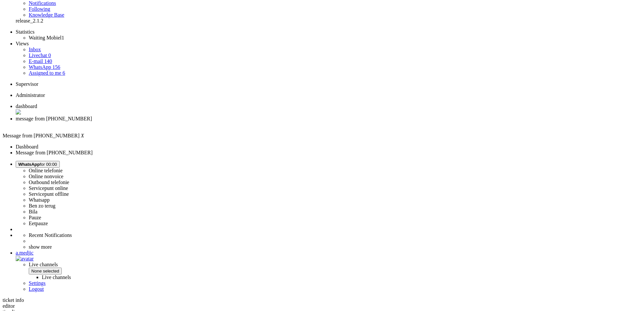
scroll to position [98, 0]
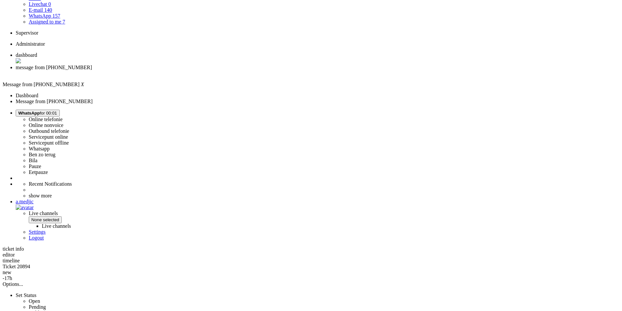
drag, startPoint x: 375, startPoint y: 184, endPoint x: 390, endPoint y: 182, distance: 14.8
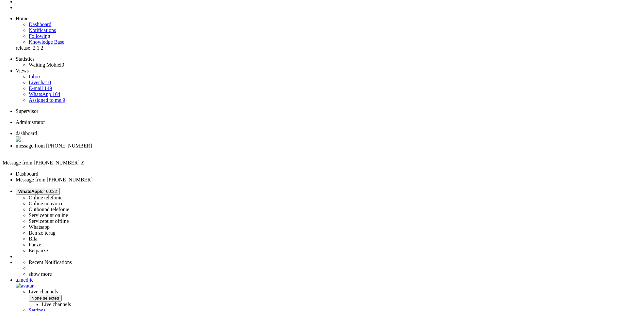
scroll to position [0, 0]
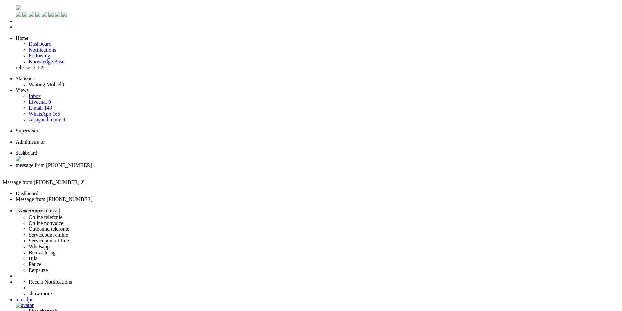
drag, startPoint x: 205, startPoint y: 1130, endPoint x: 60, endPoint y: 1114, distance: 144.9
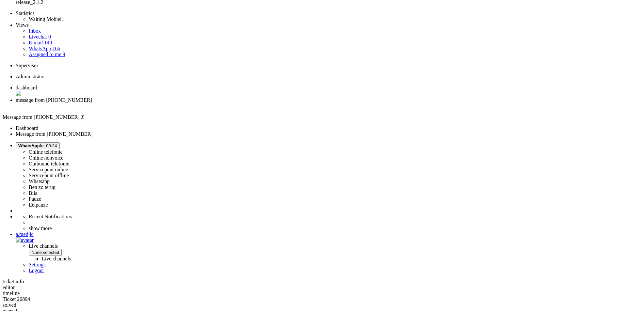
scroll to position [98, 0]
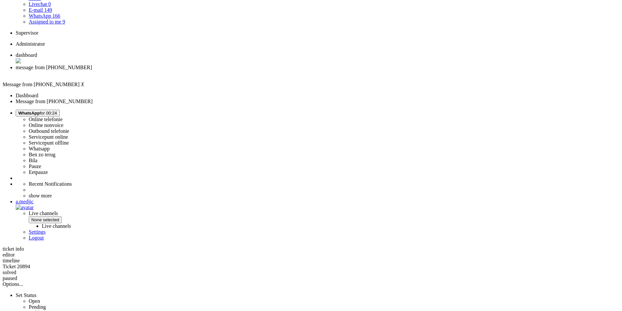
drag, startPoint x: 177, startPoint y: 226, endPoint x: 479, endPoint y: 224, distance: 301.9
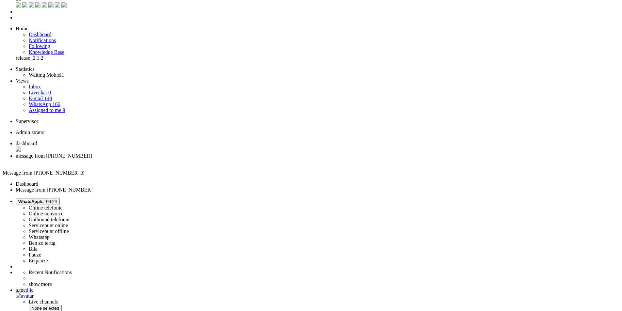
scroll to position [0, 0]
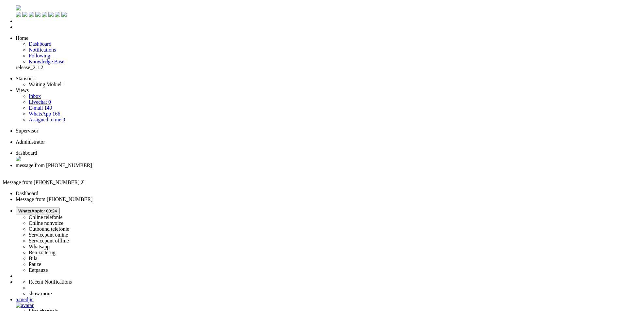
click at [188, 169] on div "Close tab" at bounding box center [318, 172] width 604 height 6
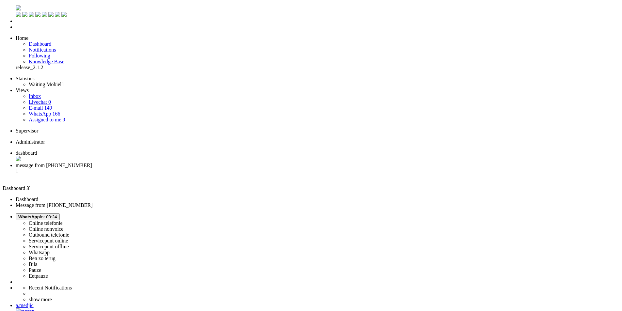
drag, startPoint x: 177, startPoint y: 4, endPoint x: 167, endPoint y: 8, distance: 11.0
click at [177, 163] on li "message from +31683239406 1" at bounding box center [318, 172] width 604 height 18
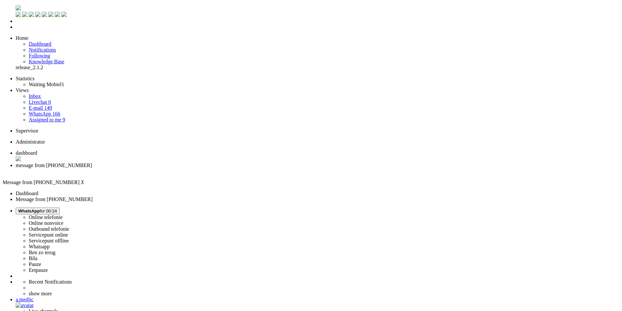
click at [37, 150] on span "dashboard" at bounding box center [27, 153] width 22 height 6
click at [92, 163] on span "message from +31683239406" at bounding box center [54, 166] width 76 height 6
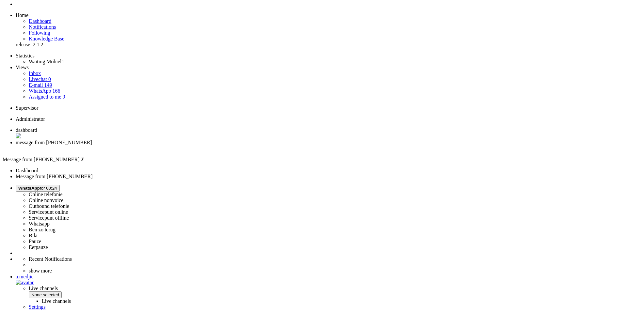
scroll to position [42, 0]
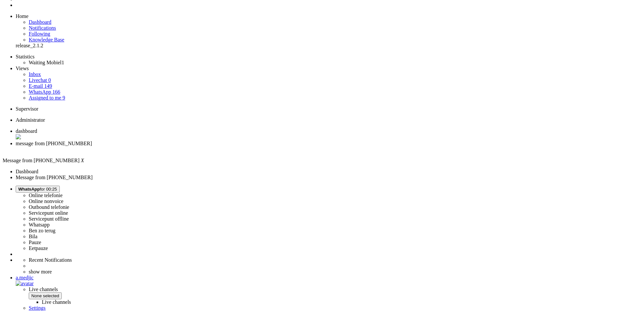
scroll to position [0, 0]
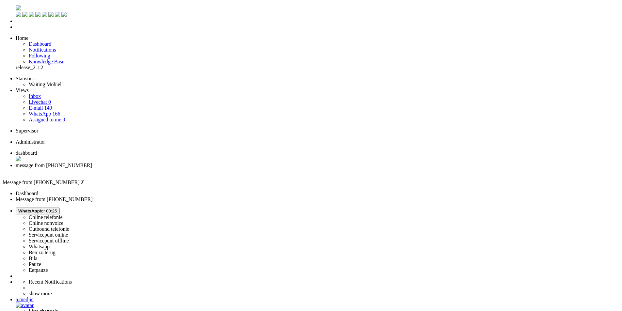
drag, startPoint x: 189, startPoint y: 1110, endPoint x: 158, endPoint y: 1110, distance: 30.1
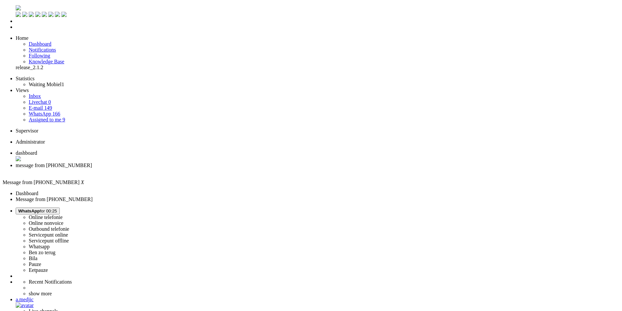
click at [189, 169] on div "Close tab" at bounding box center [318, 172] width 604 height 6
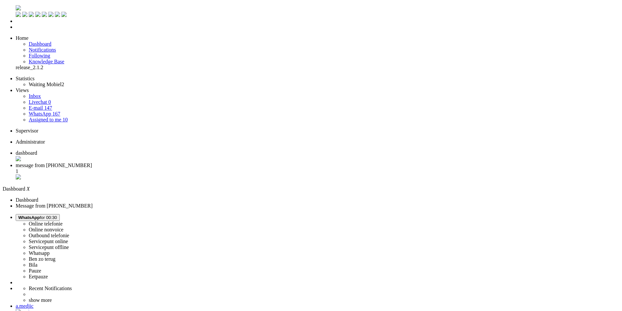
click at [175, 163] on li "message from +31611467630 1" at bounding box center [318, 172] width 604 height 18
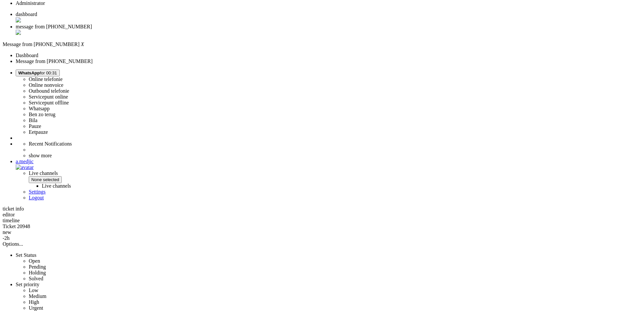
scroll to position [196, 0]
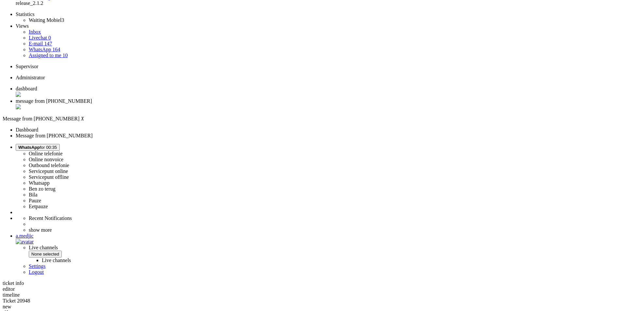
scroll to position [33, 0]
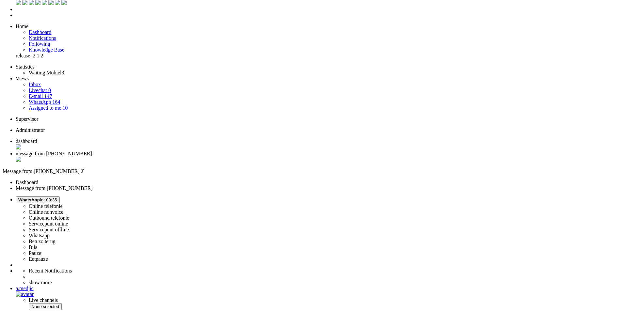
scroll to position [0, 0]
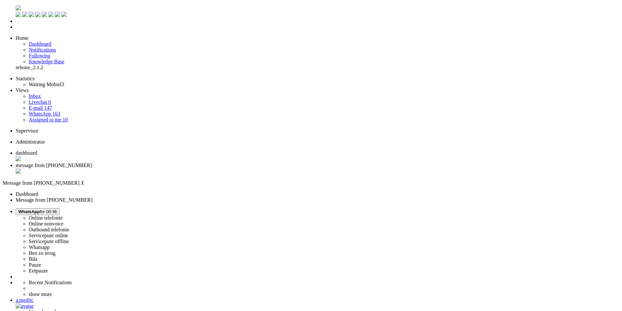
click at [188, 169] on div "Close tab" at bounding box center [318, 172] width 604 height 7
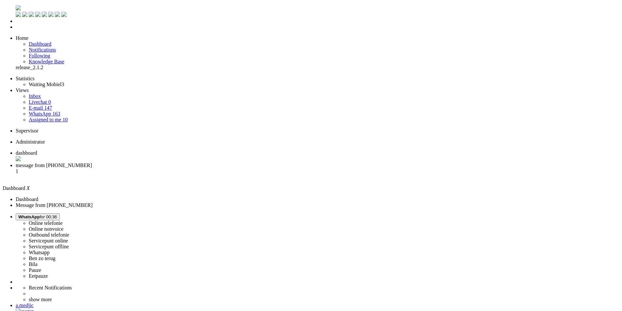
click at [92, 163] on span "message from +31686090789" at bounding box center [54, 166] width 76 height 6
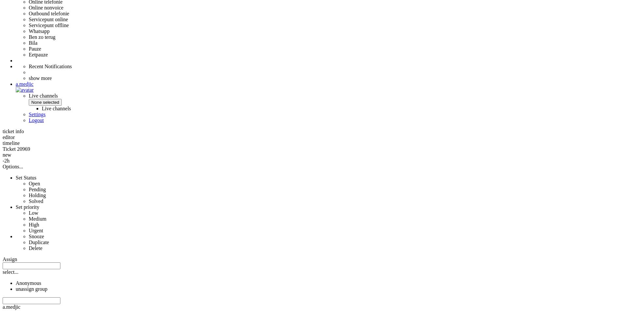
scroll to position [150, 0]
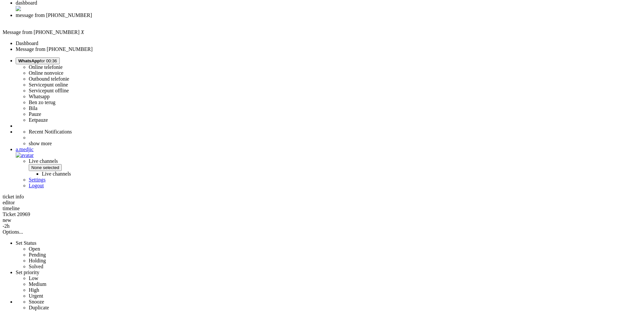
drag, startPoint x: 253, startPoint y: 73, endPoint x: 203, endPoint y: 72, distance: 50.0
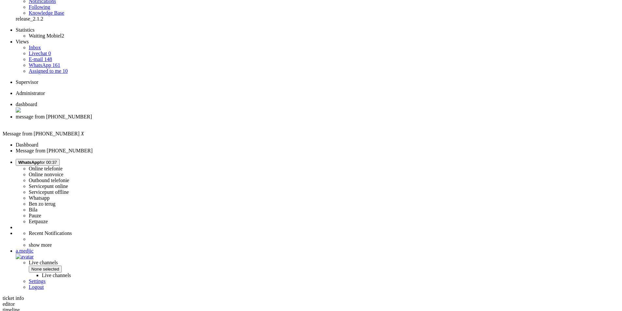
scroll to position [0, 0]
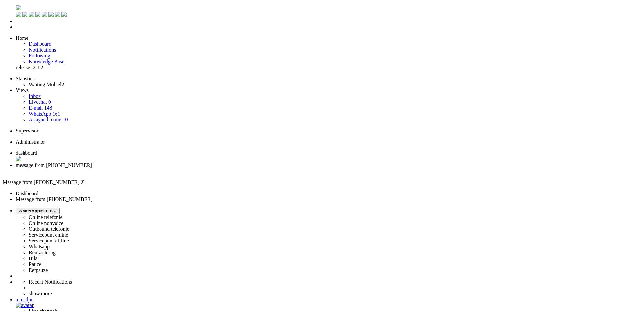
click at [40, 209] on span "WhatsApp" at bounding box center [29, 211] width 22 height 5
click at [41, 262] on label "Pauze" at bounding box center [35, 265] width 12 height 6
click at [188, 169] on div "Close tab" at bounding box center [318, 172] width 604 height 6
